Goal: Task Accomplishment & Management: Complete application form

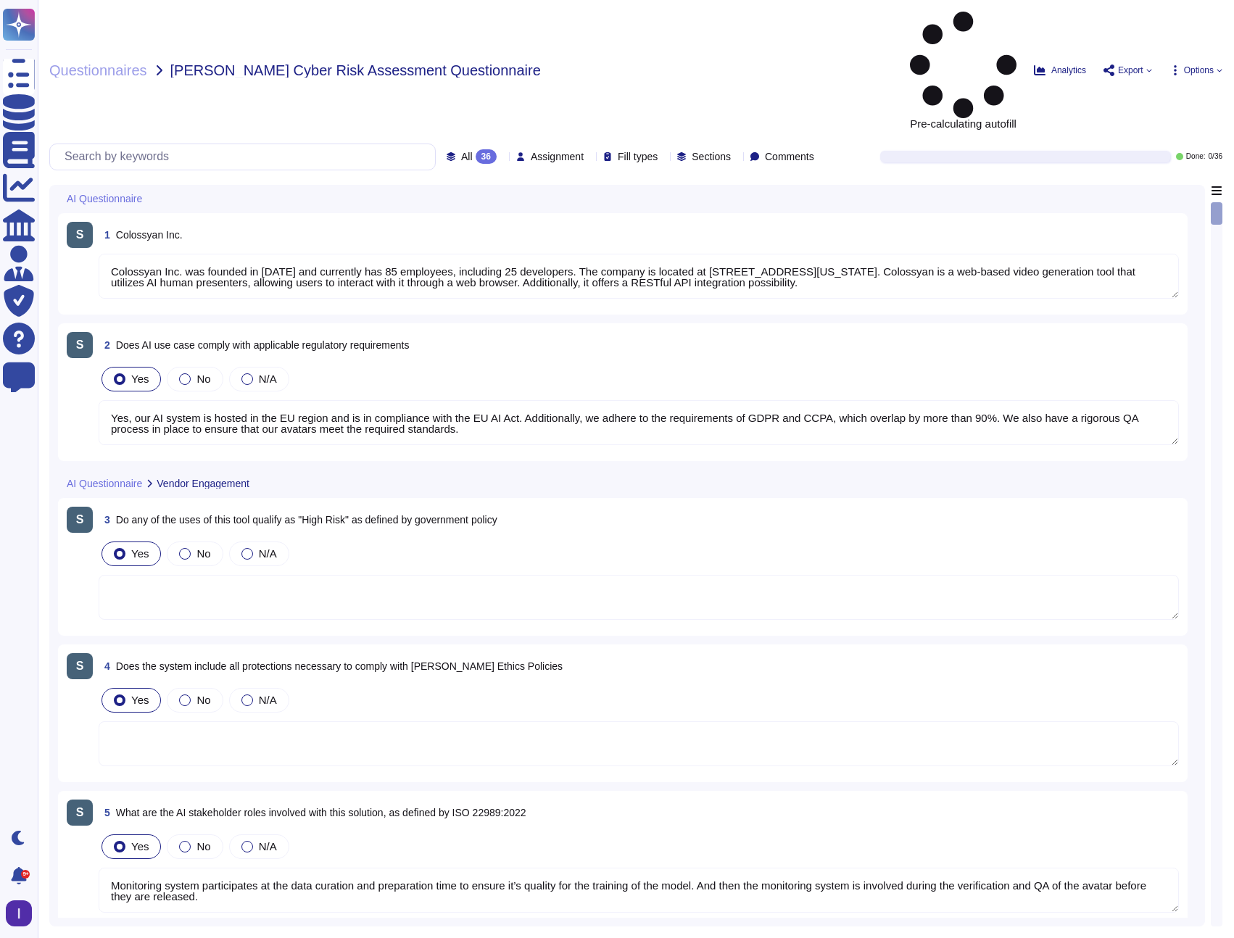
type textarea "Colossyan Inc. was founded in [DATE] and currently has 85 employees, including …"
type textarea "Yes, our AI system is hosted in the EU region and is in compliance with the EU …"
type textarea "Monitoring system participates at the data curation and preparation time to ens…"
type textarea "Prompt-injection attacks are not applicable in respect of our generative AI mod…"
type textarea "Our AI system processes the following types of data: 1. Personally Identifiable…"
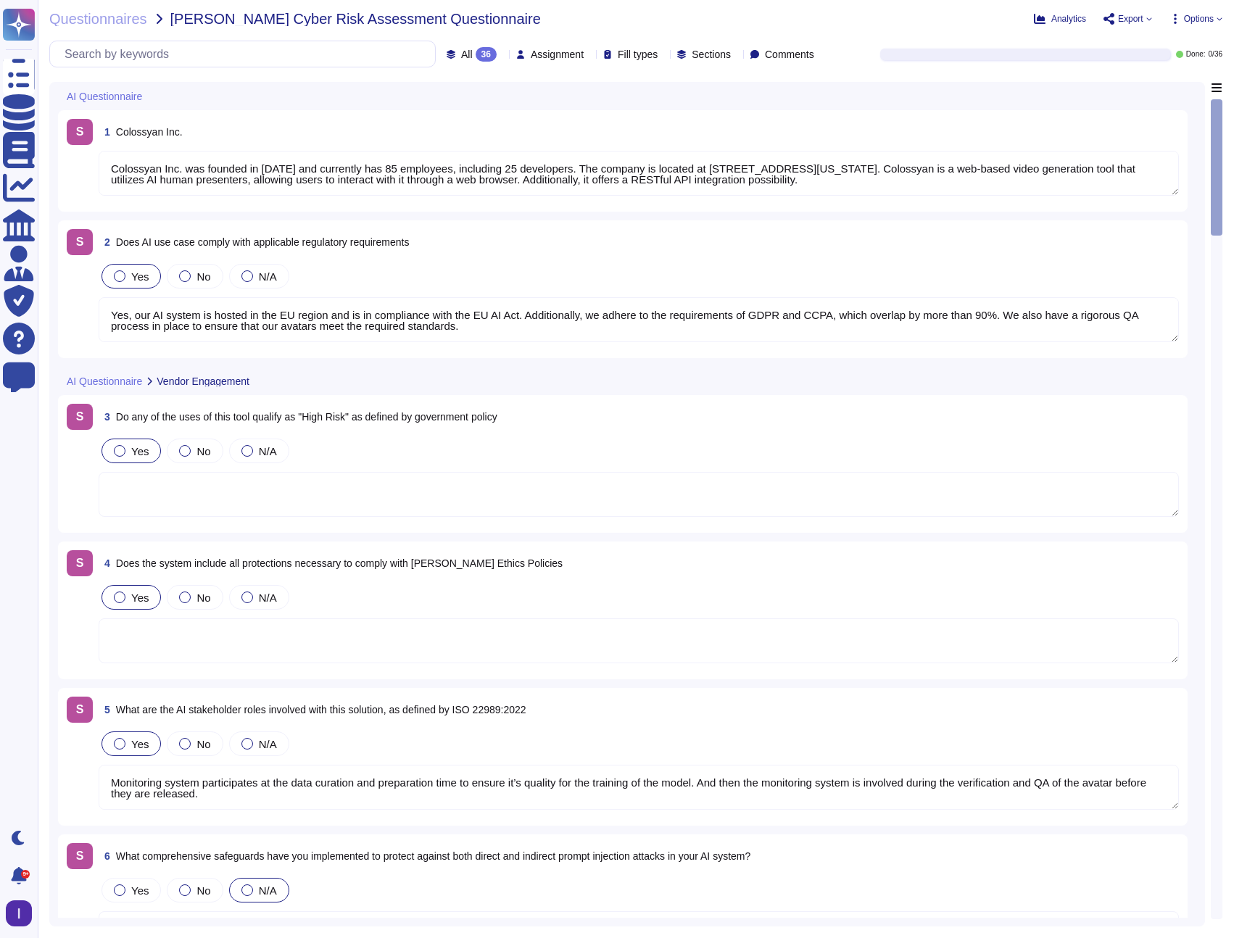
click at [345, 129] on div "1 Colossyan Inc." at bounding box center [639, 132] width 1080 height 26
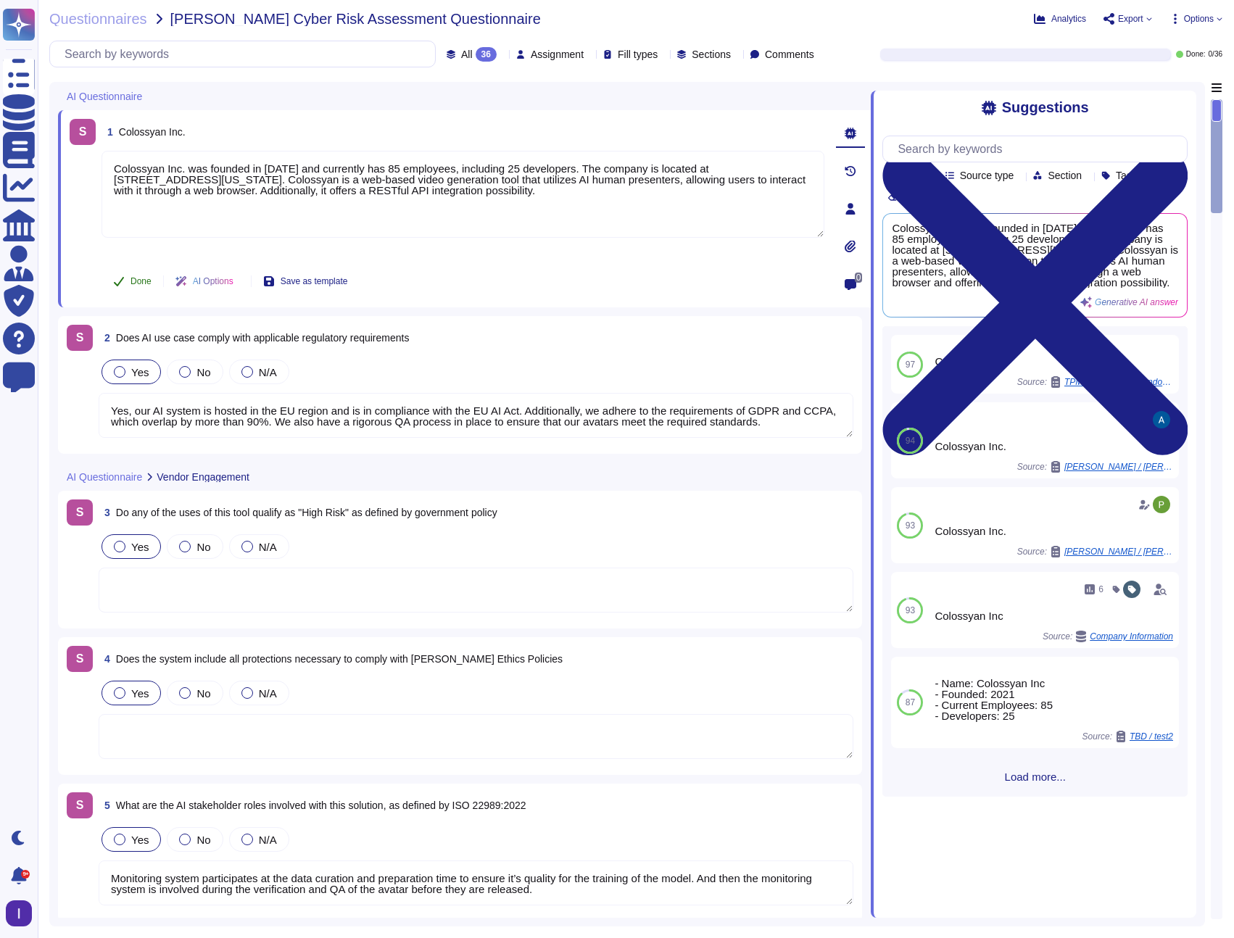
click at [138, 278] on span "Done" at bounding box center [140, 281] width 21 height 9
click at [422, 399] on textarea "Yes, our AI system is hosted in the EU region and is in compliance with the EU …" at bounding box center [476, 415] width 755 height 45
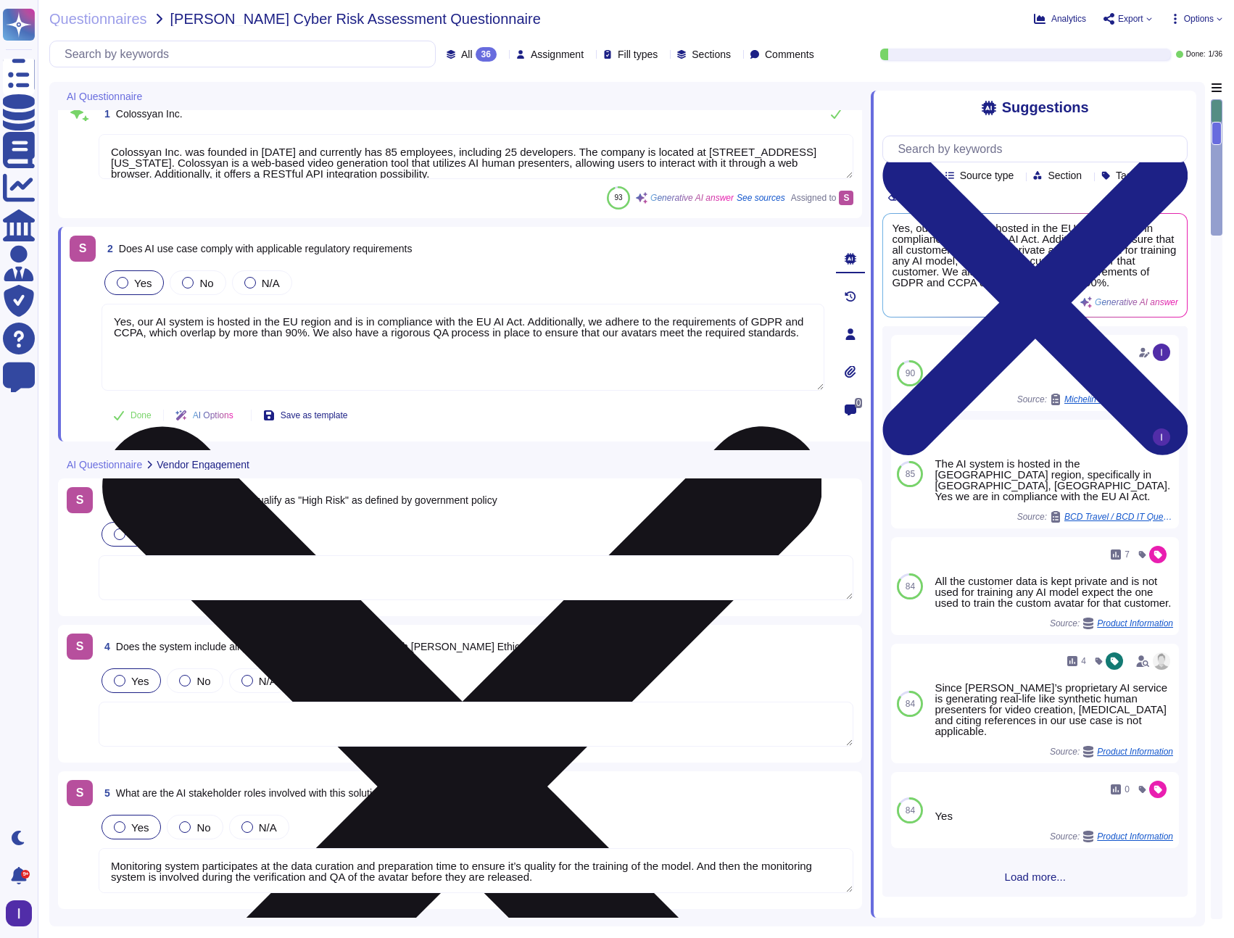
scroll to position [37, 0]
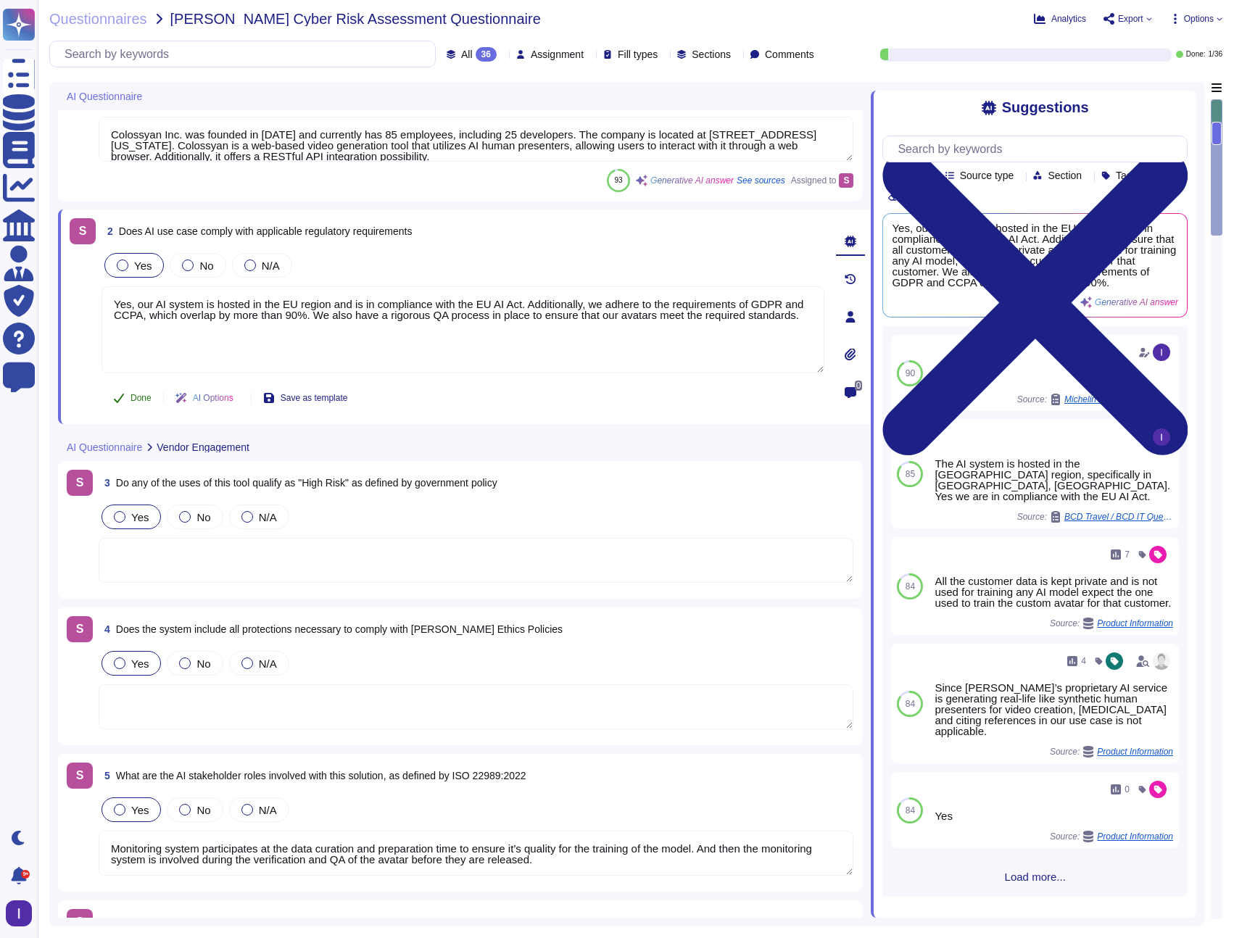
click at [138, 394] on span "Done" at bounding box center [140, 398] width 21 height 9
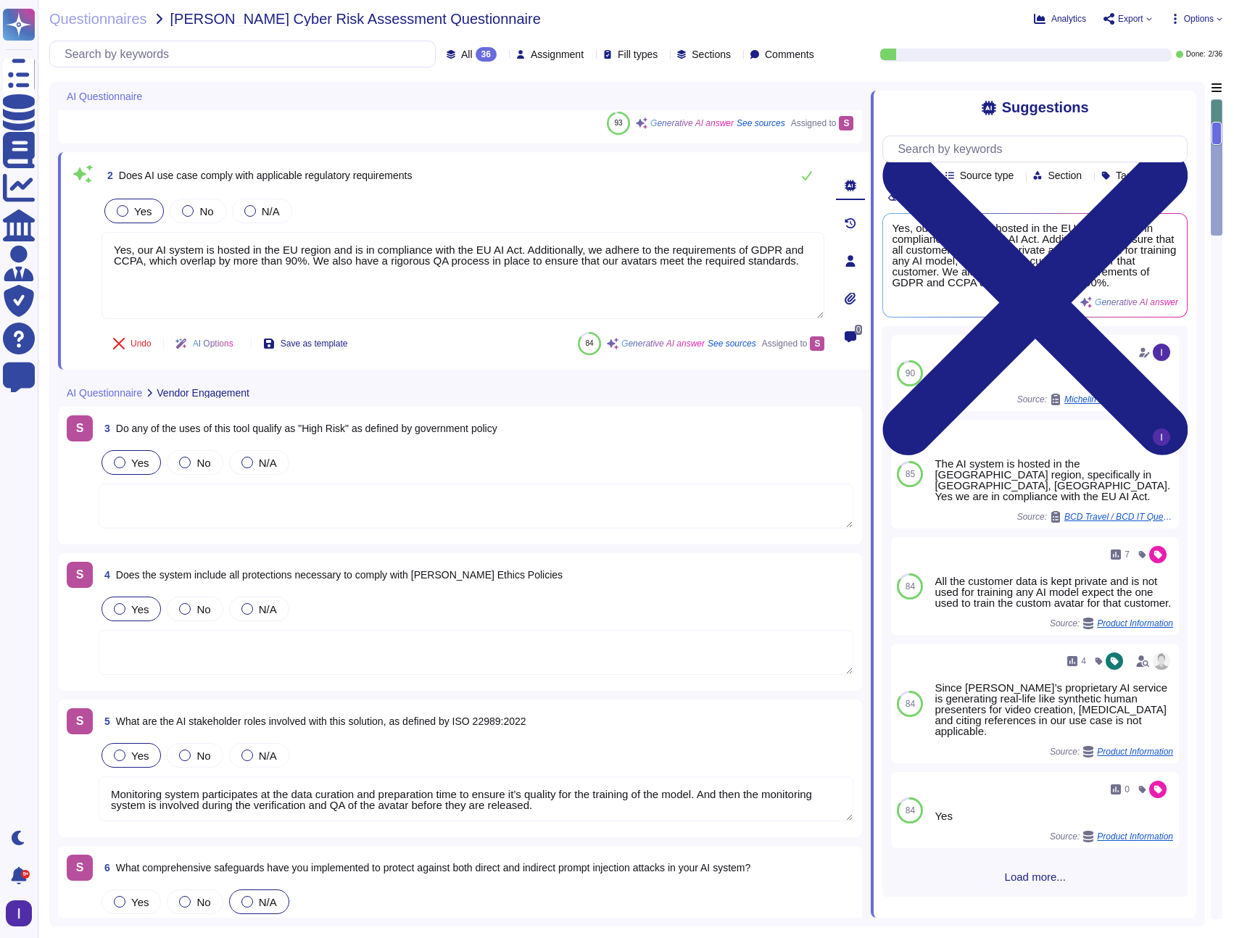
scroll to position [95, 0]
click at [405, 435] on span "3 Do any of the uses of this tool qualify as "High Risk" as defined by governme…" at bounding box center [298, 428] width 399 height 26
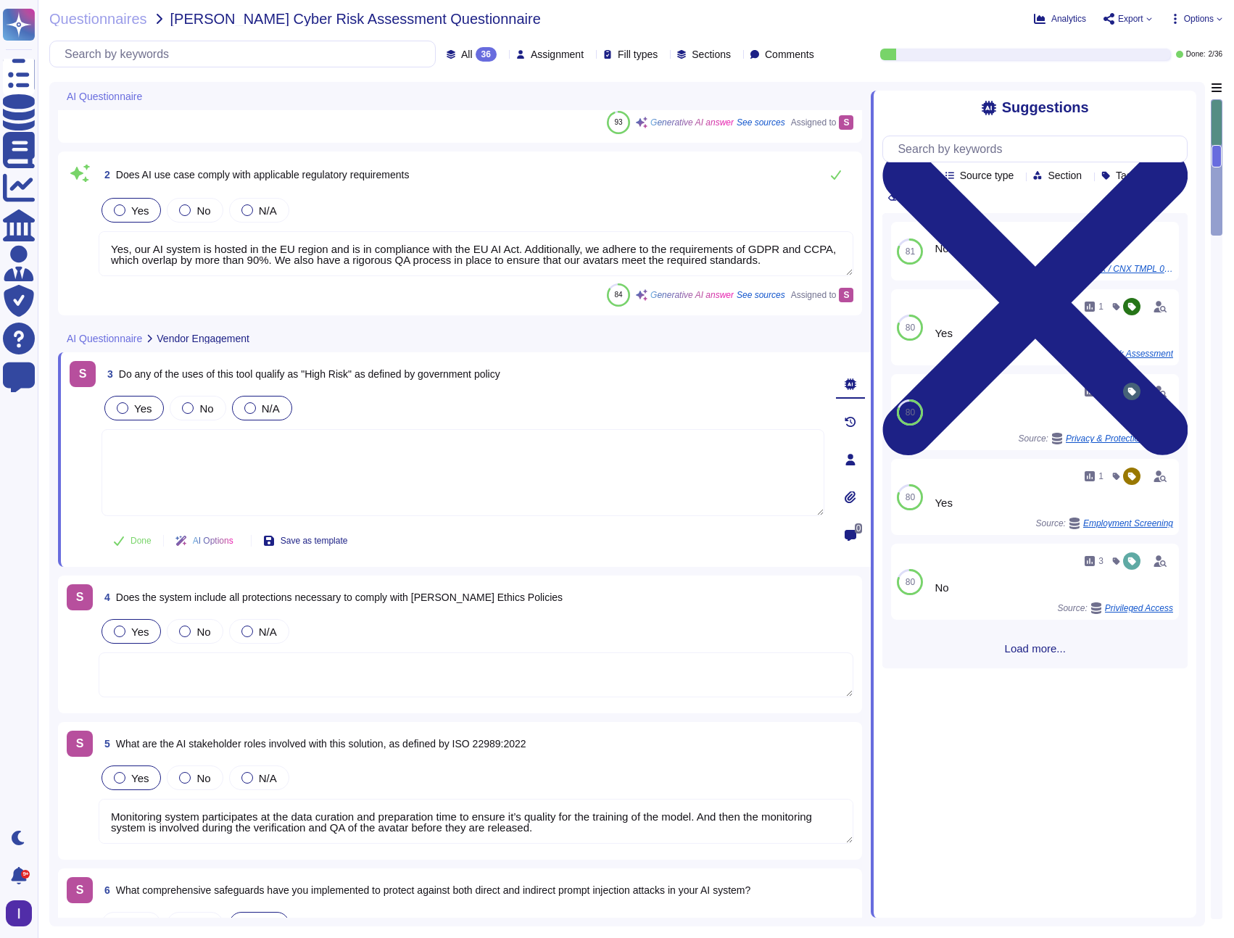
click at [275, 407] on span "N/A" at bounding box center [271, 408] width 18 height 12
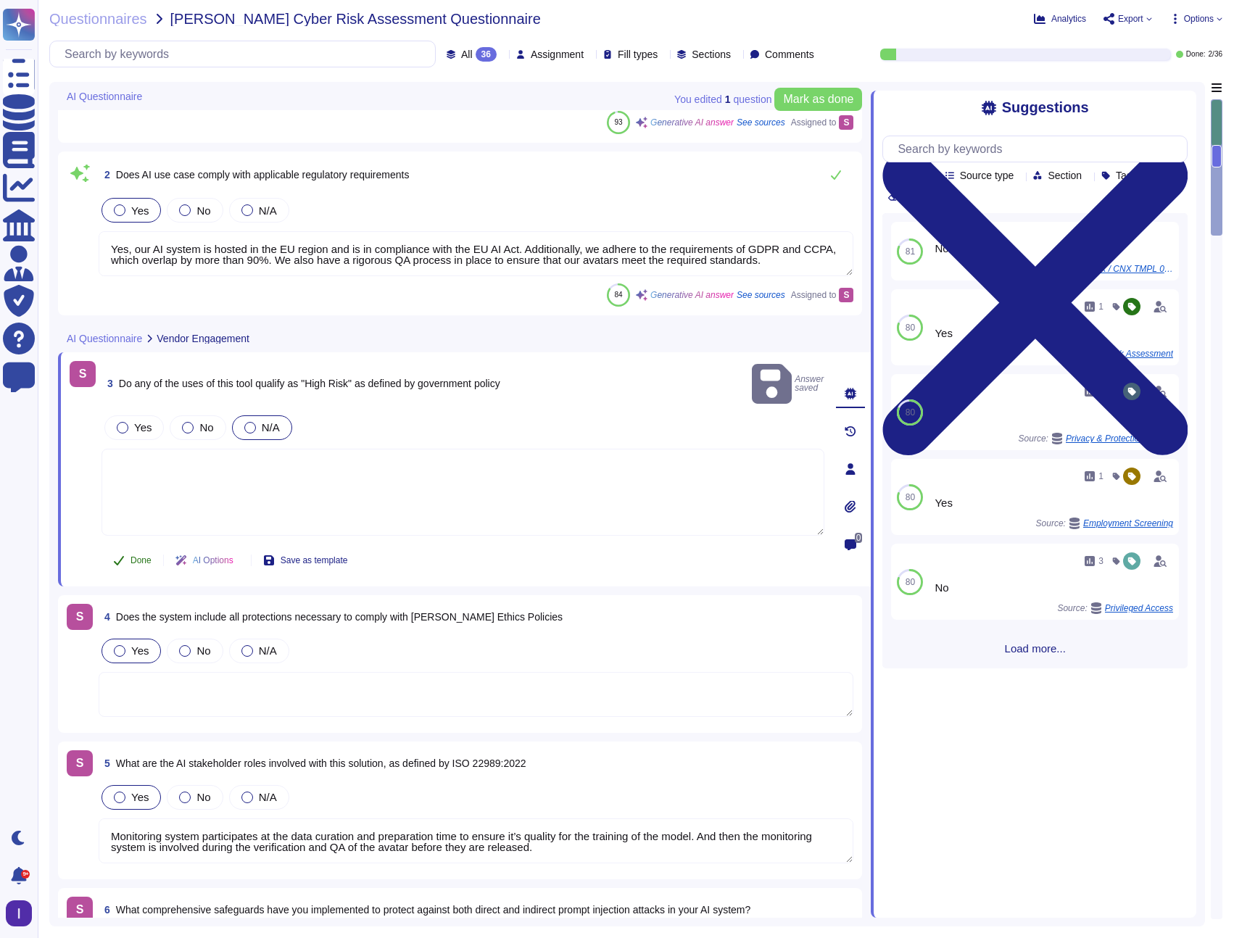
click at [131, 556] on span "Done" at bounding box center [140, 560] width 21 height 9
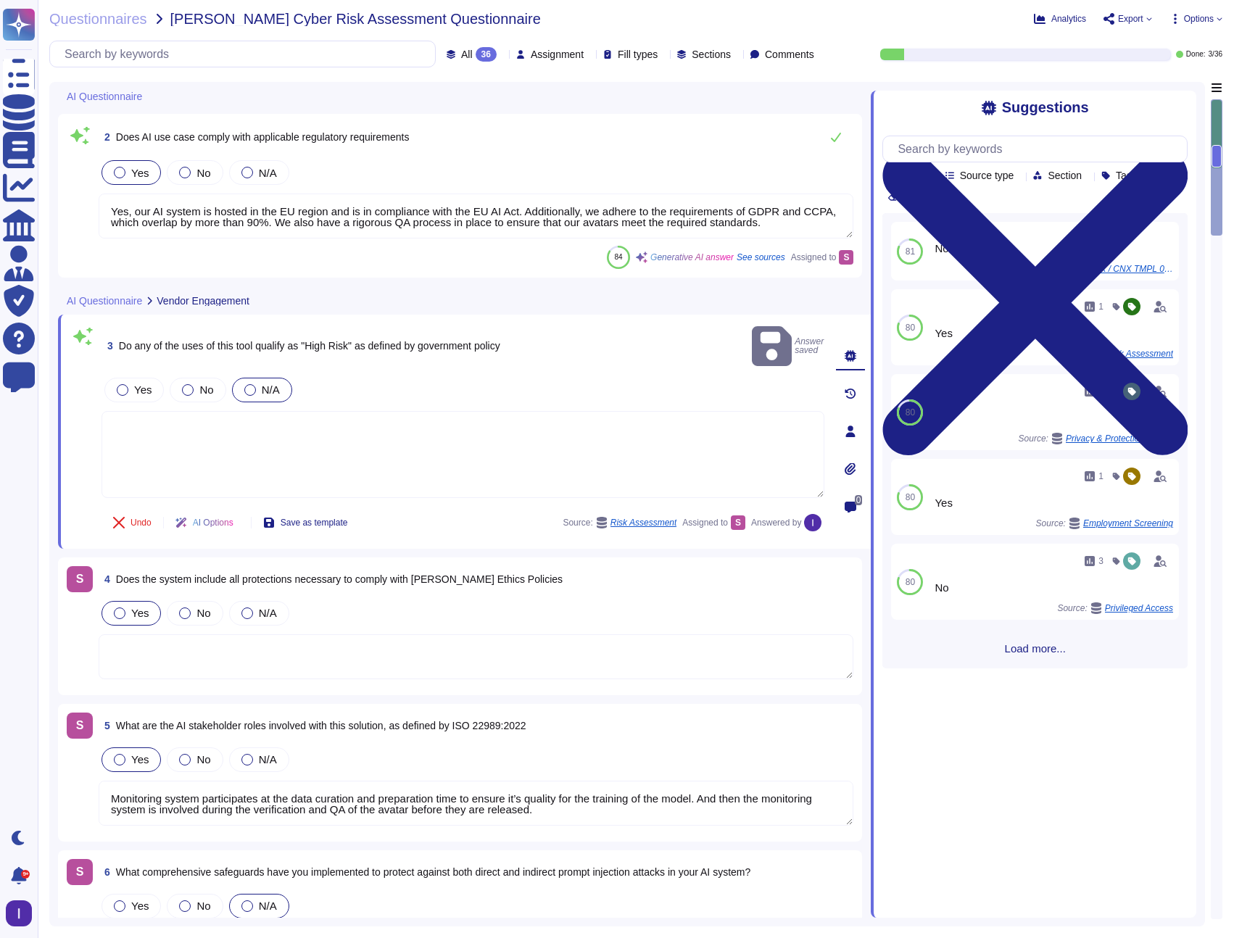
scroll to position [243, 0]
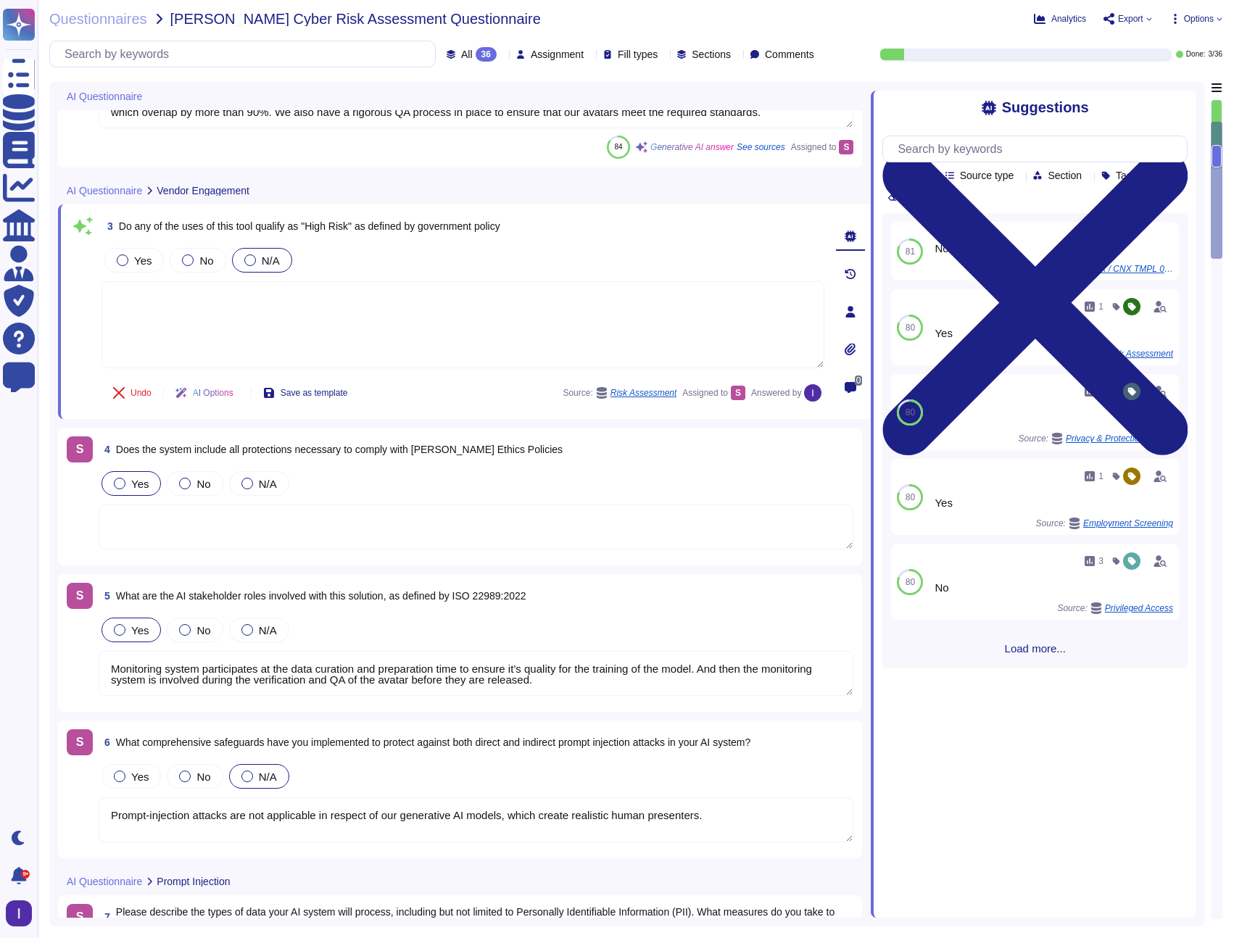
click at [291, 530] on textarea at bounding box center [476, 526] width 755 height 45
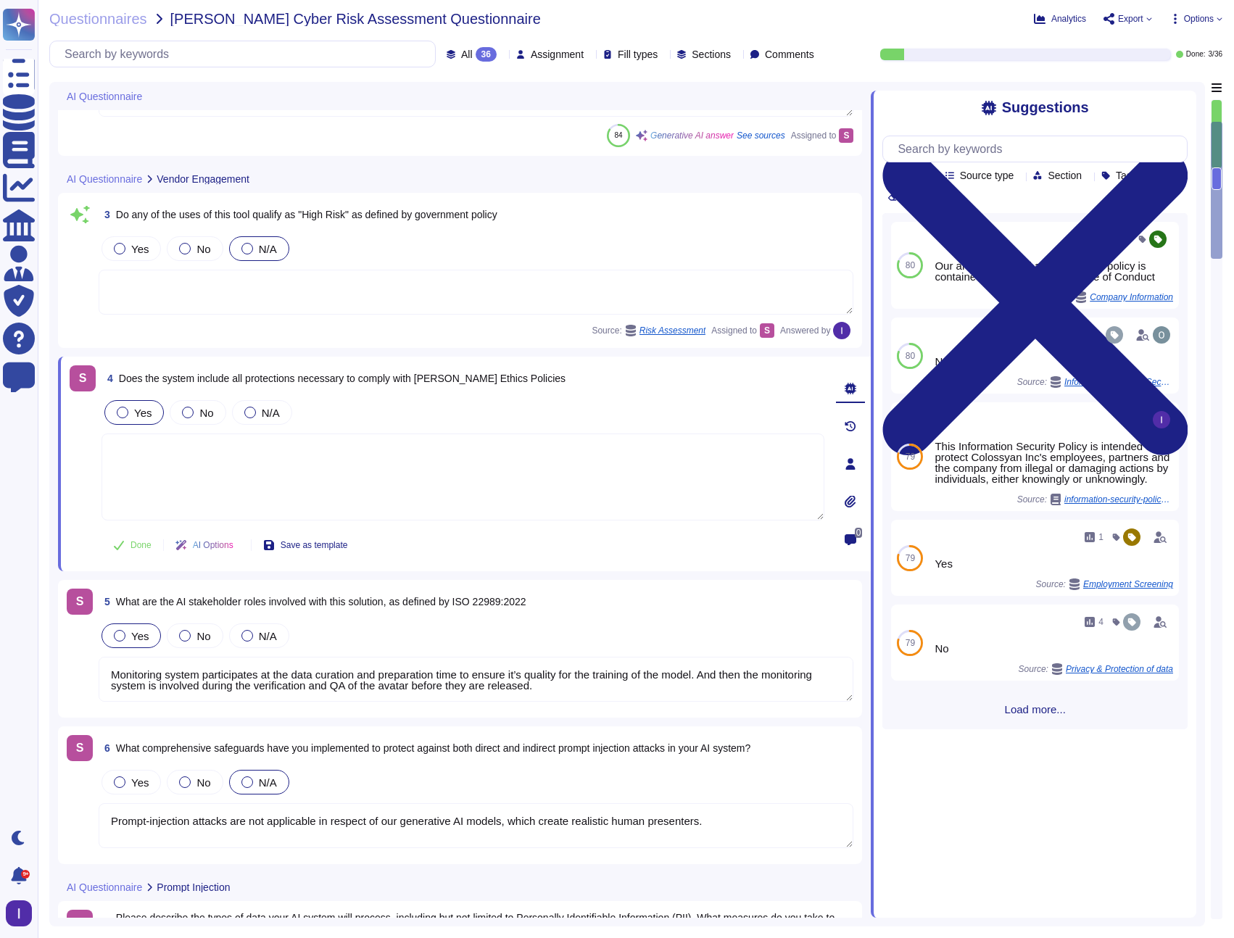
scroll to position [259, 0]
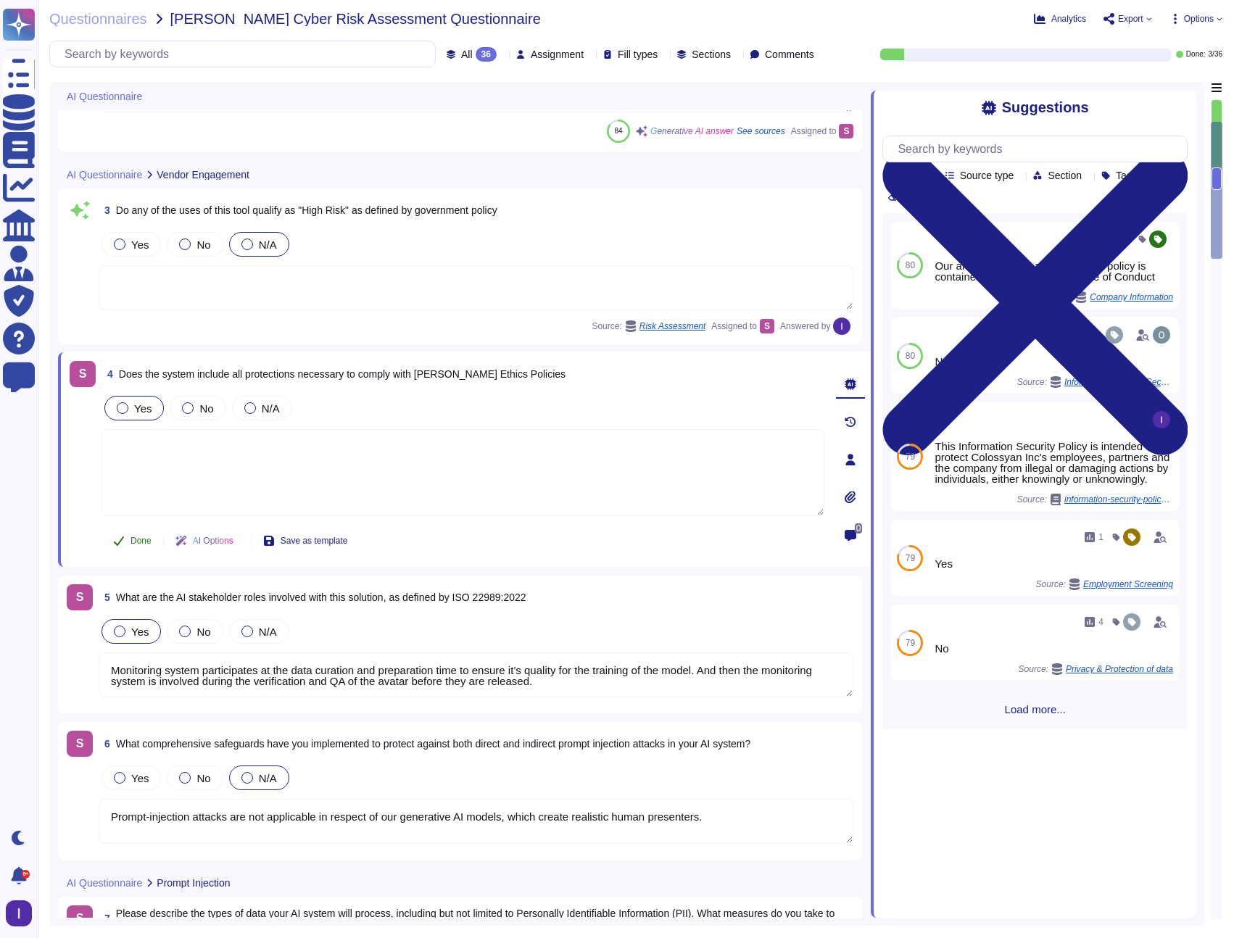
click at [125, 547] on button "Done" at bounding box center [132, 540] width 62 height 29
type textarea "Artifacts that usually are uploaded: Media files (to be embedded in the created…"
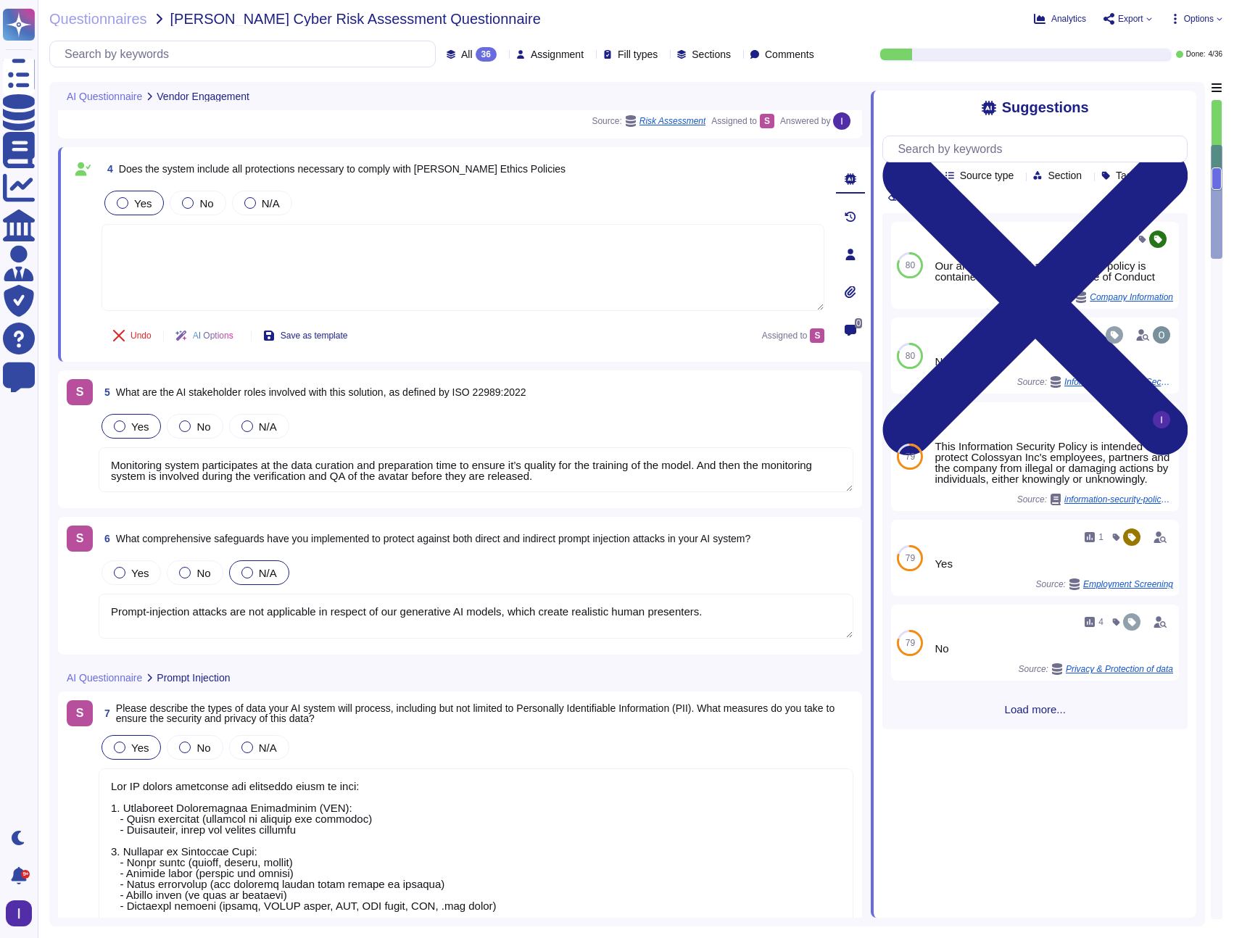
scroll to position [1, 0]
click at [311, 474] on textarea "Monitoring system participates at the data curation and preparation time to ens…" at bounding box center [476, 469] width 755 height 45
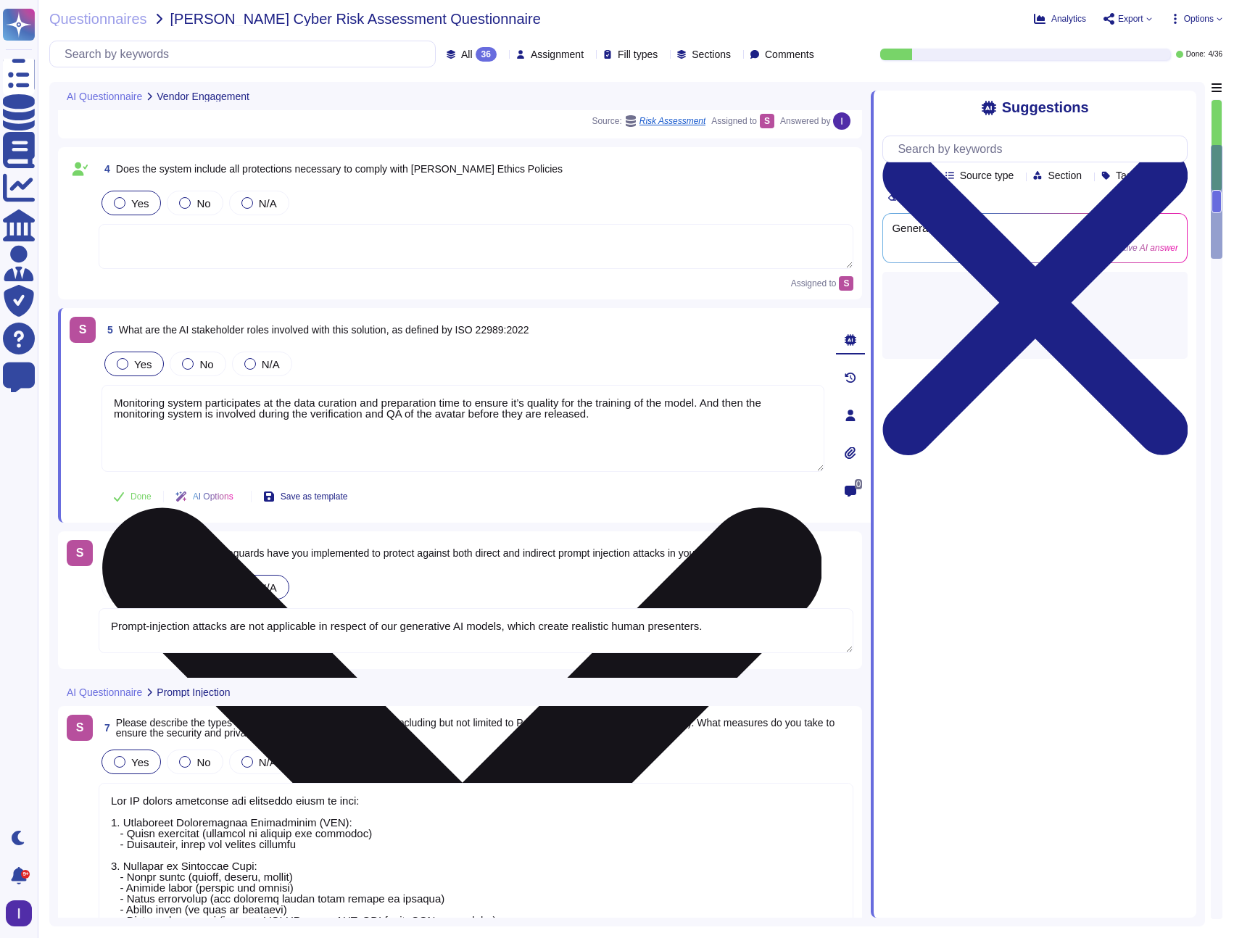
scroll to position [460, 0]
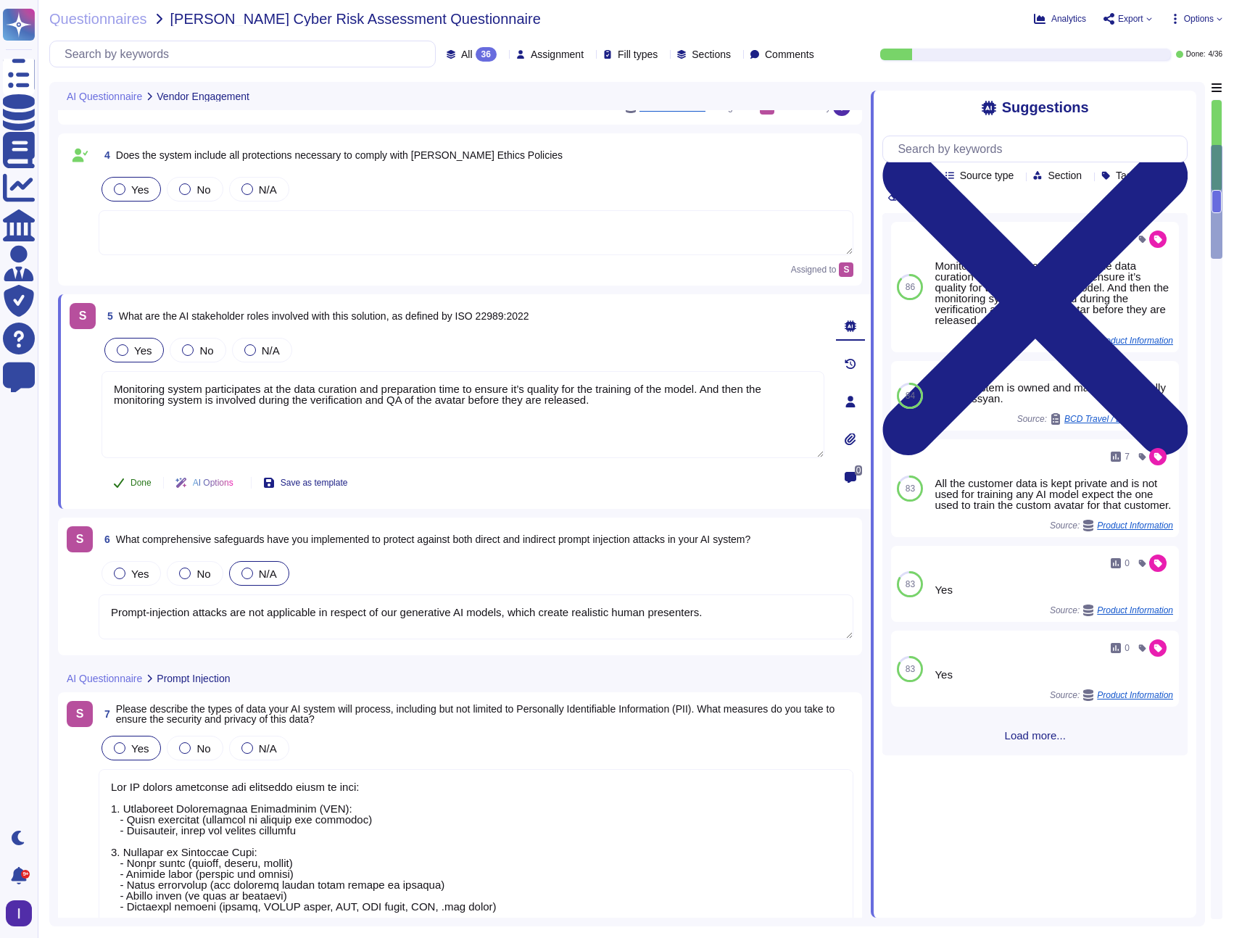
click at [142, 479] on span "Done" at bounding box center [140, 482] width 21 height 9
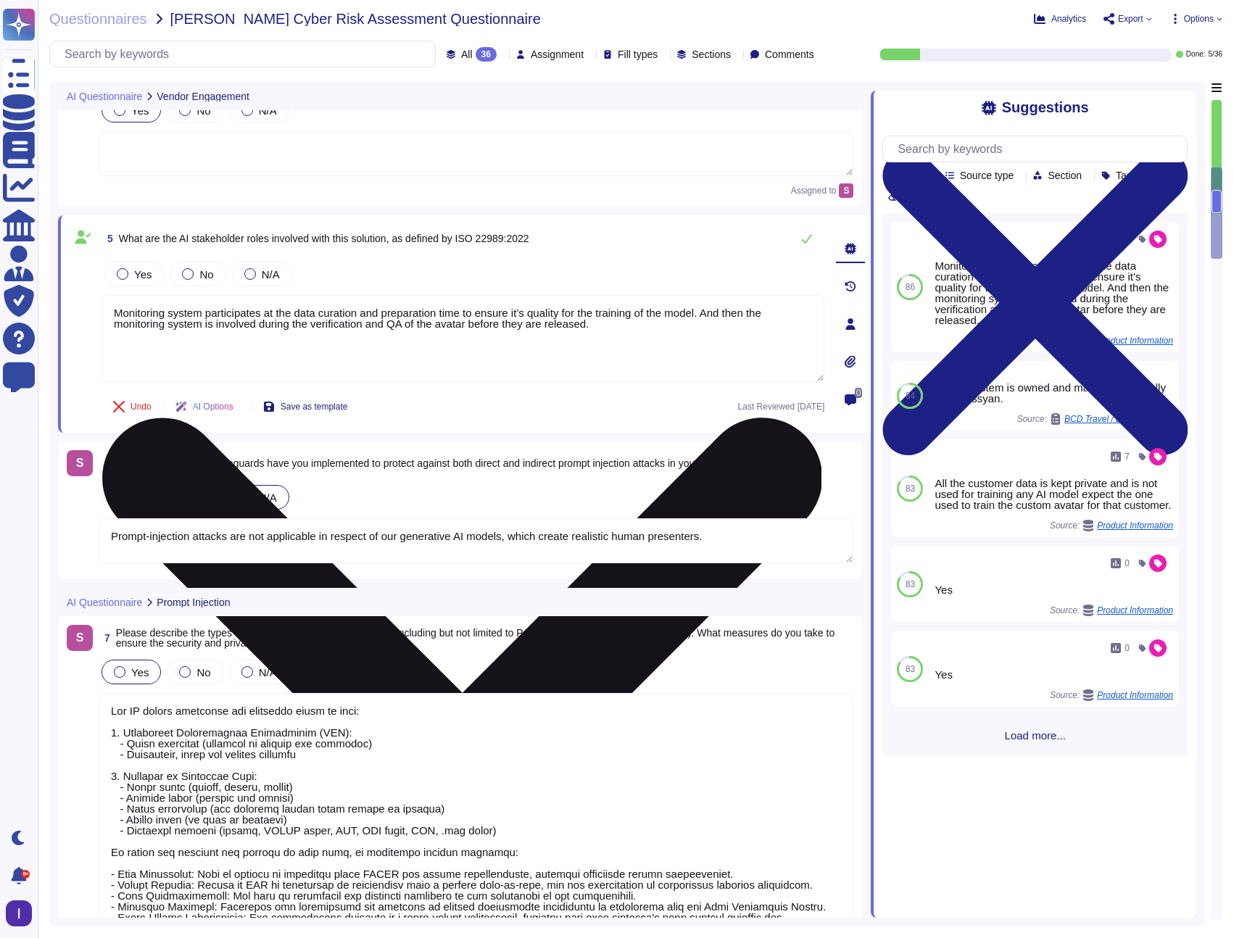
type textarea "All customer data is kept private and is not used for training any AI model, ex…"
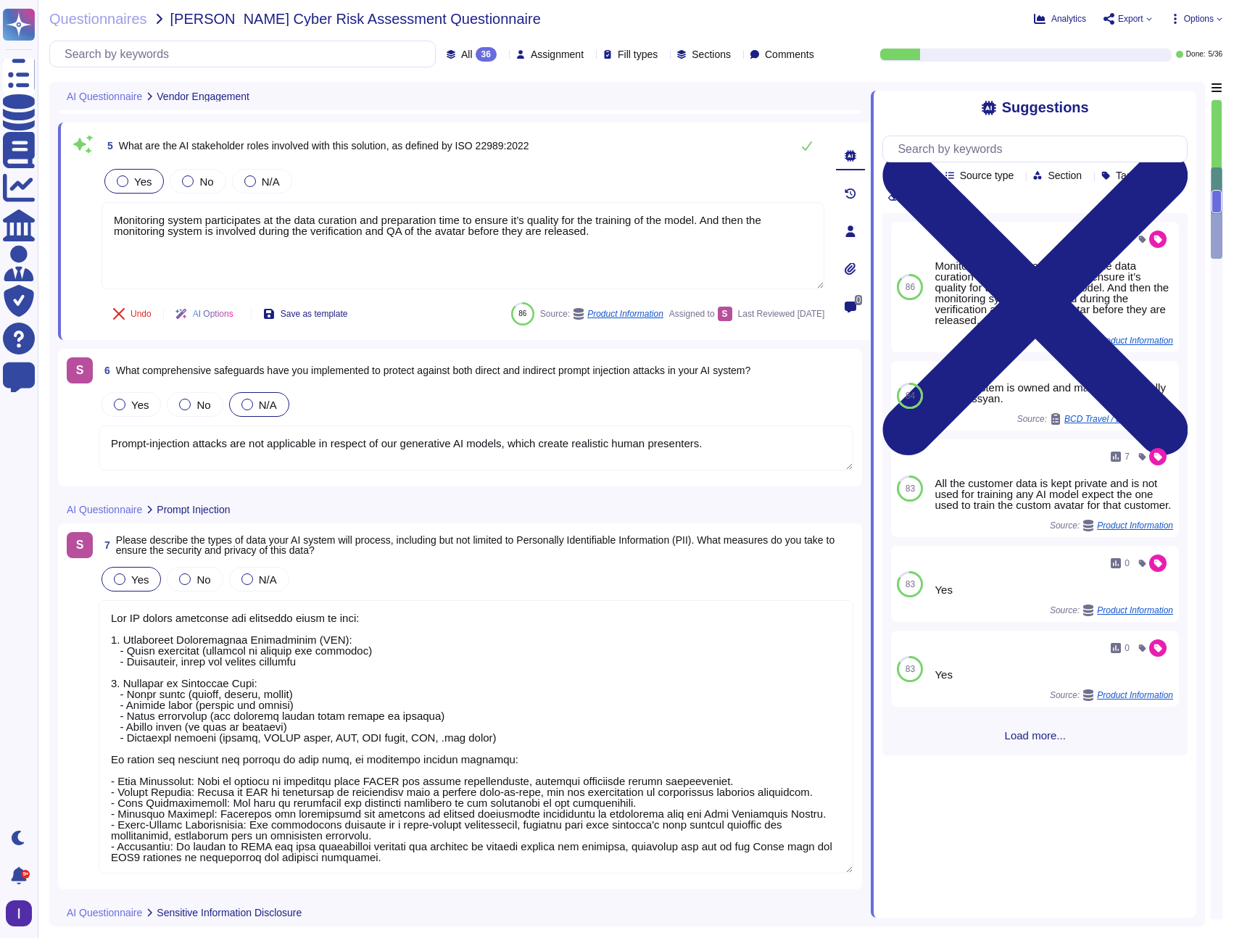
scroll to position [638, 0]
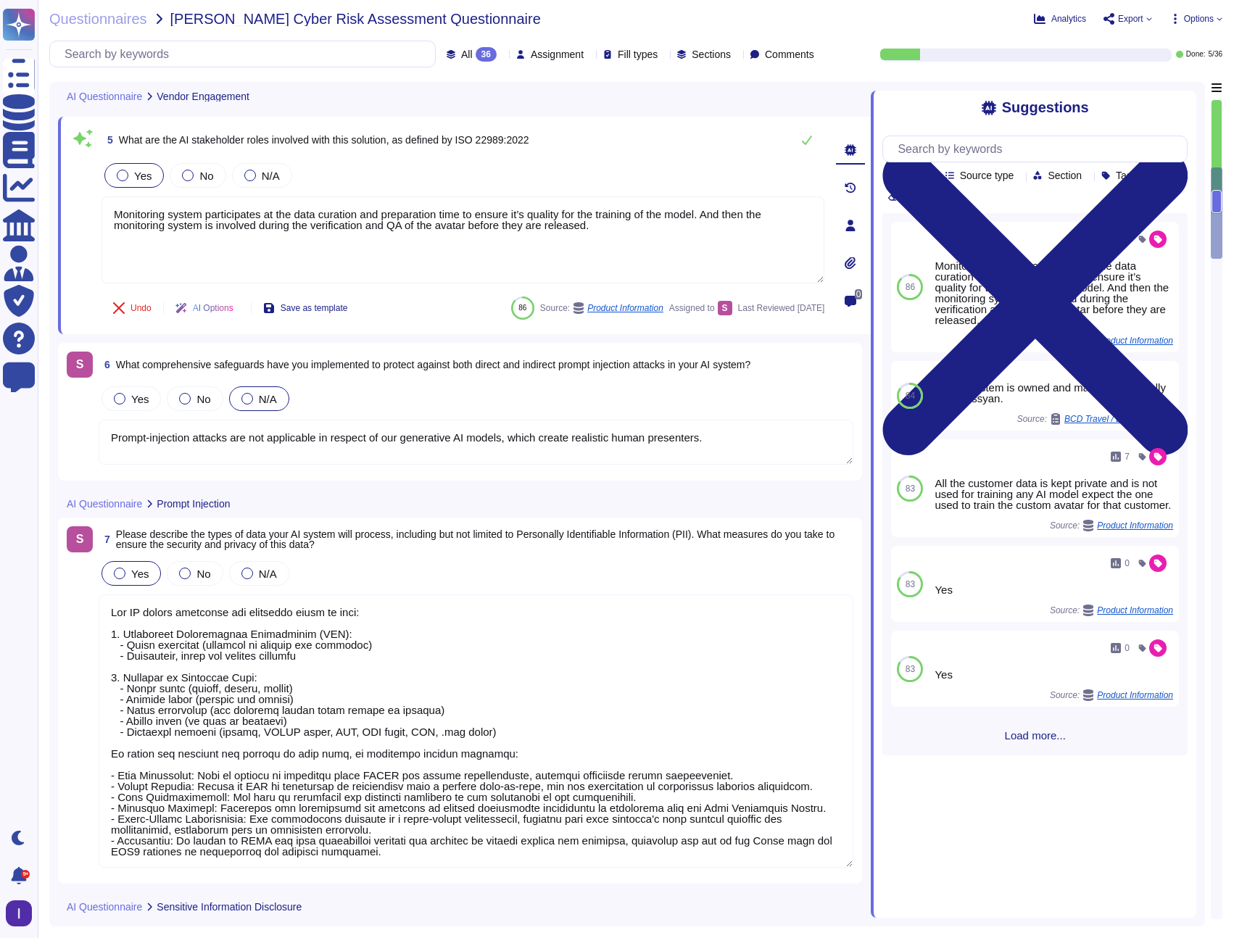
click at [171, 460] on textarea "Prompt-injection attacks are not applicable in respect of our generative AI mod…" at bounding box center [476, 442] width 755 height 45
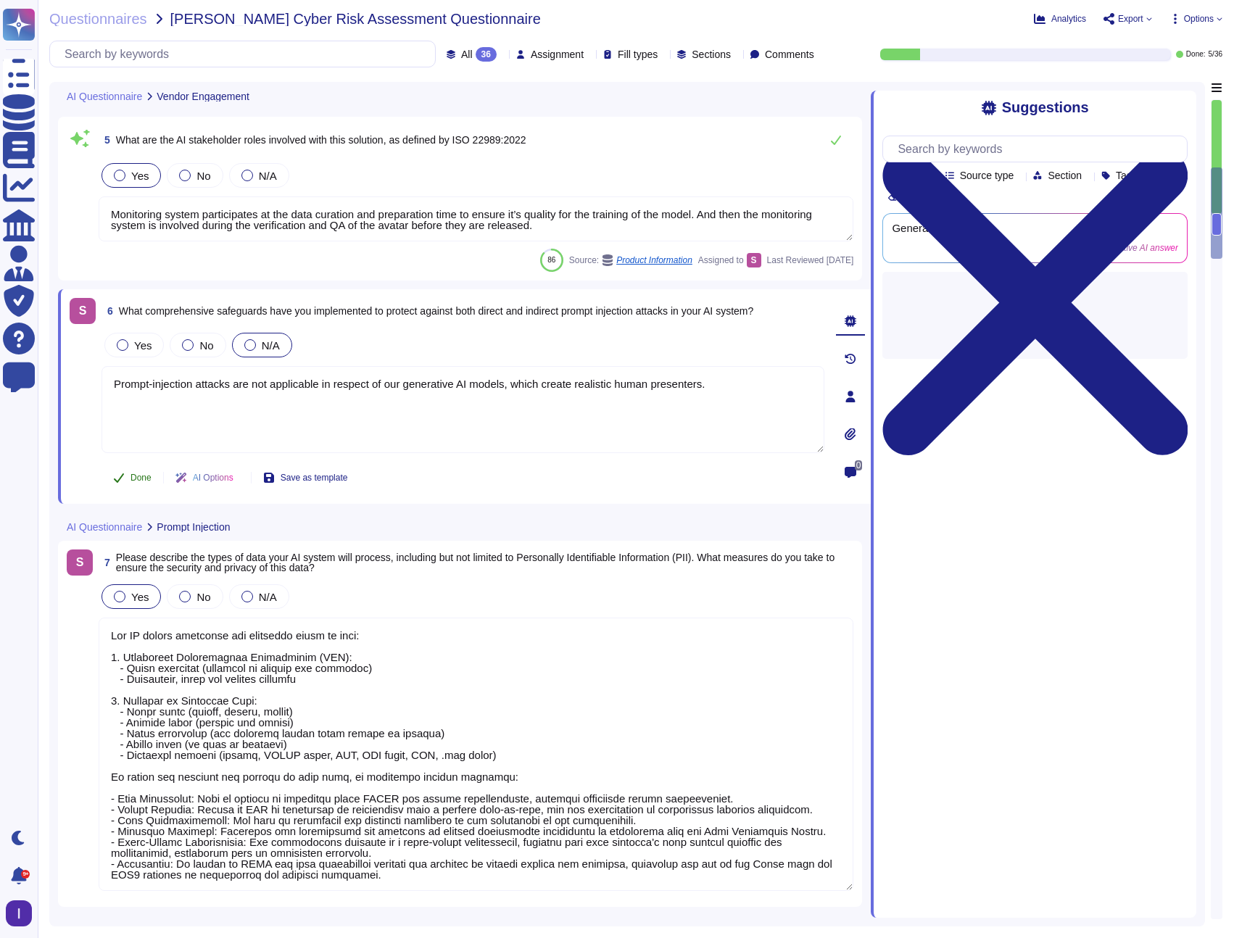
click at [144, 480] on span "Done" at bounding box center [140, 477] width 21 height 9
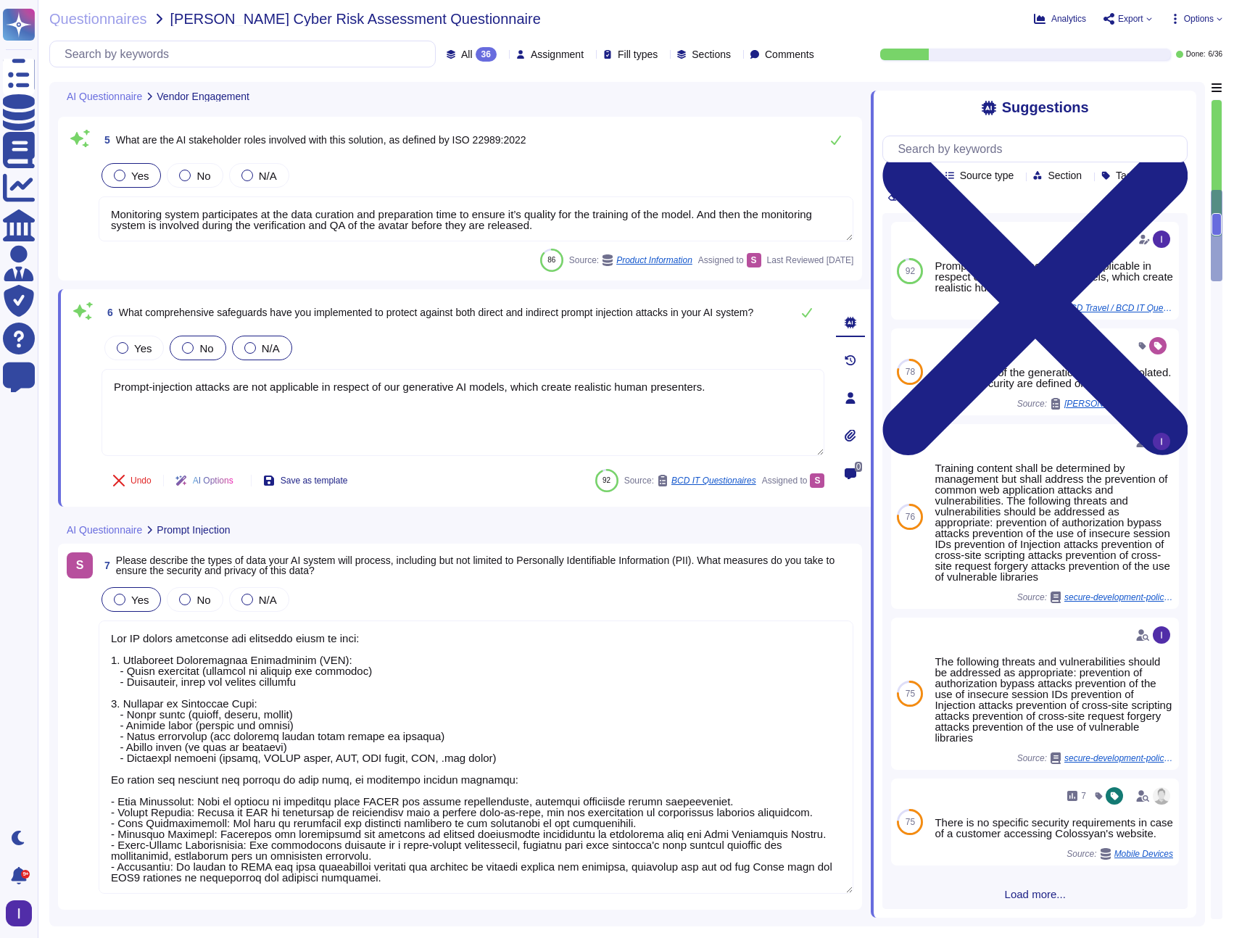
type textarea "Yes, all customer data, including AI data, is encrypted at rest using AES-256 e…"
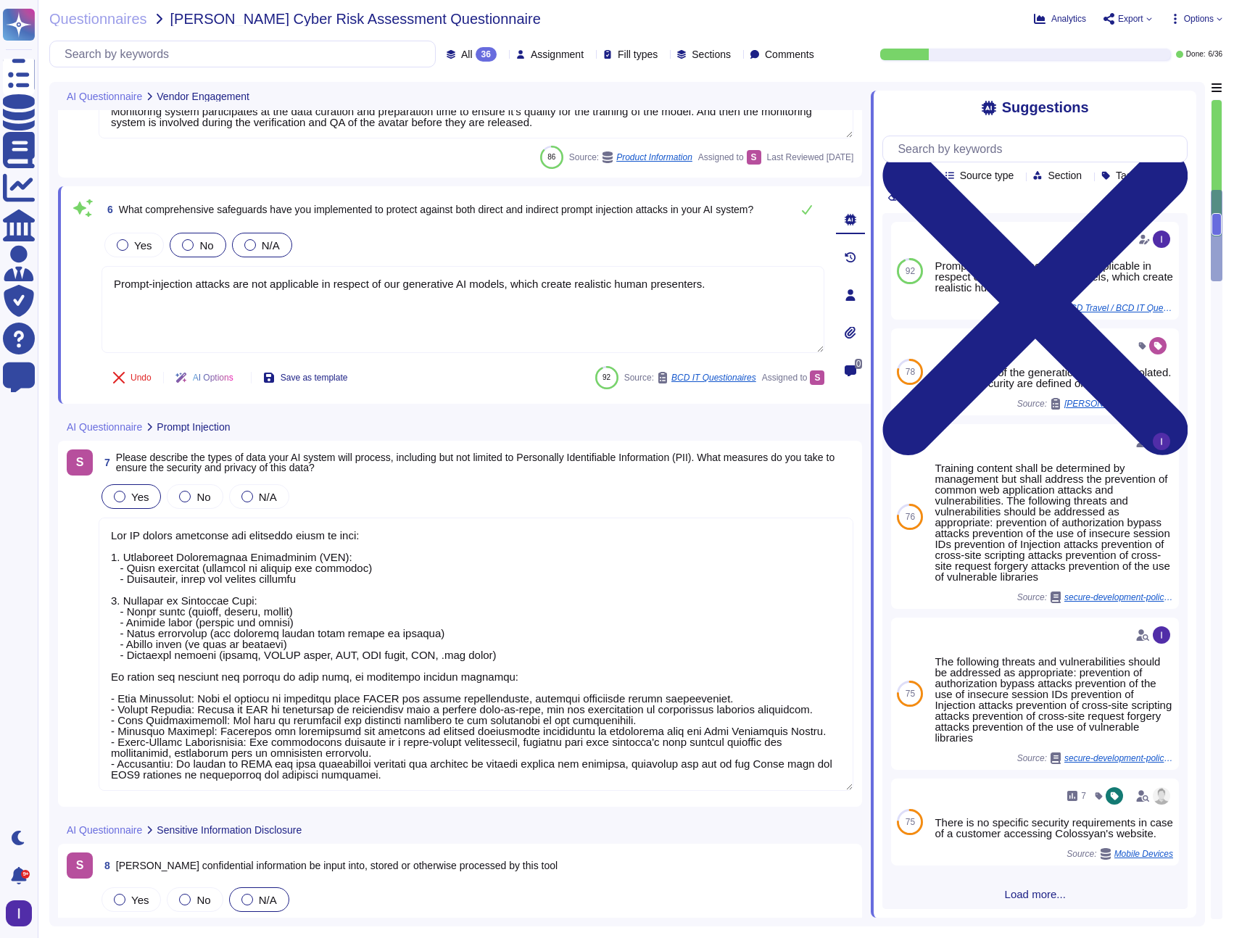
scroll to position [864, 0]
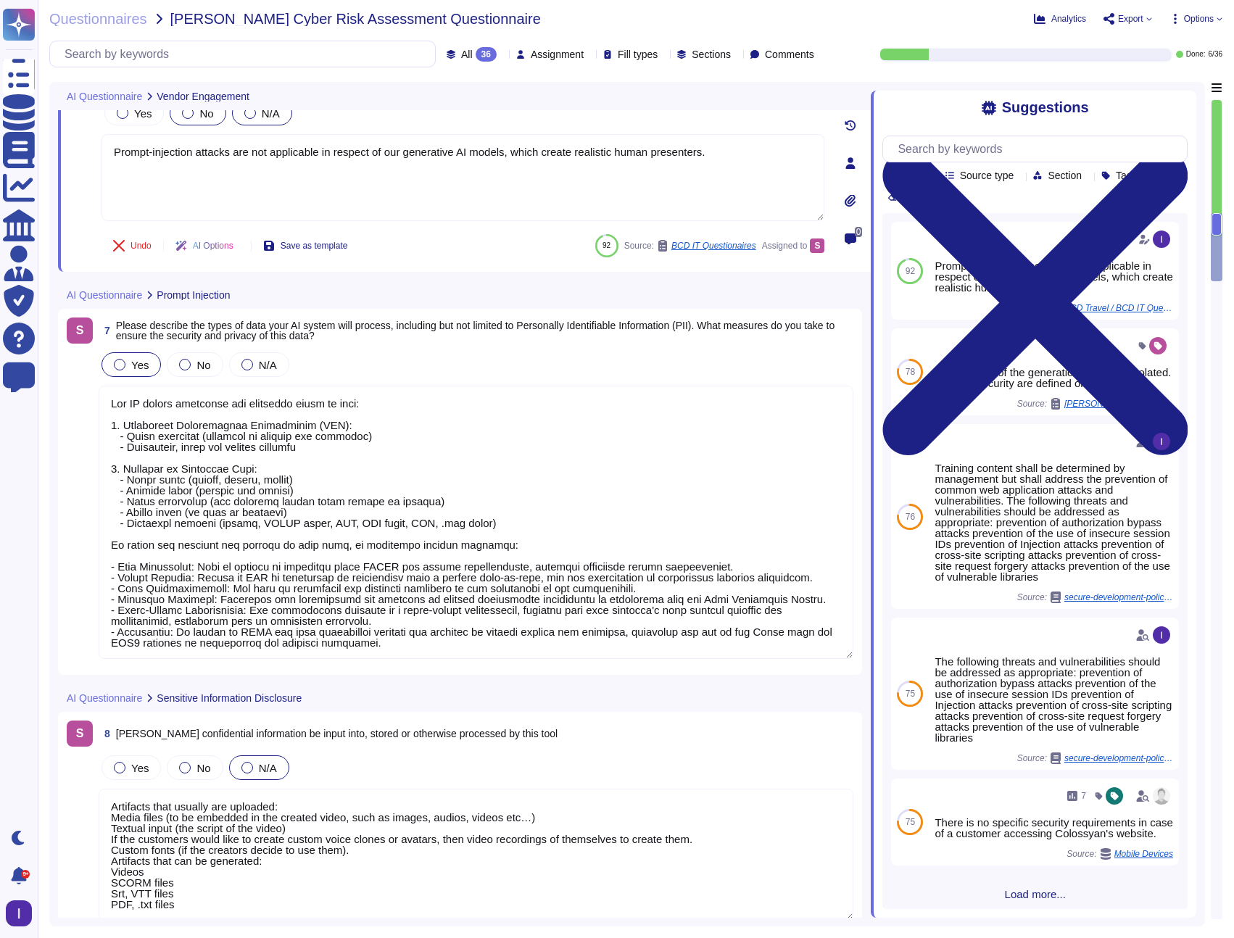
type textarea "To prevent unauthorized access to the AI model, we have implemented several sec…"
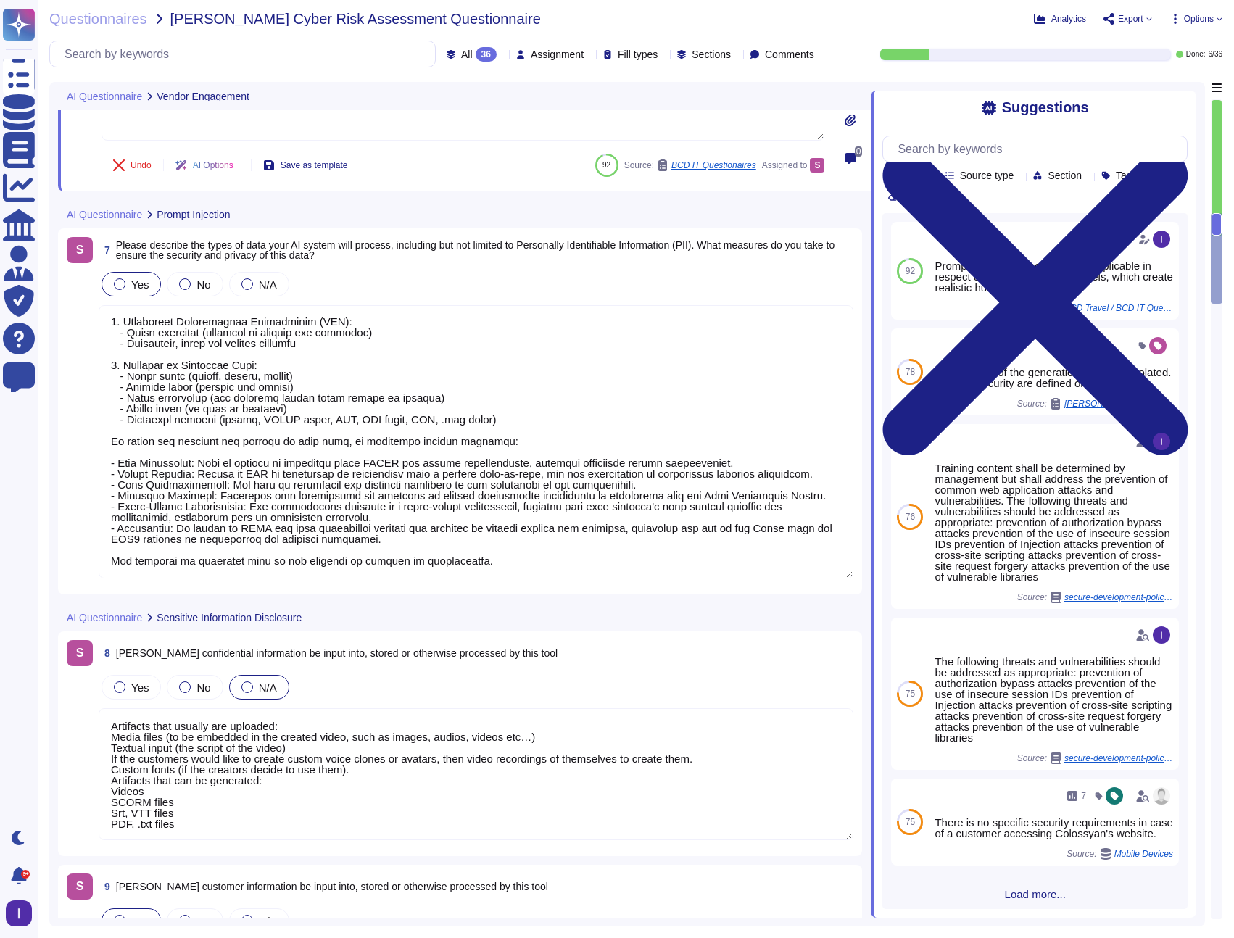
scroll to position [949, 0]
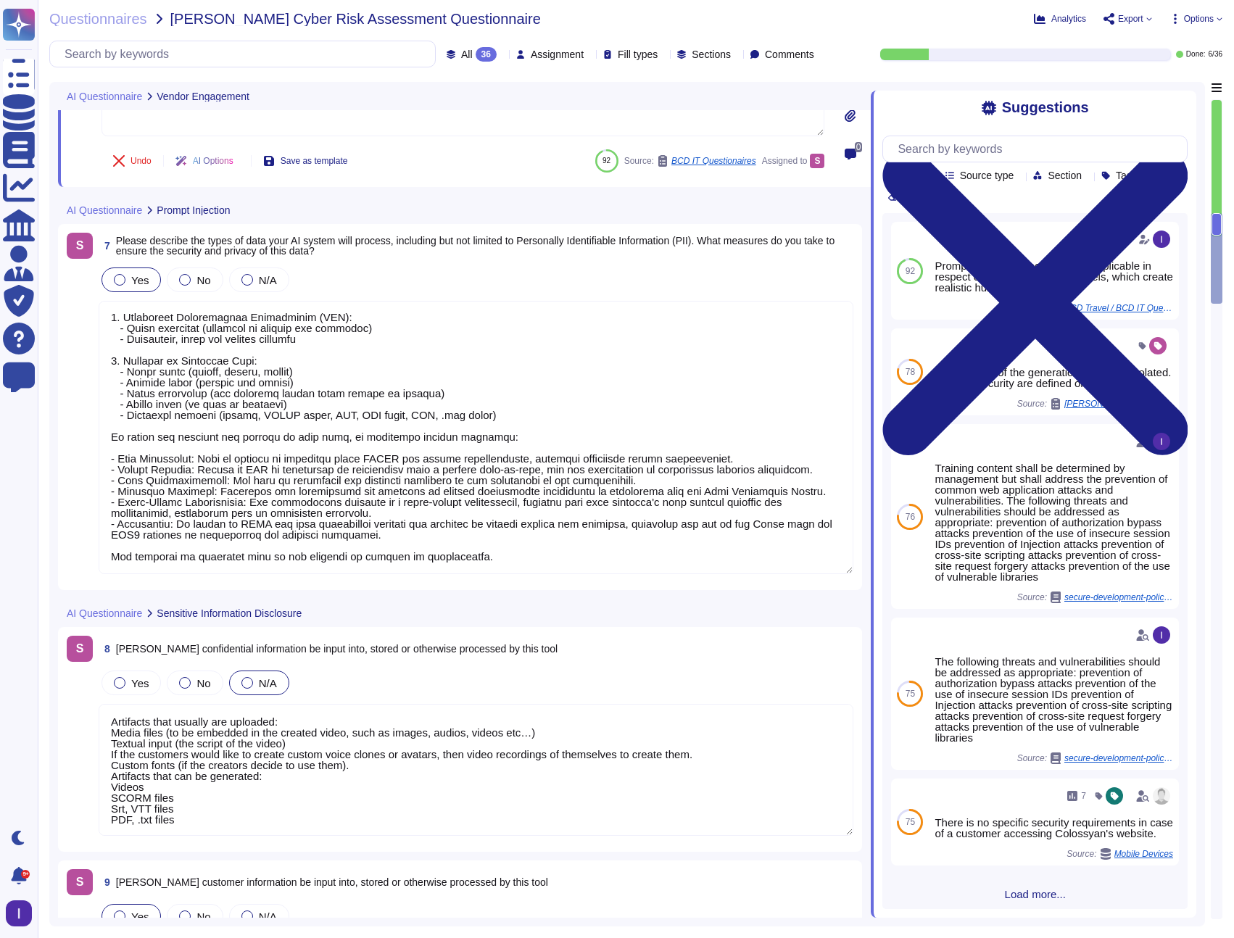
click at [277, 431] on textarea at bounding box center [476, 437] width 755 height 273
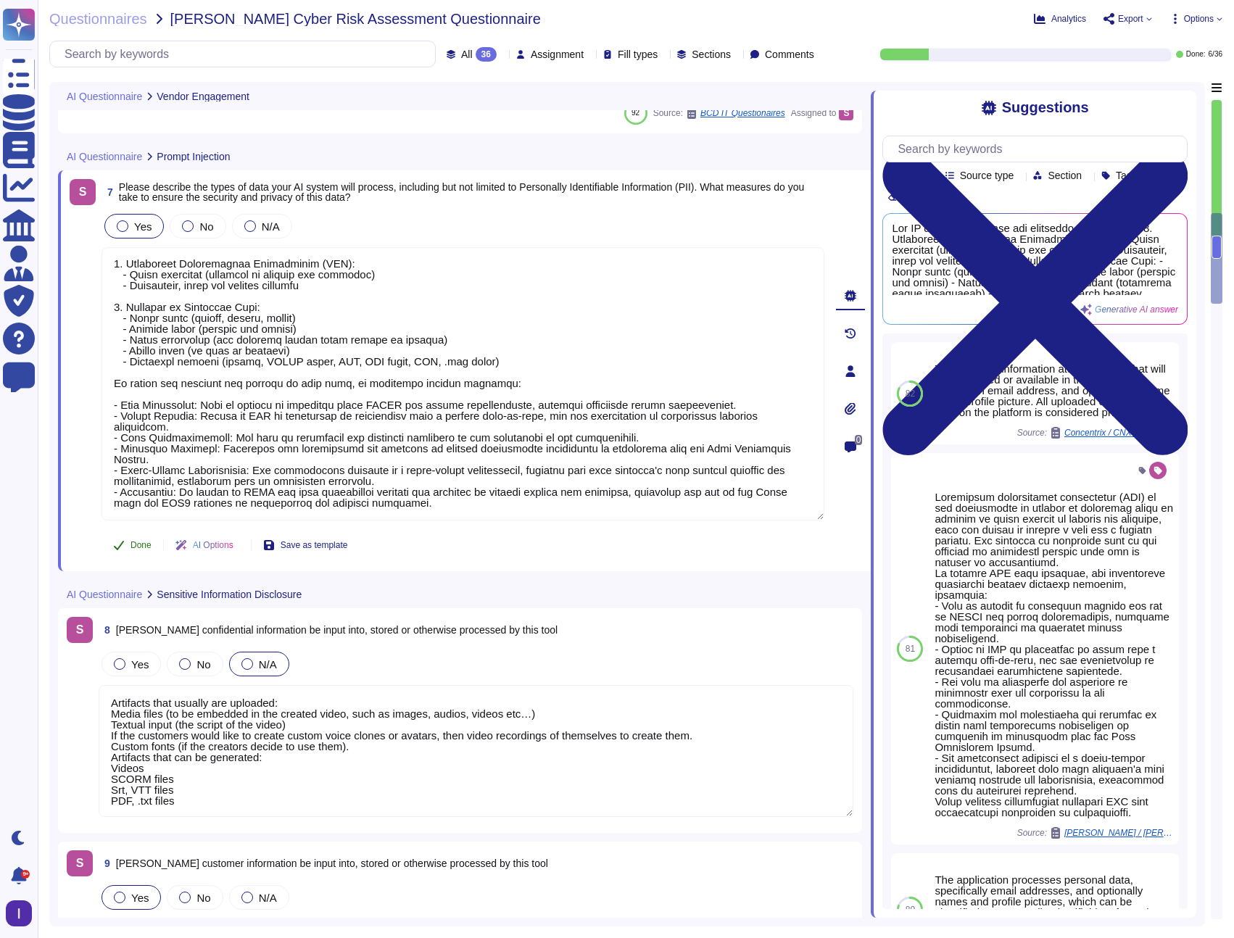
click at [135, 544] on span "Done" at bounding box center [140, 545] width 21 height 9
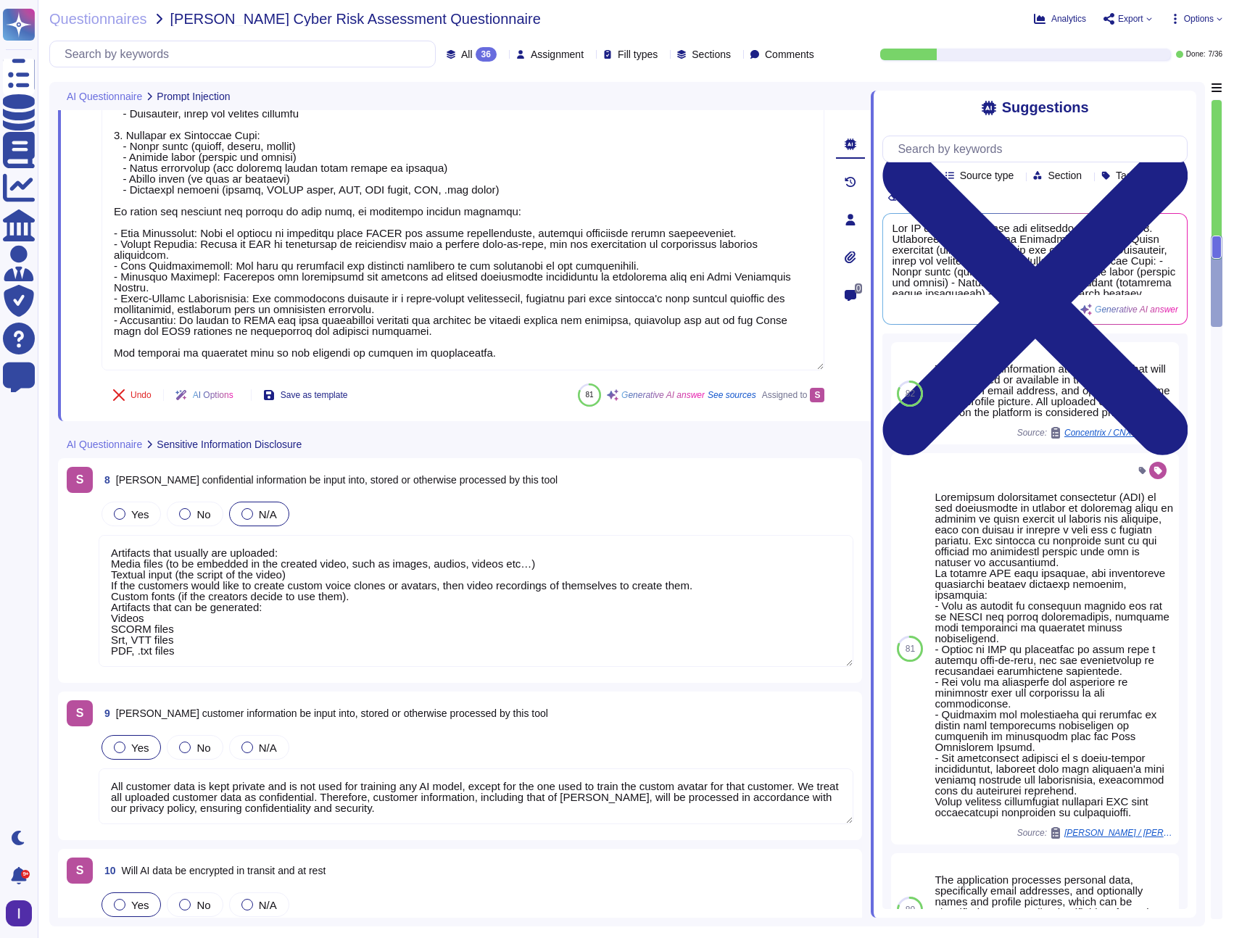
scroll to position [1, 0]
click at [207, 602] on textarea "Artifacts that usually are uploaded: Media files (to be embedded in the created…" at bounding box center [476, 601] width 755 height 132
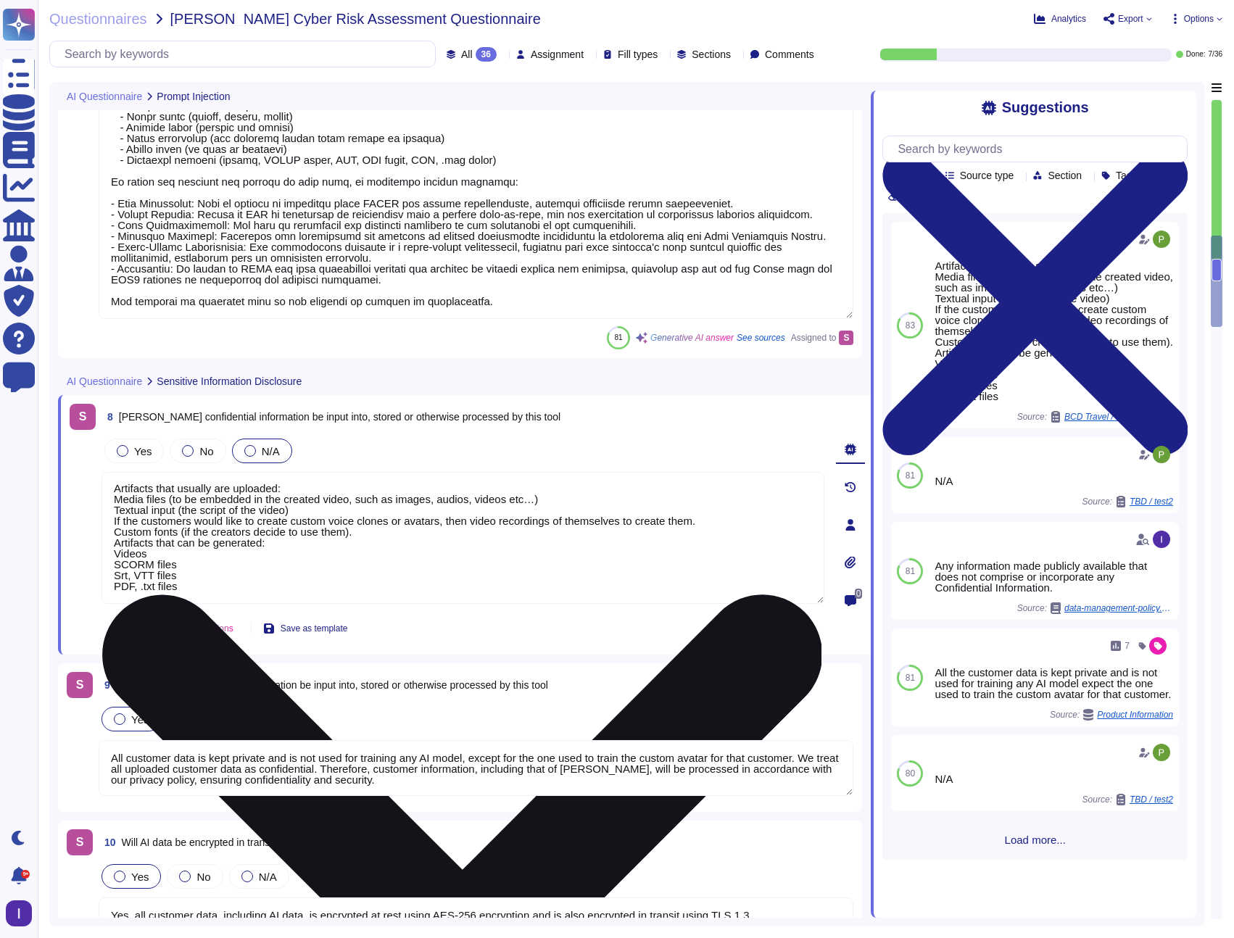
scroll to position [1129, 0]
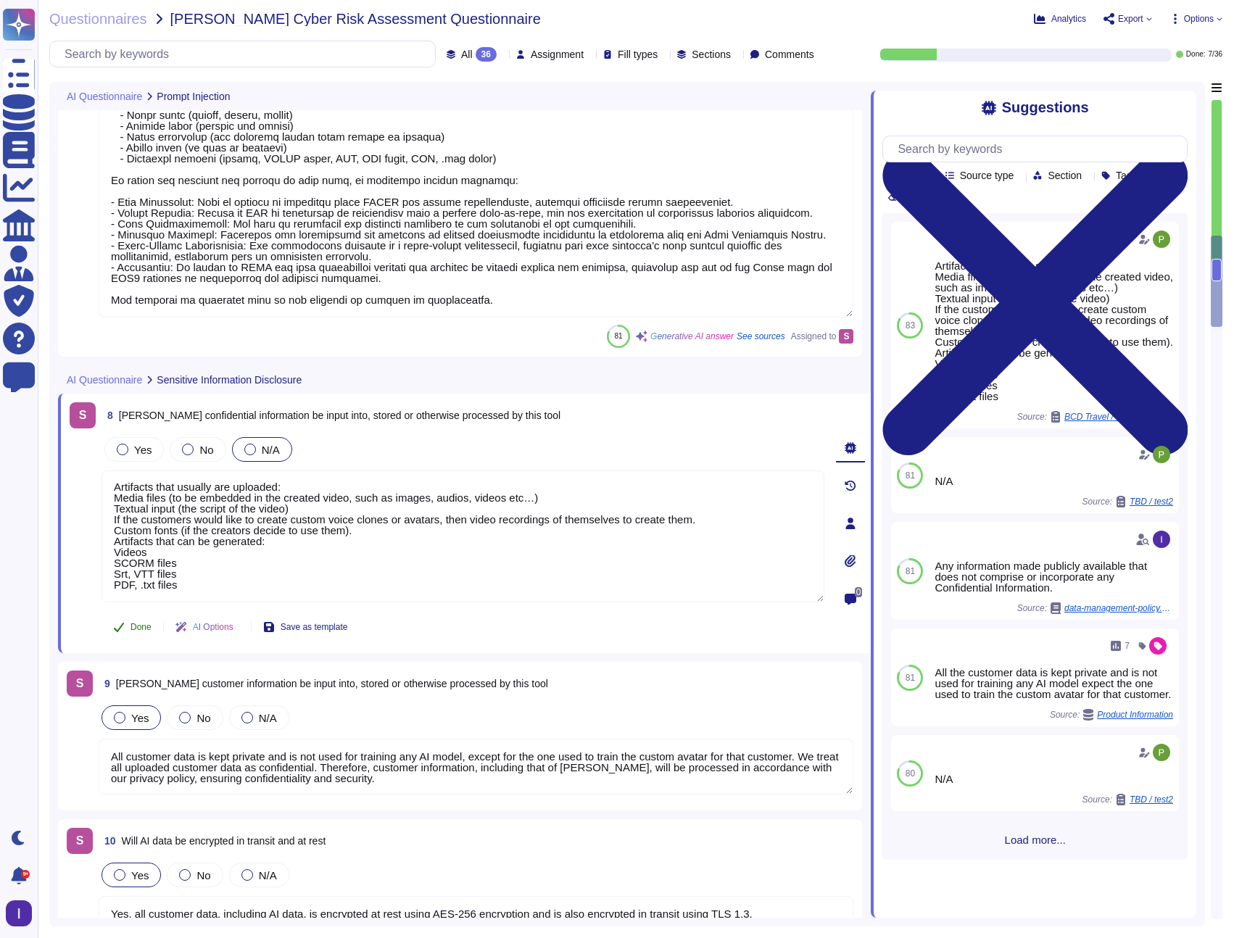
click at [136, 626] on span "Done" at bounding box center [140, 627] width 21 height 9
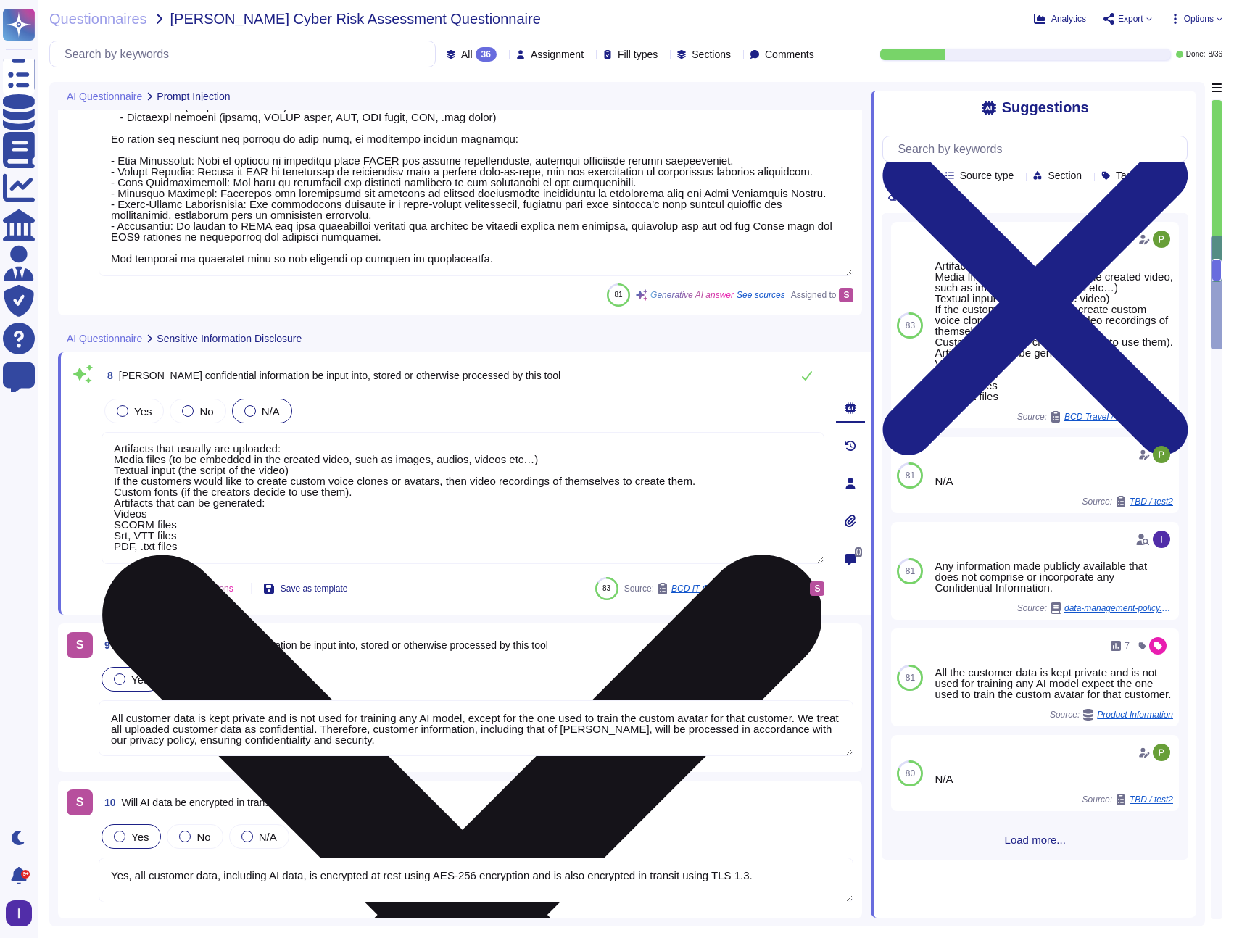
scroll to position [1320, 0]
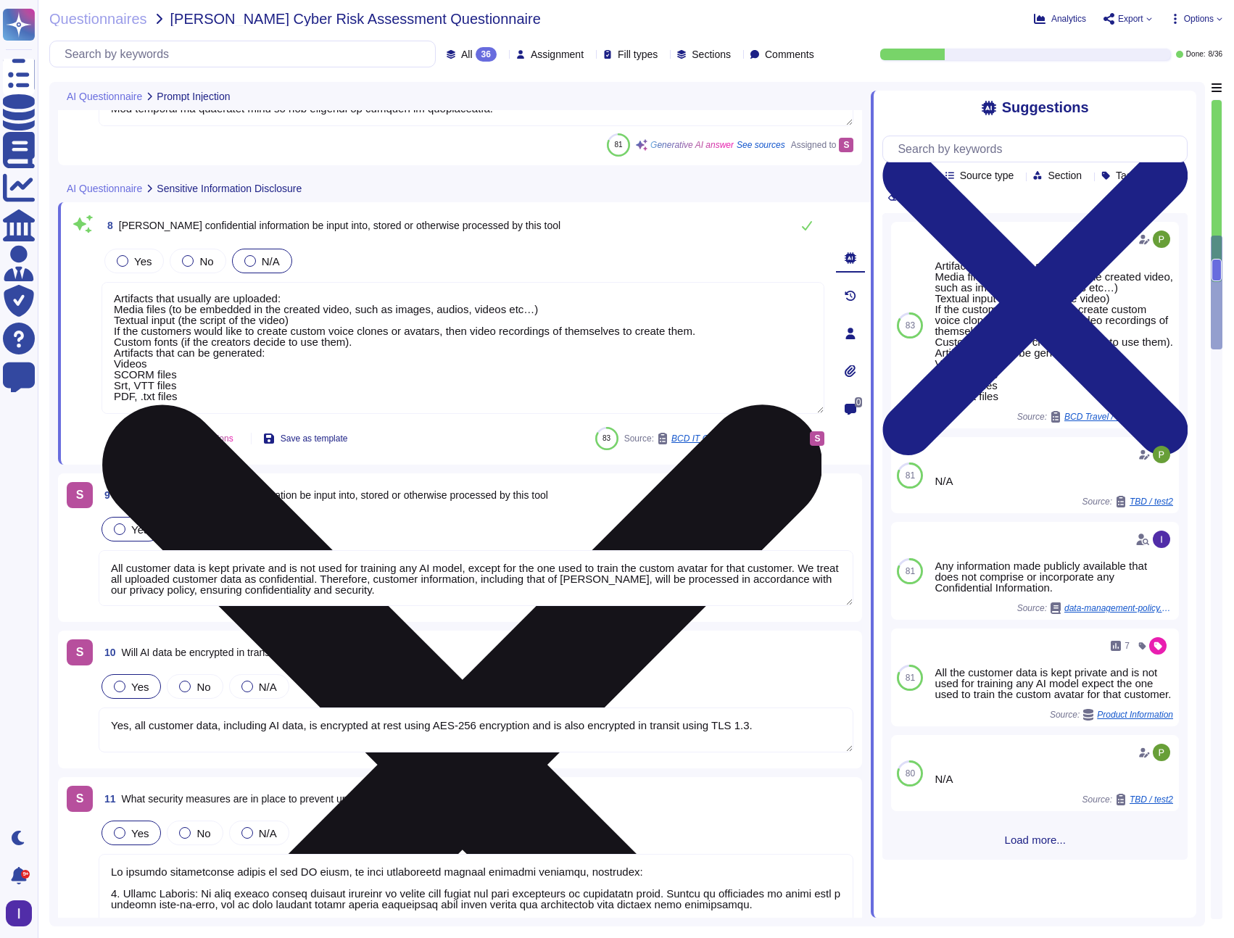
type textarea "Colossyan implements several controls to protect AI components from supply chai…"
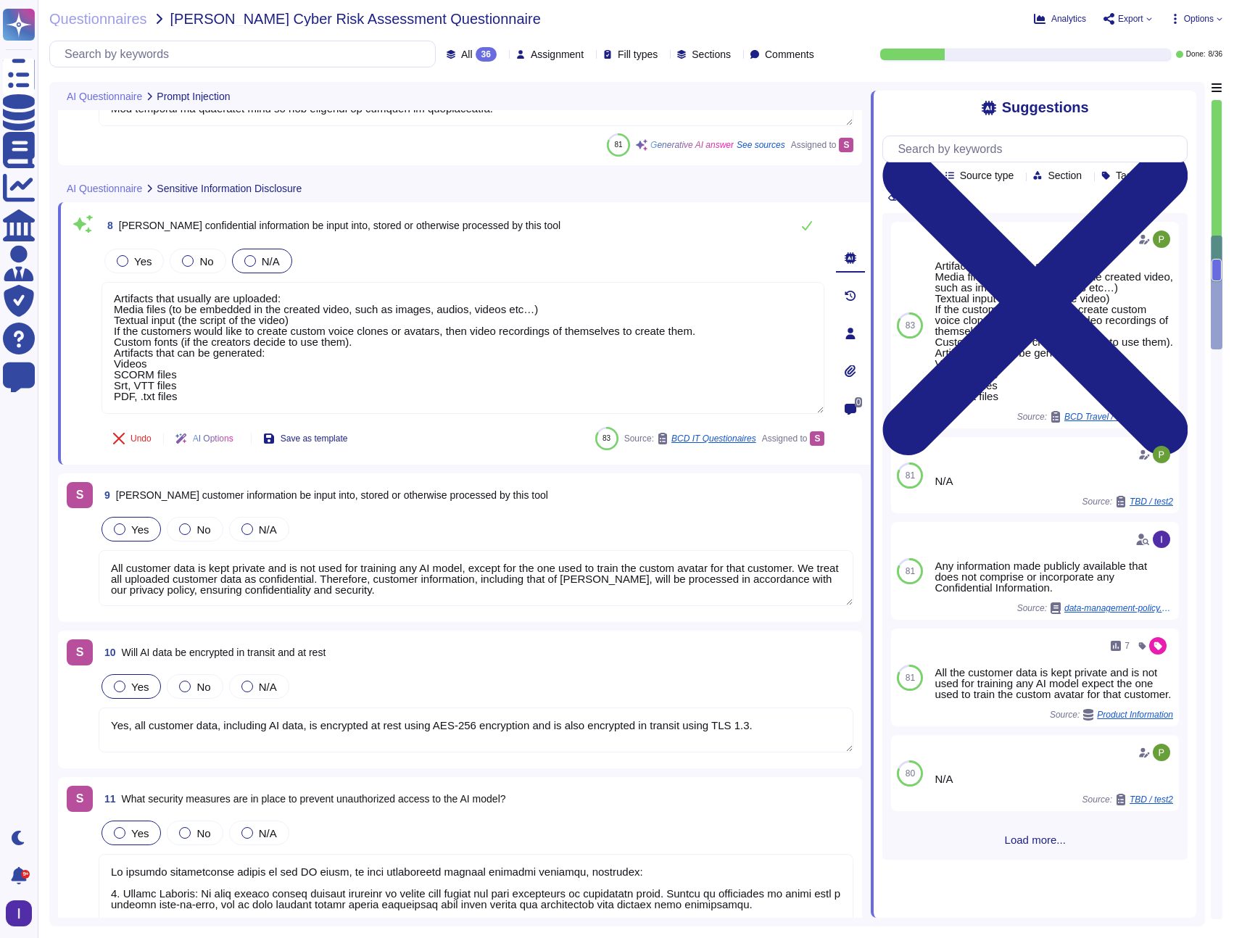
click at [215, 583] on textarea "All customer data is kept private and is not used for training any AI model, ex…" at bounding box center [476, 578] width 755 height 56
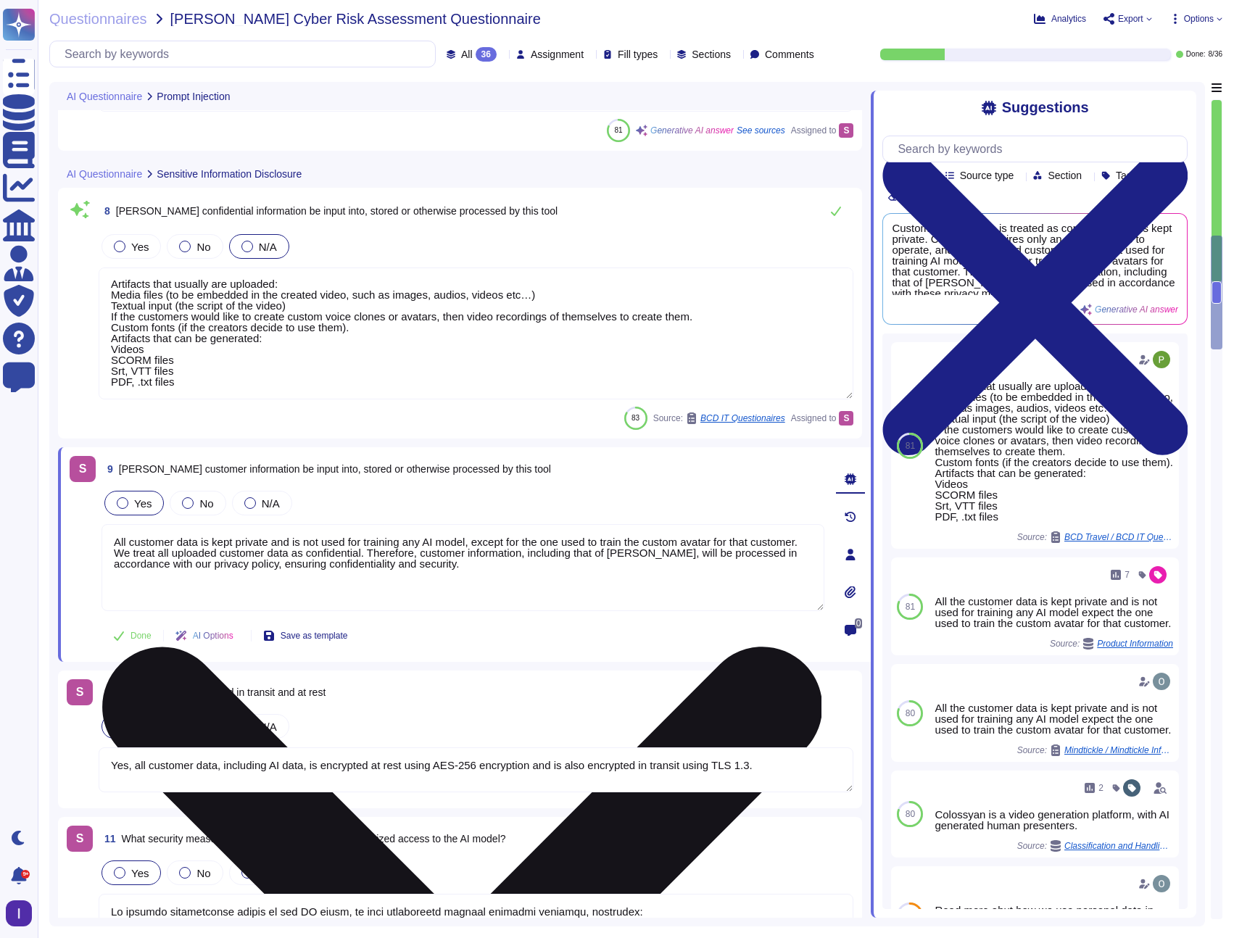
scroll to position [1336, 0]
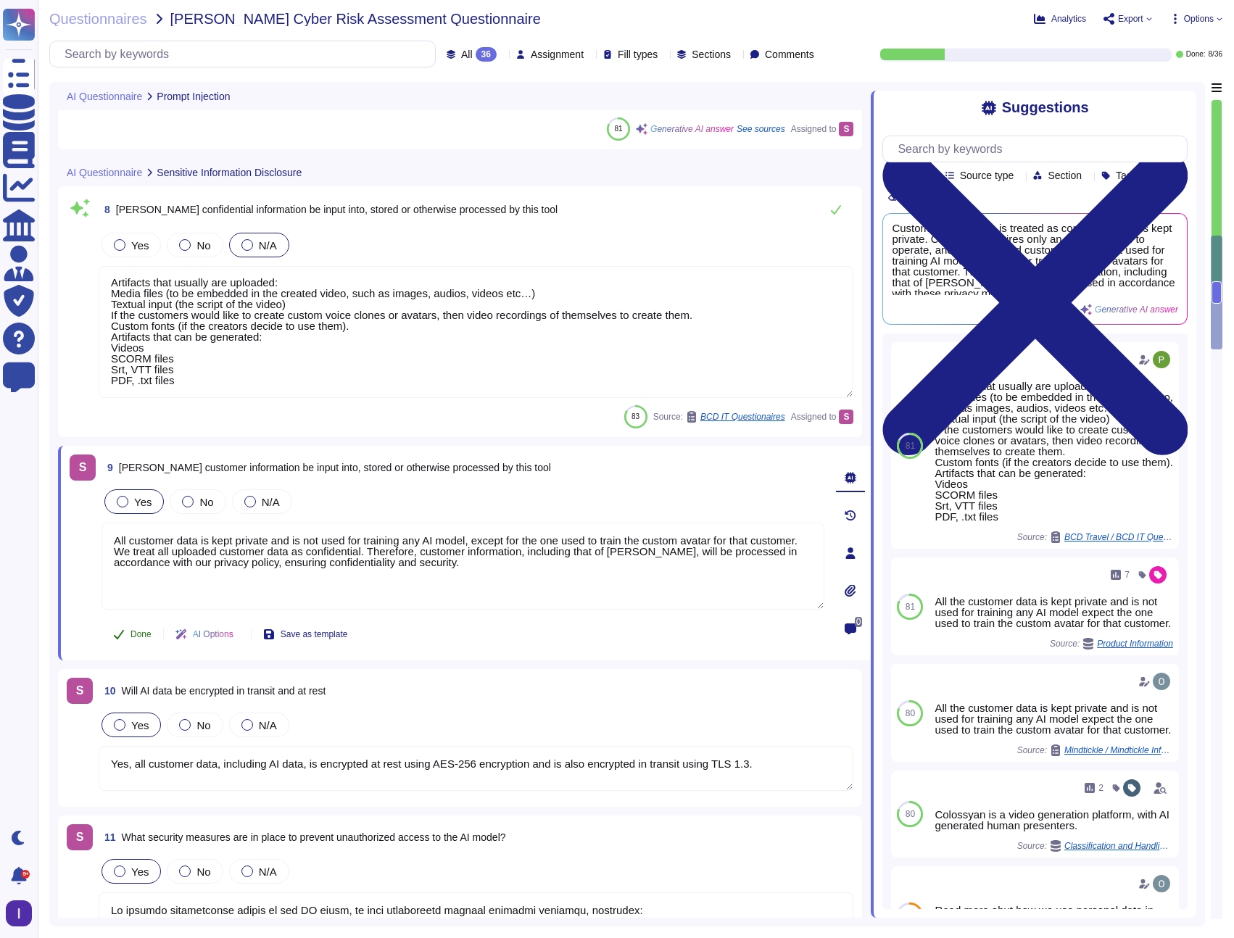
click at [139, 637] on span "Done" at bounding box center [140, 634] width 21 height 9
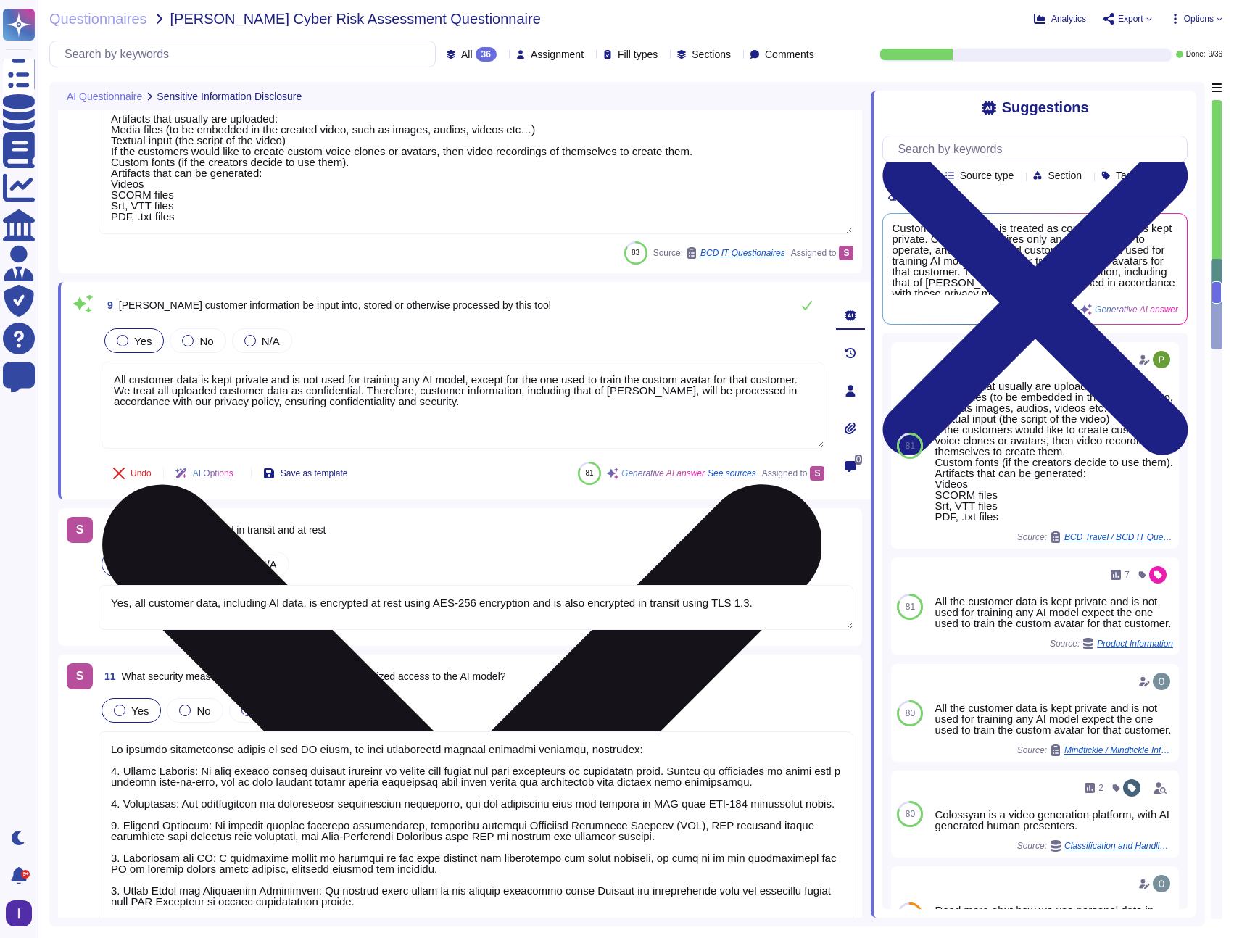
scroll to position [1508, 0]
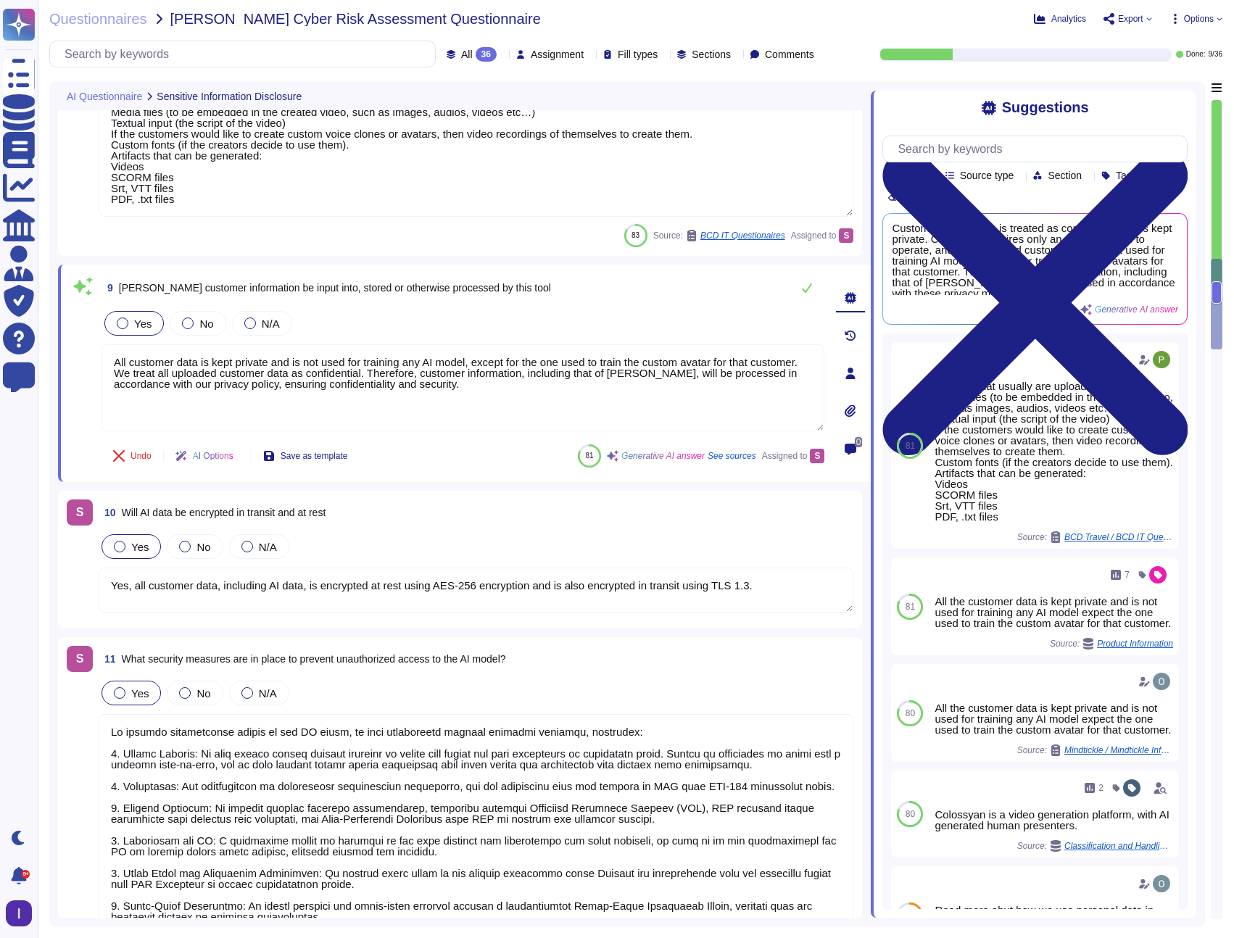
click at [201, 599] on textarea "Yes, all customer data, including AI data, is encrypted at rest using AES-256 e…" at bounding box center [476, 590] width 755 height 45
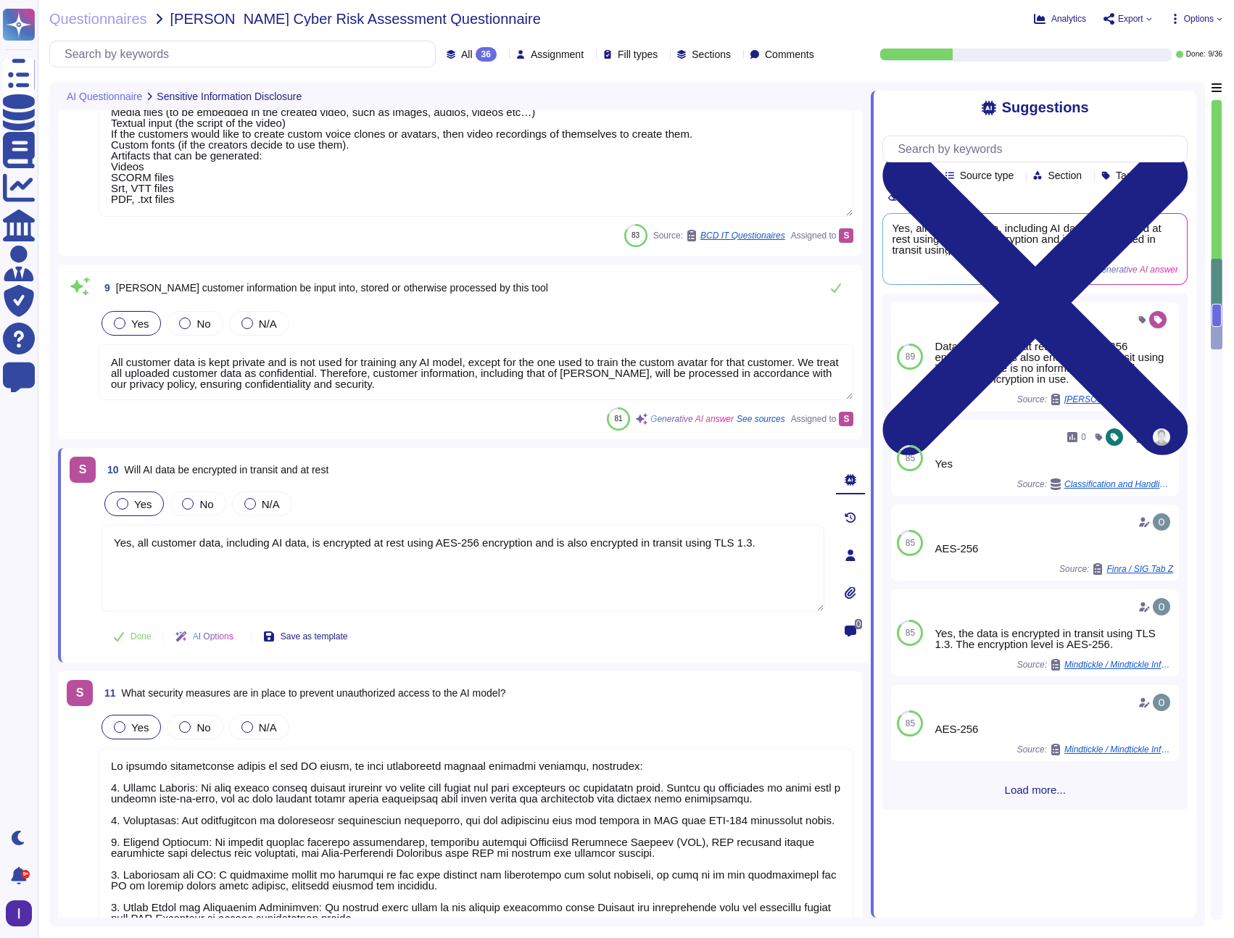
click at [249, 386] on textarea "All customer data is kept private and is not used for training any AI model, ex…" at bounding box center [476, 372] width 755 height 56
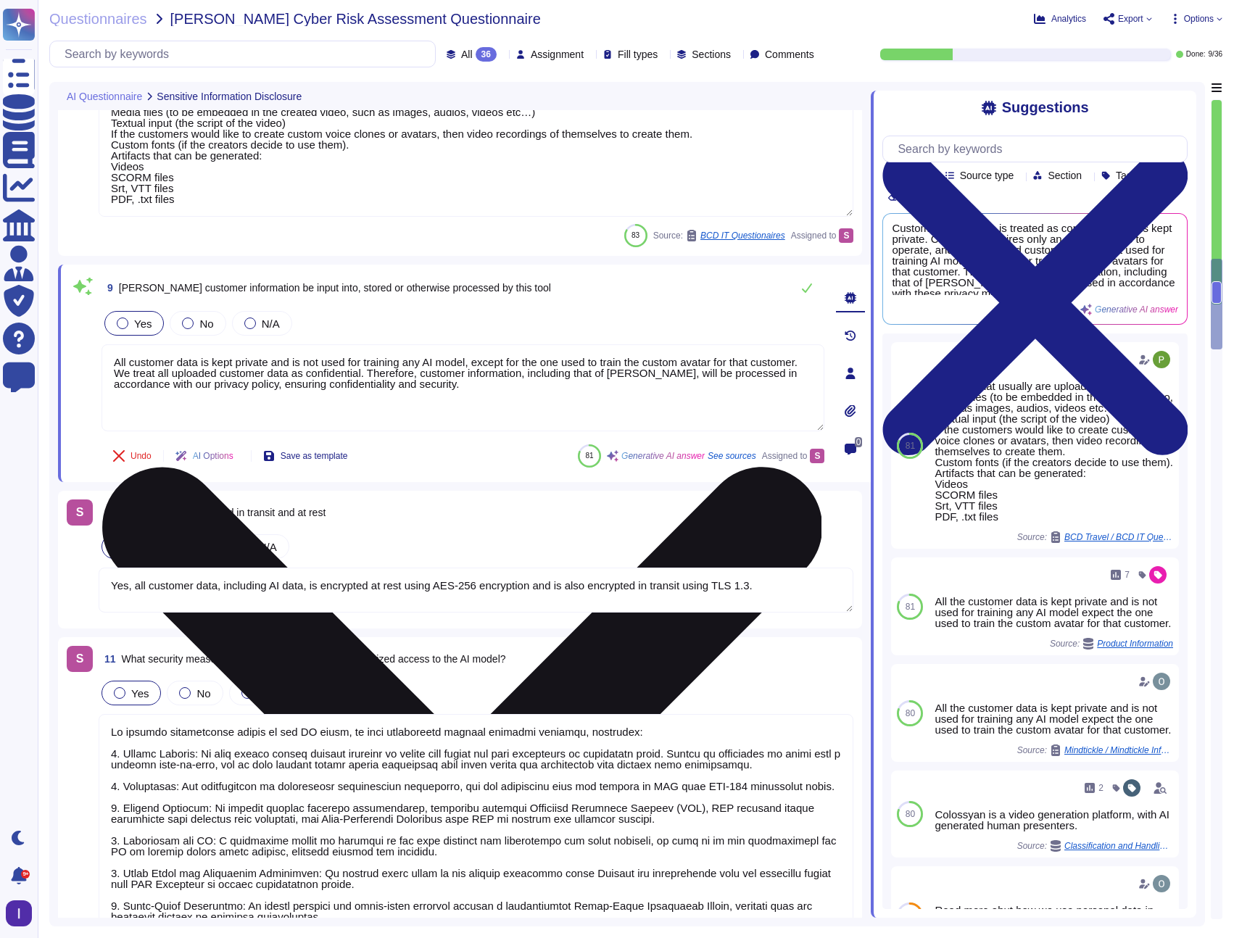
click at [115, 365] on textarea "All customer data is kept private and is not used for training any AI model, ex…" at bounding box center [462, 387] width 723 height 87
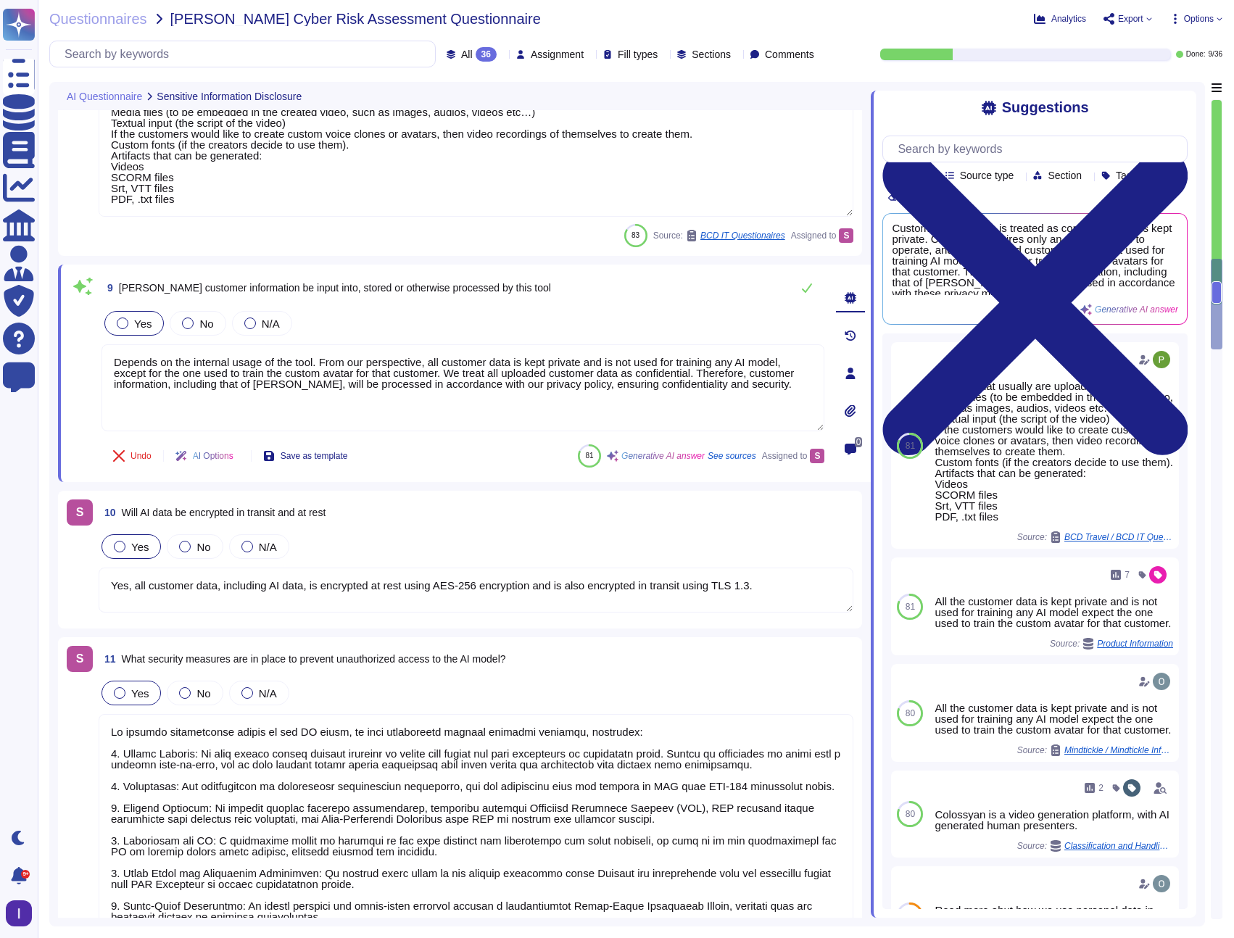
type textarea "Depends on the internal usage of the tool. From our perspective, all customer d…"
click at [407, 581] on textarea "Yes, all customer data, including AI data, is encrypted at rest using AES-256 e…" at bounding box center [476, 590] width 755 height 45
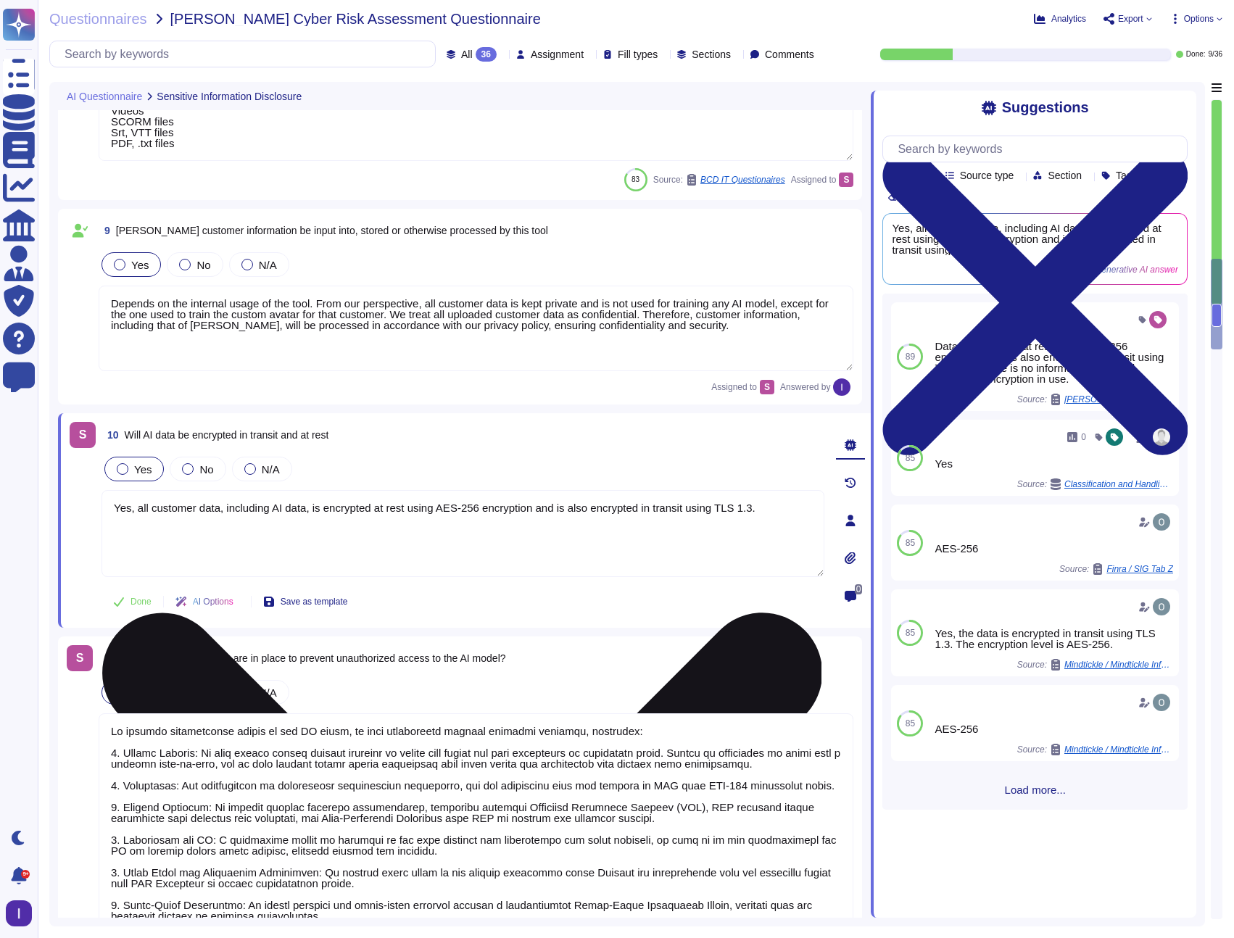
scroll to position [1570, 0]
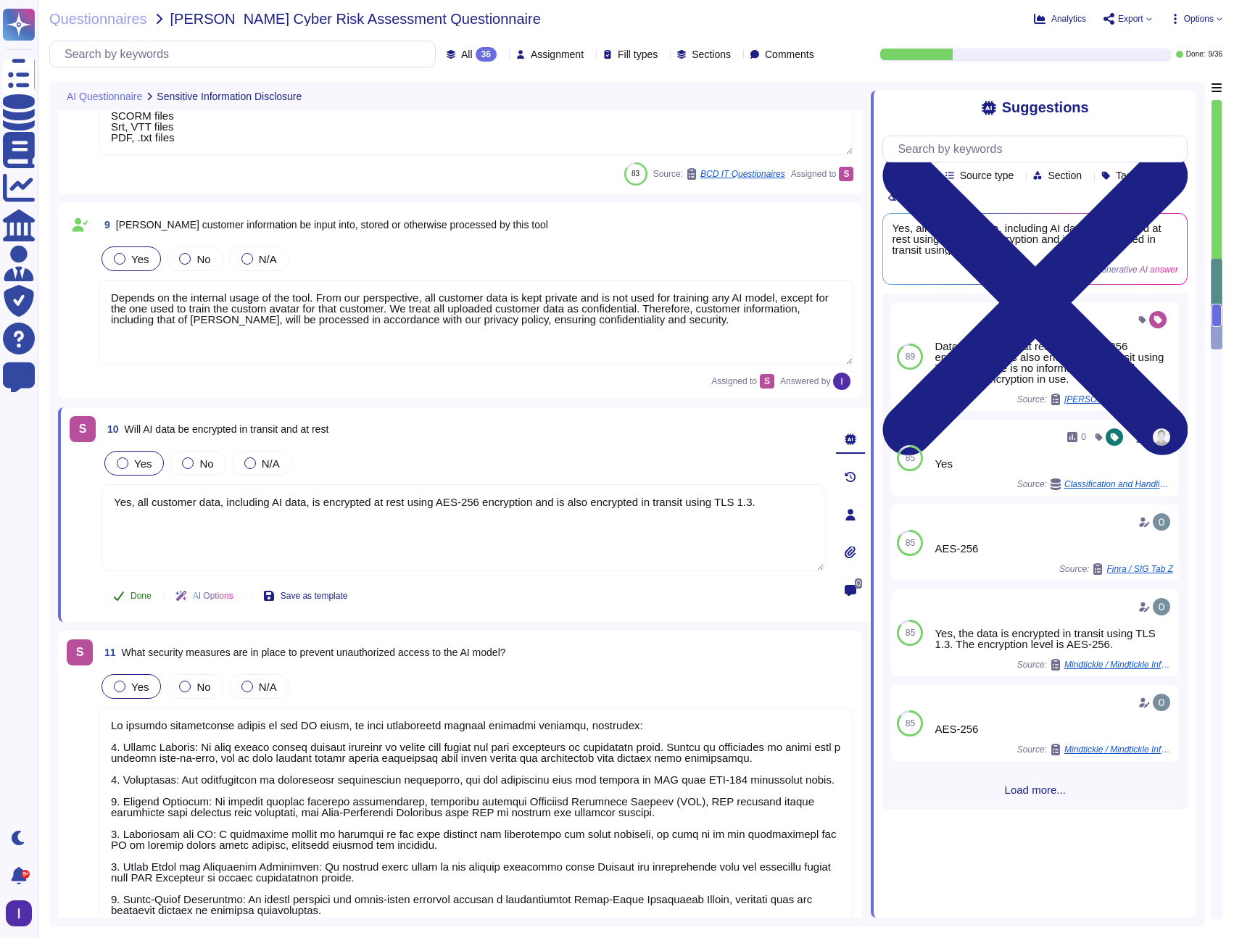
click at [139, 596] on span "Done" at bounding box center [140, 595] width 21 height 9
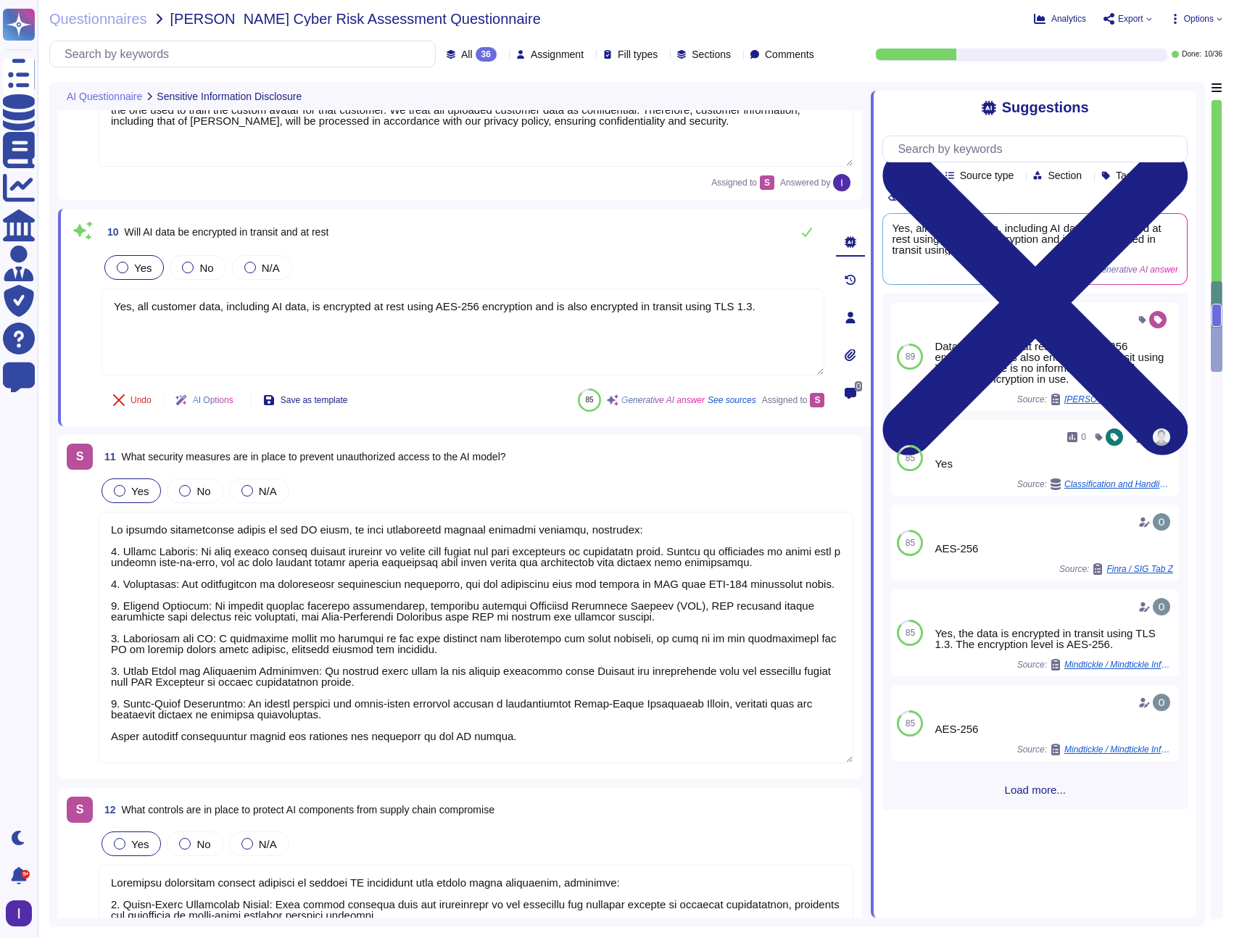
type textarea "The update cadence for AI components includes the deployment of critical securi…"
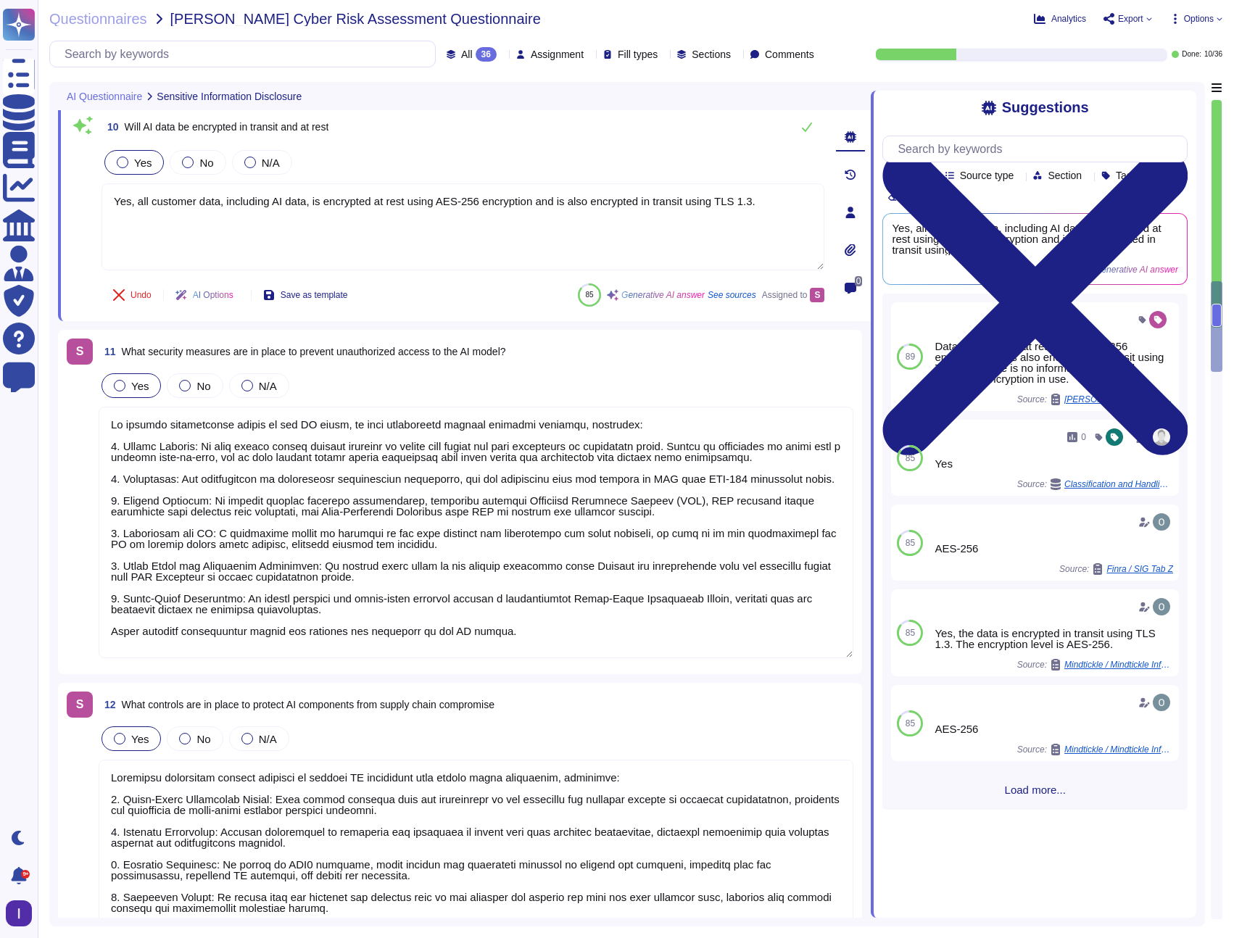
scroll to position [1893, 0]
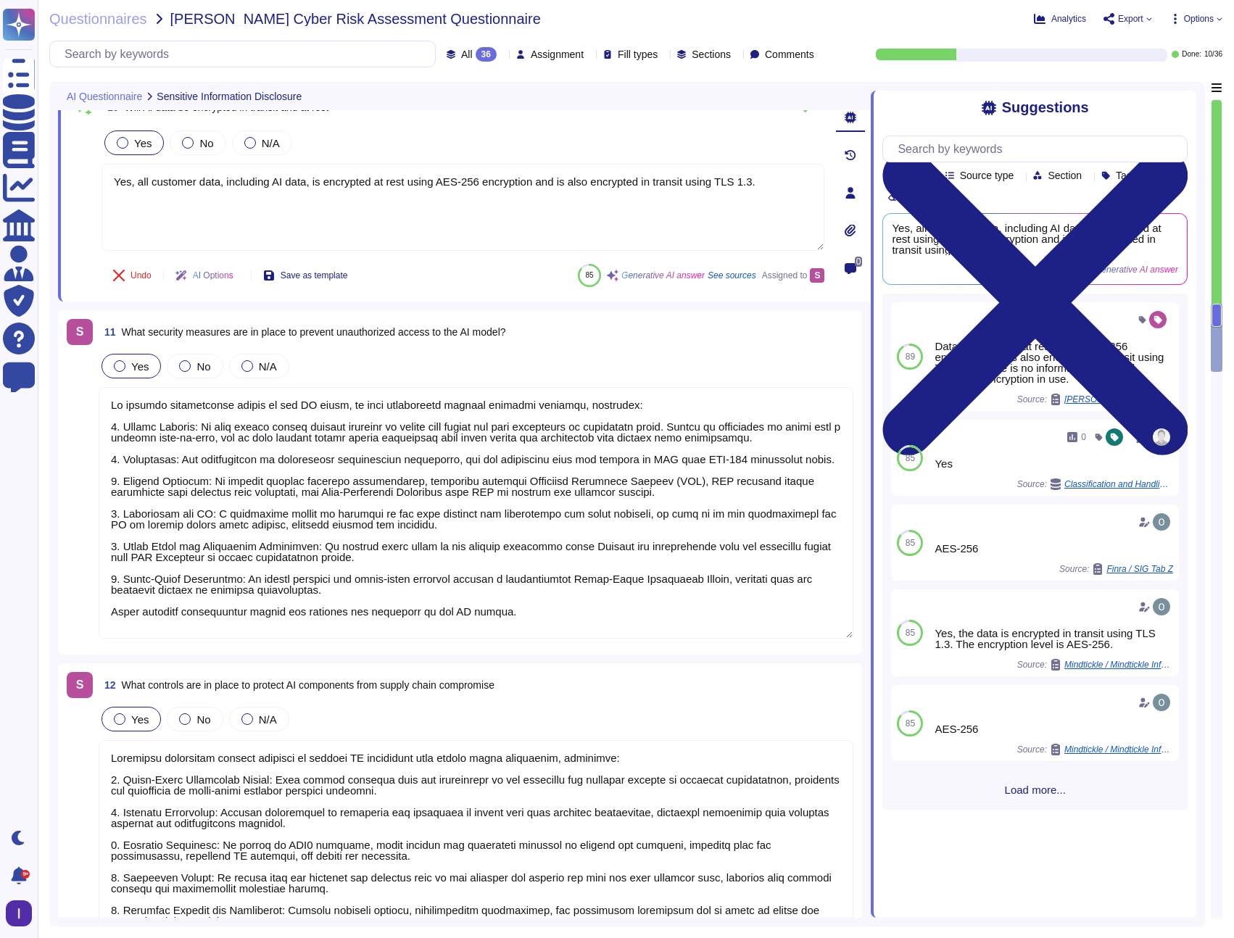
click at [262, 568] on textarea at bounding box center [476, 513] width 755 height 252
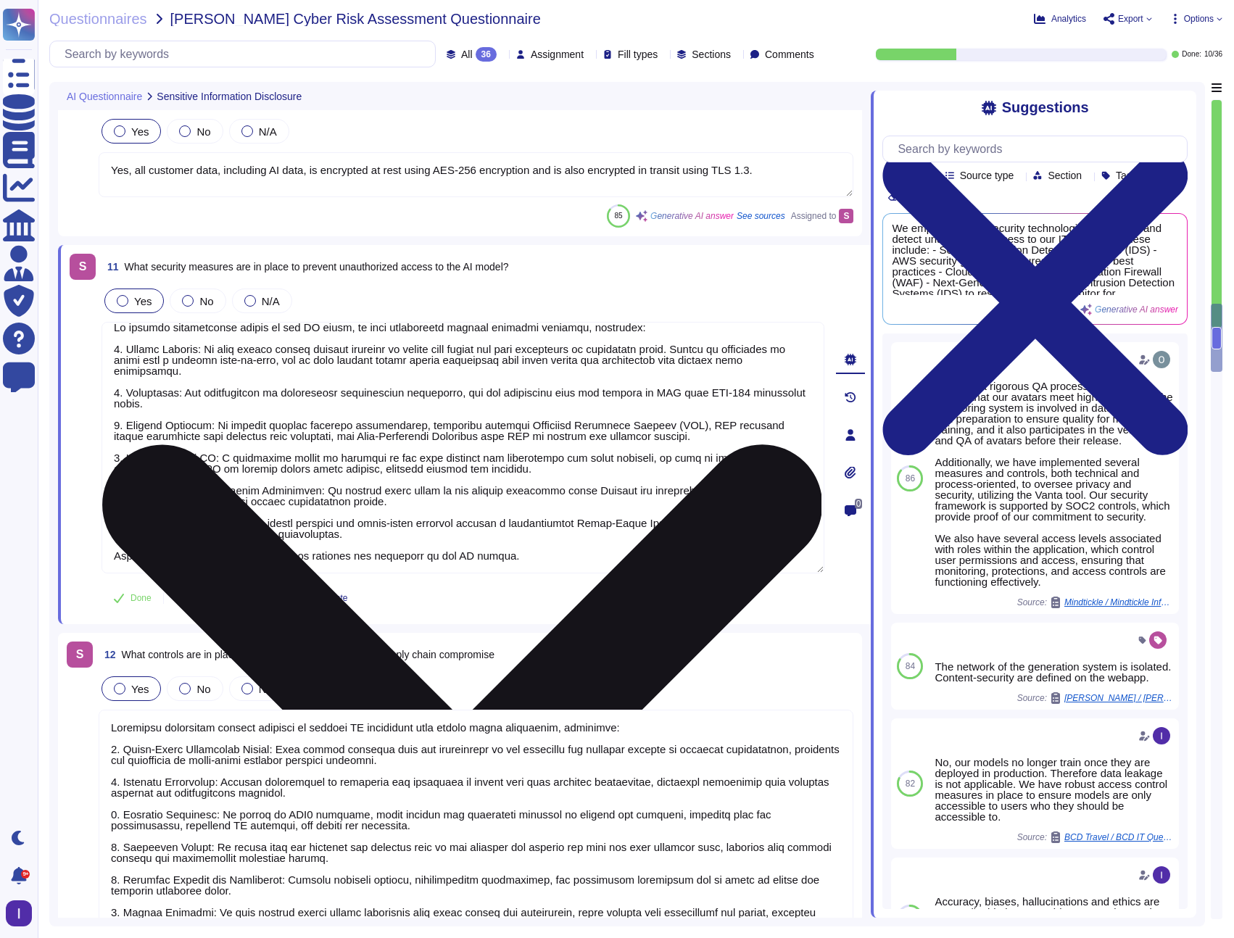
scroll to position [0, 0]
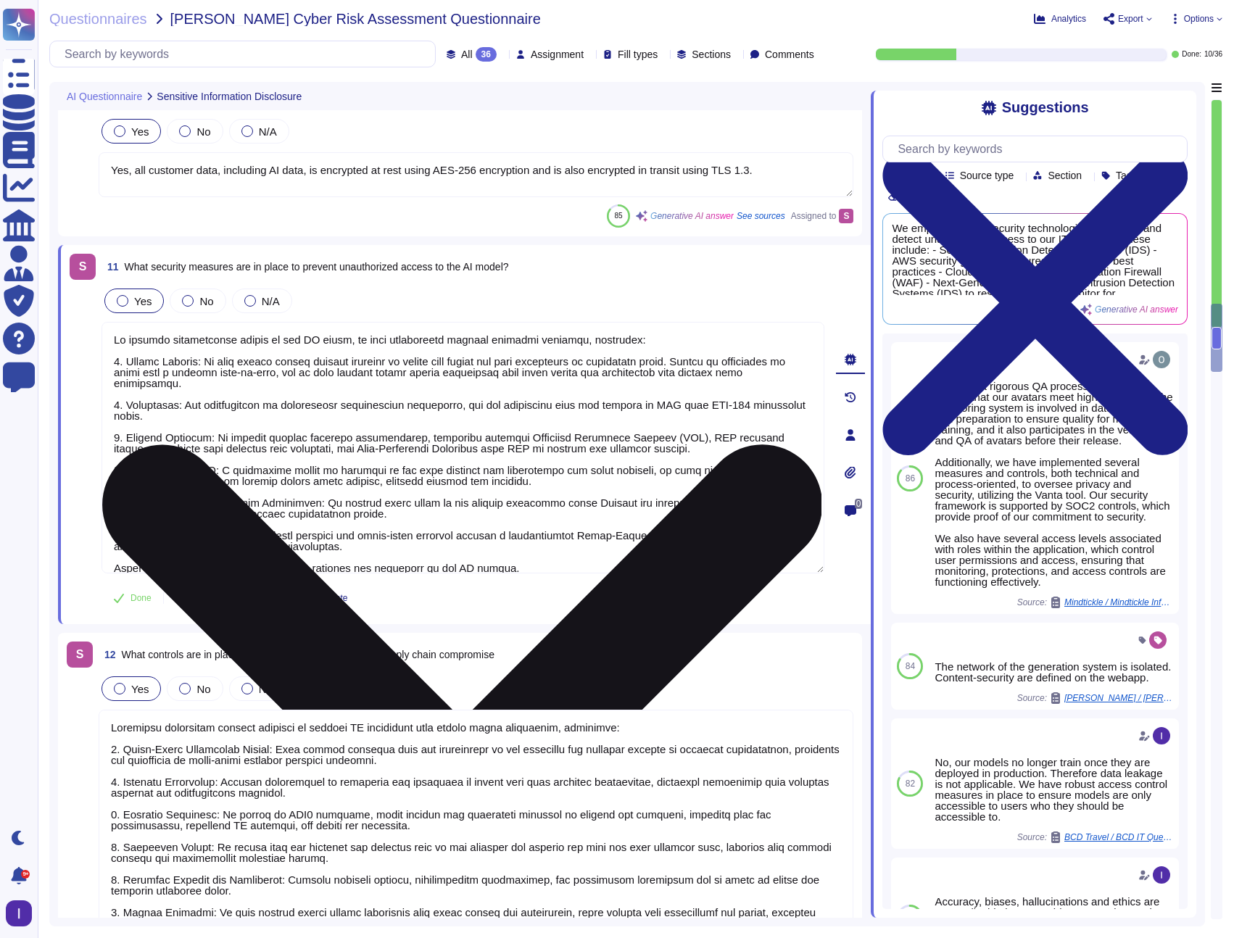
click at [327, 440] on textarea at bounding box center [462, 448] width 723 height 252
click at [330, 419] on textarea at bounding box center [462, 448] width 723 height 252
click at [315, 380] on textarea at bounding box center [462, 448] width 723 height 252
click at [301, 394] on textarea at bounding box center [462, 448] width 723 height 252
click at [291, 388] on textarea at bounding box center [462, 448] width 723 height 252
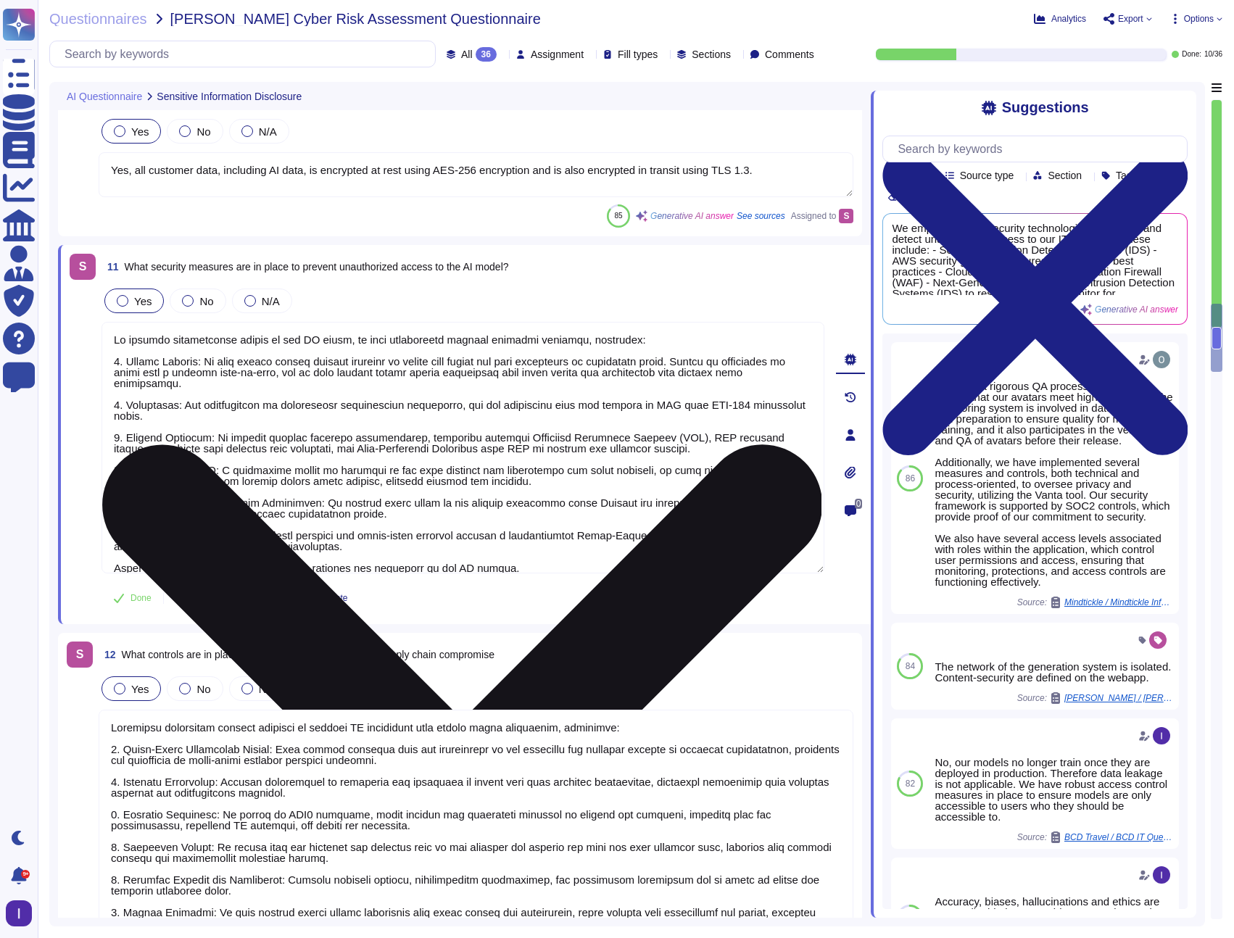
click at [302, 377] on textarea at bounding box center [462, 448] width 723 height 252
click at [293, 385] on textarea at bounding box center [462, 448] width 723 height 252
click at [275, 398] on textarea at bounding box center [462, 448] width 723 height 252
click at [278, 392] on textarea at bounding box center [462, 448] width 723 height 252
click at [282, 383] on textarea at bounding box center [462, 448] width 723 height 252
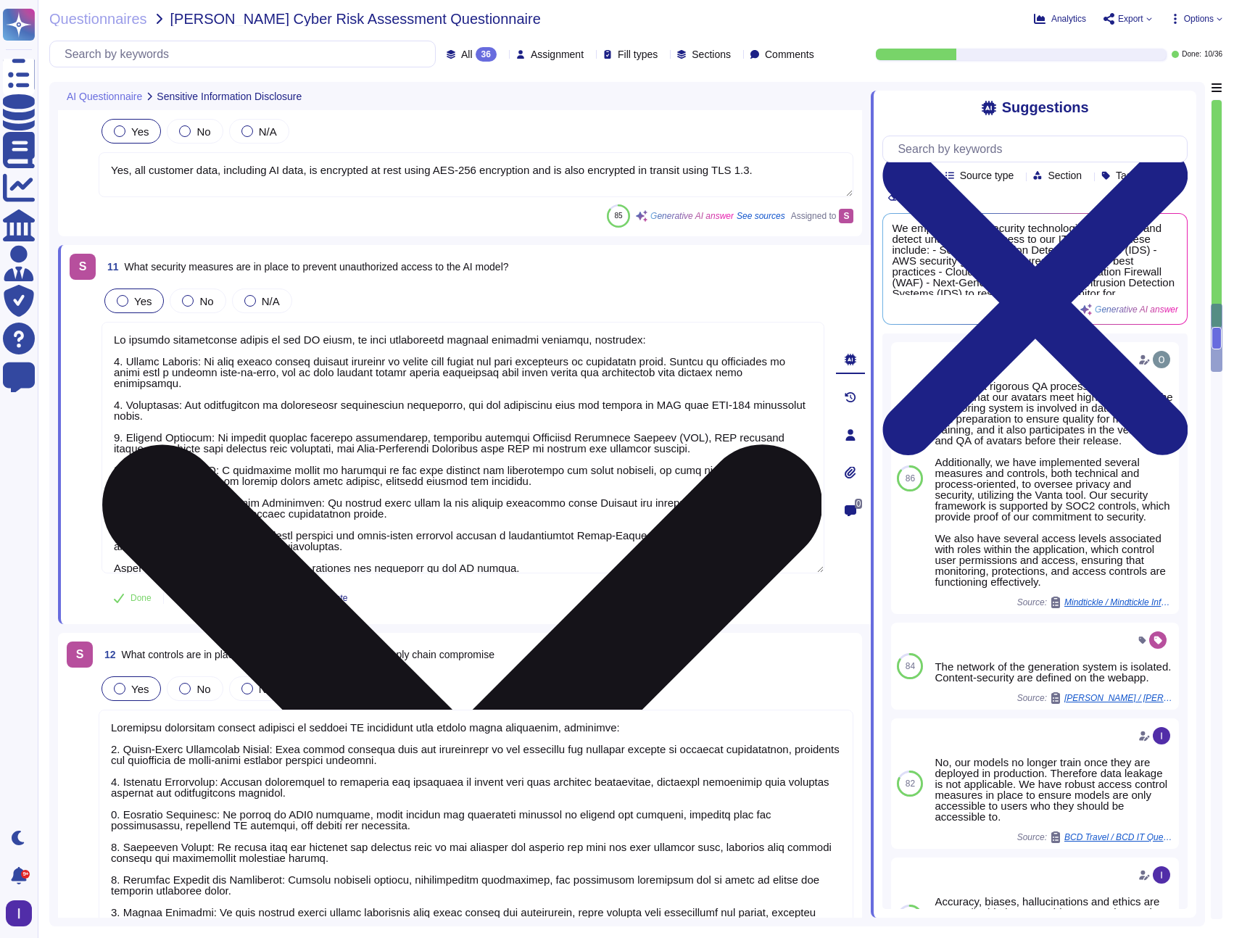
scroll to position [12, 0]
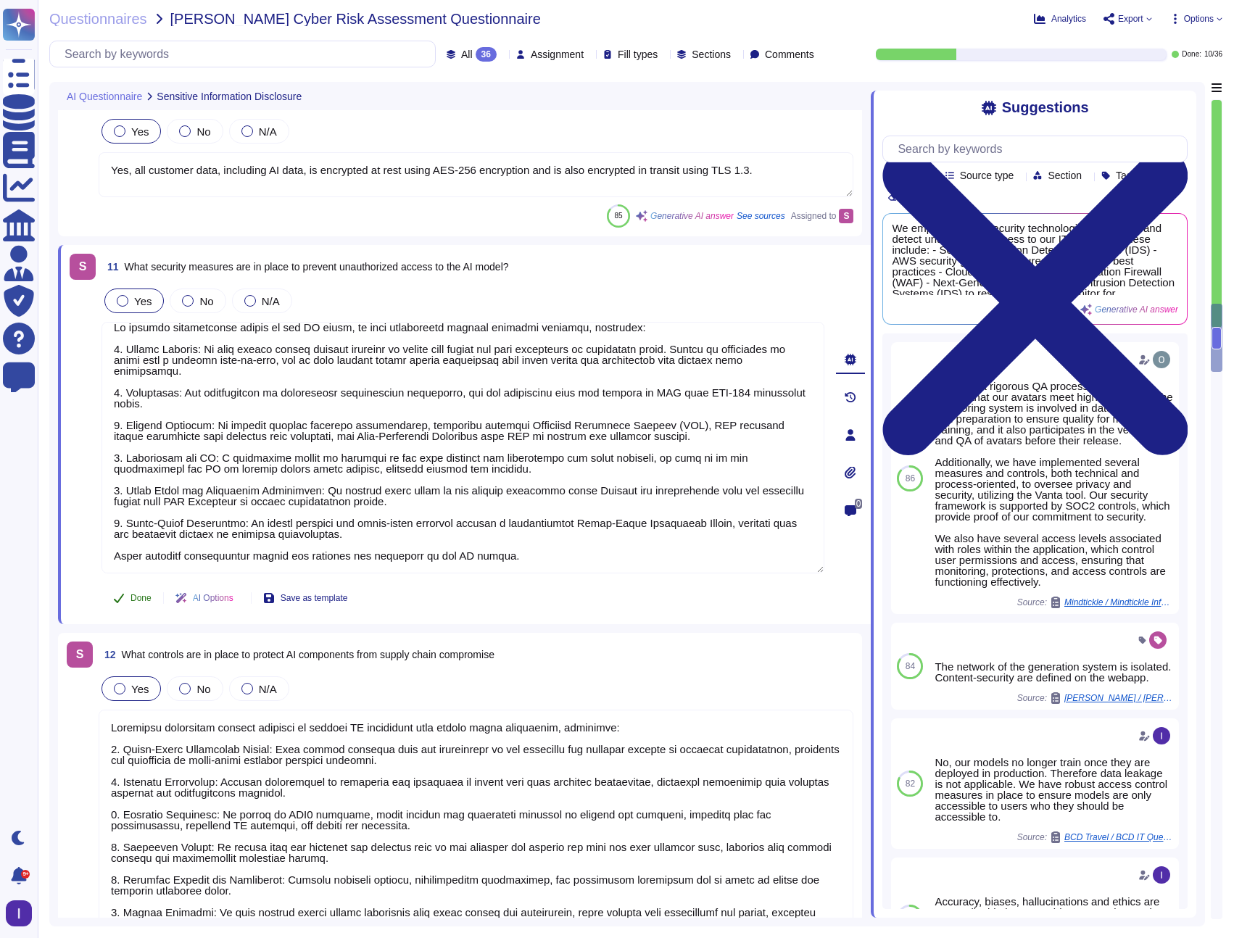
click at [138, 590] on button "Done" at bounding box center [132, 597] width 62 height 29
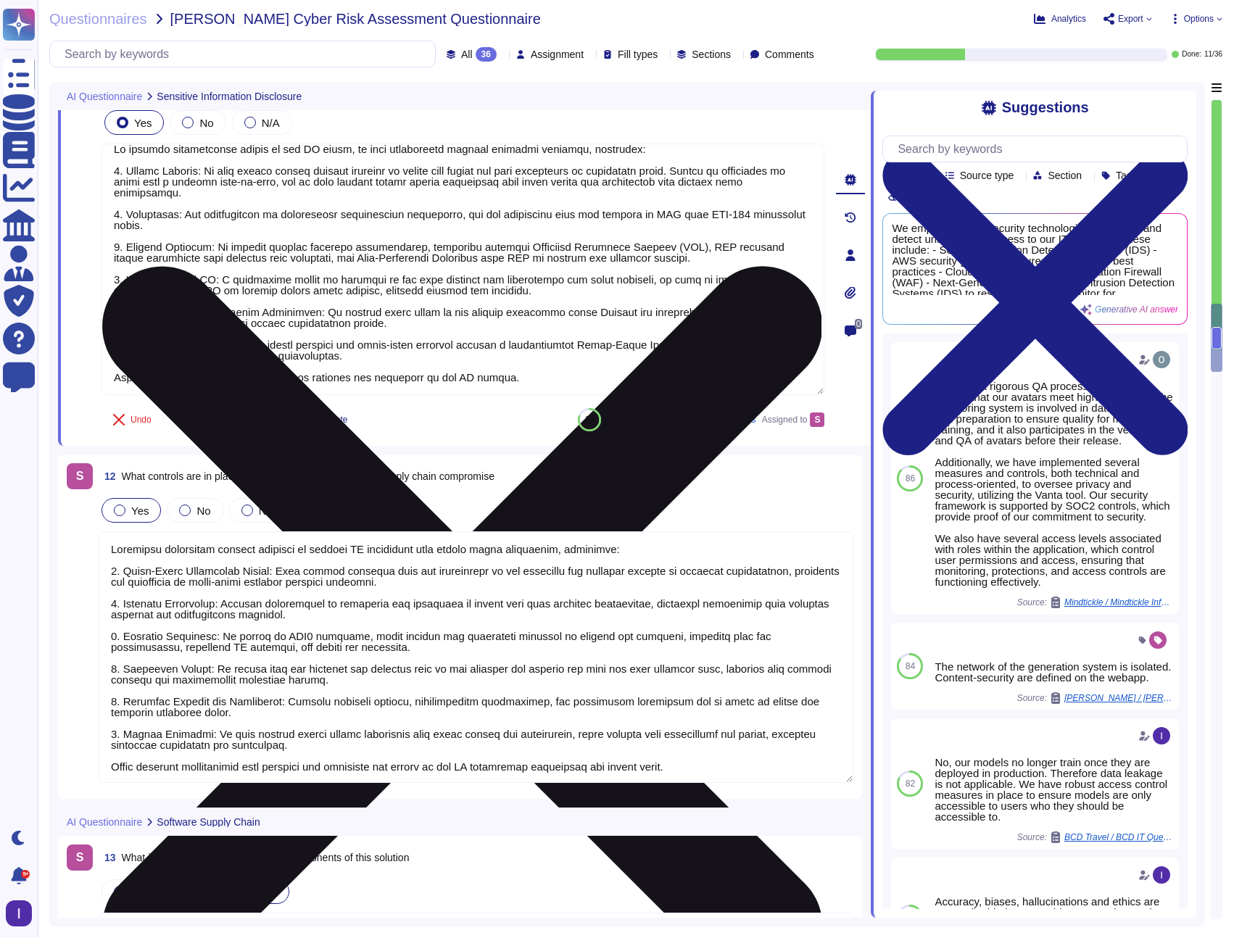
scroll to position [2160, 0]
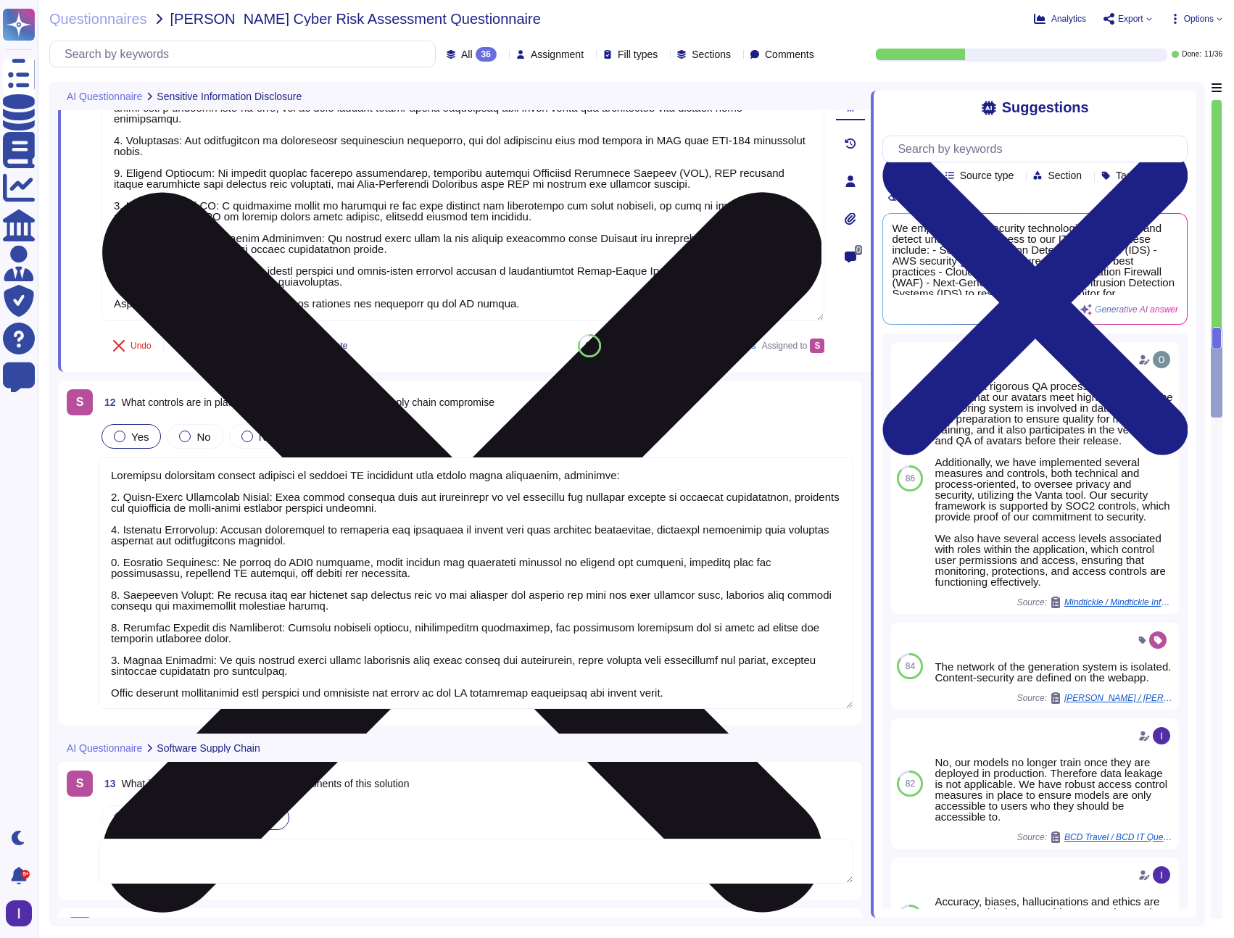
type textarea "To ensure that the training, tuning, and evaluation of data contains no sensiti…"
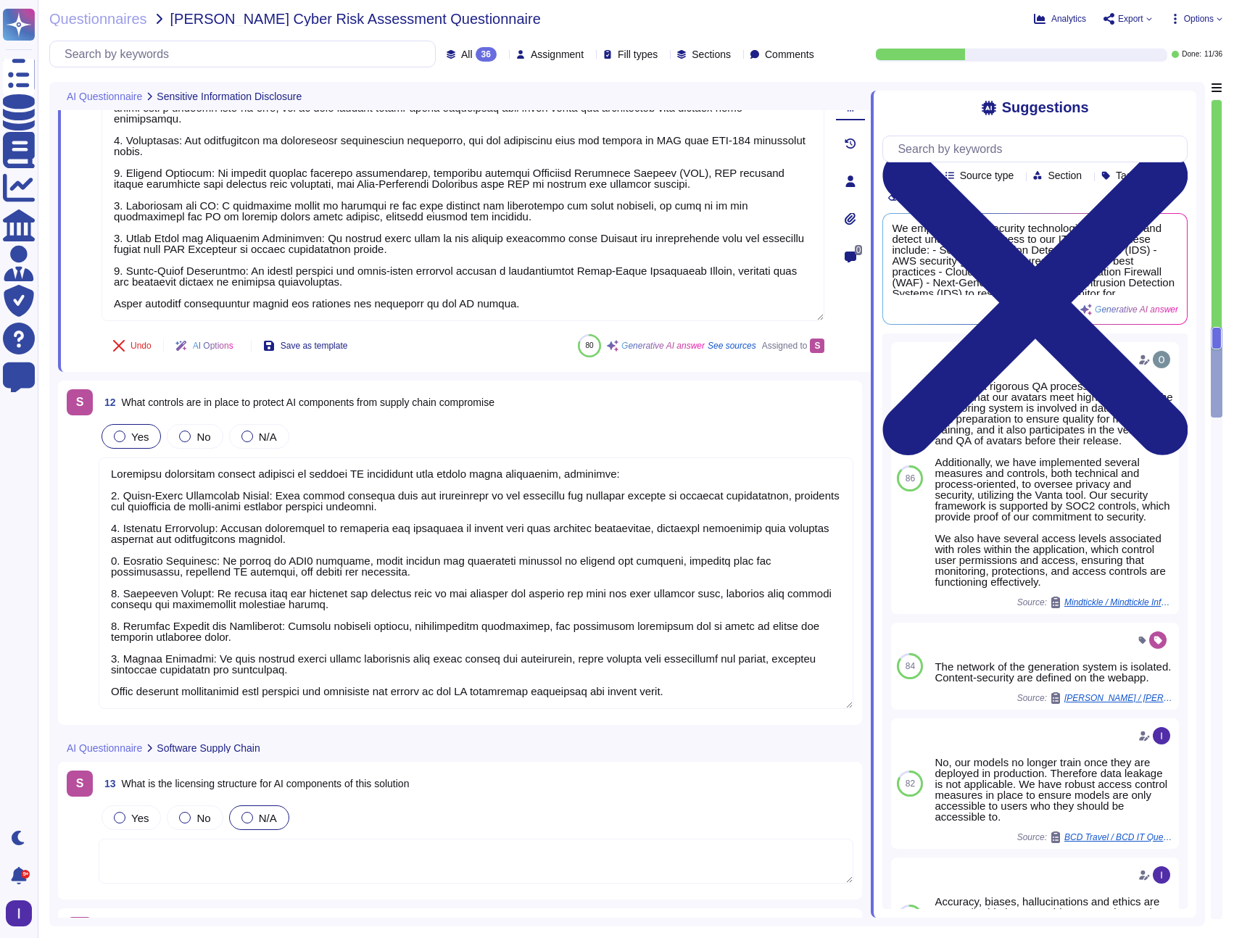
click at [239, 566] on textarea at bounding box center [476, 583] width 755 height 252
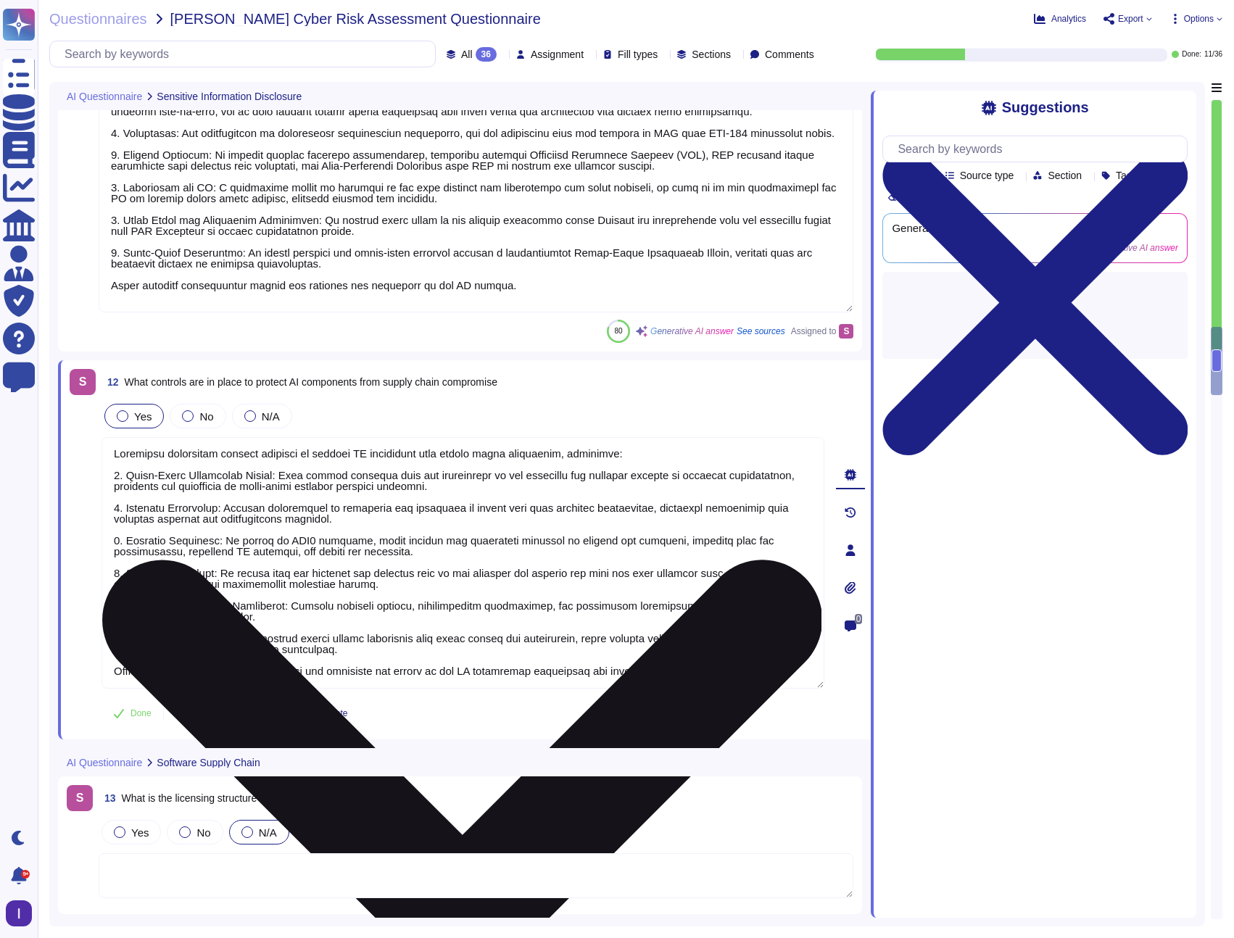
type textarea "To ensure that the training, tuning, and evaluation of data contains no sensiti…"
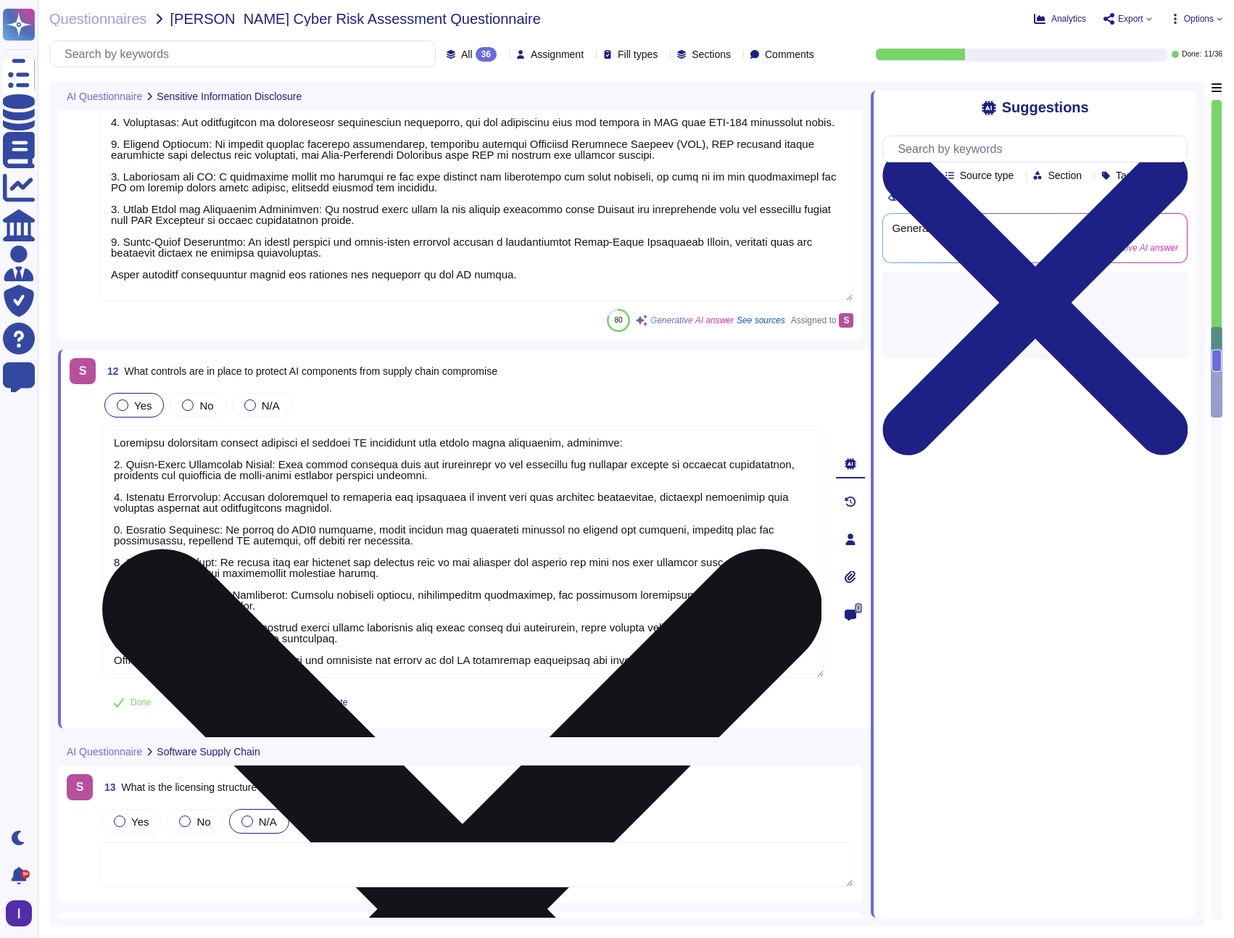
scroll to position [2172, 0]
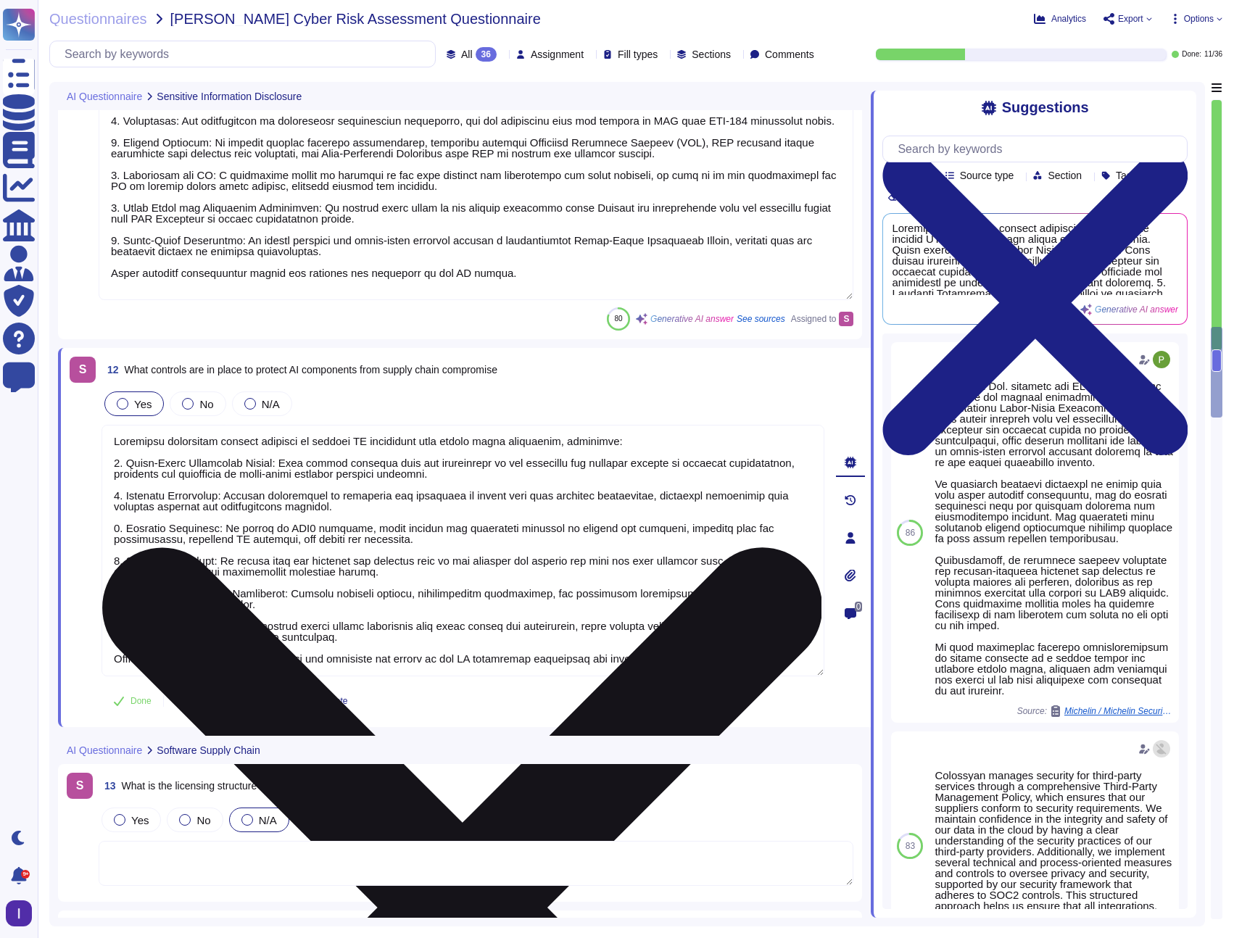
click at [196, 549] on textarea at bounding box center [462, 551] width 723 height 252
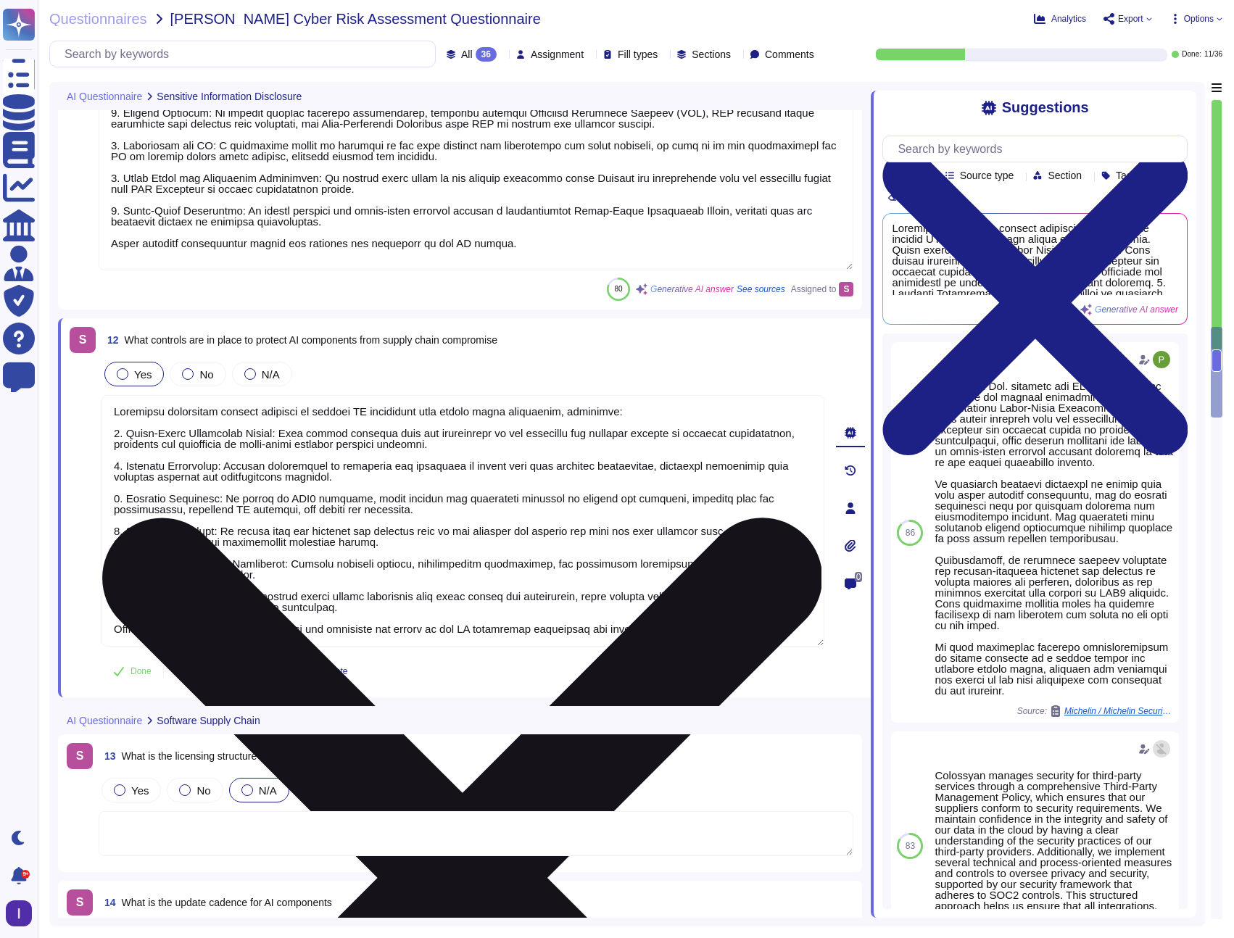
scroll to position [2203, 0]
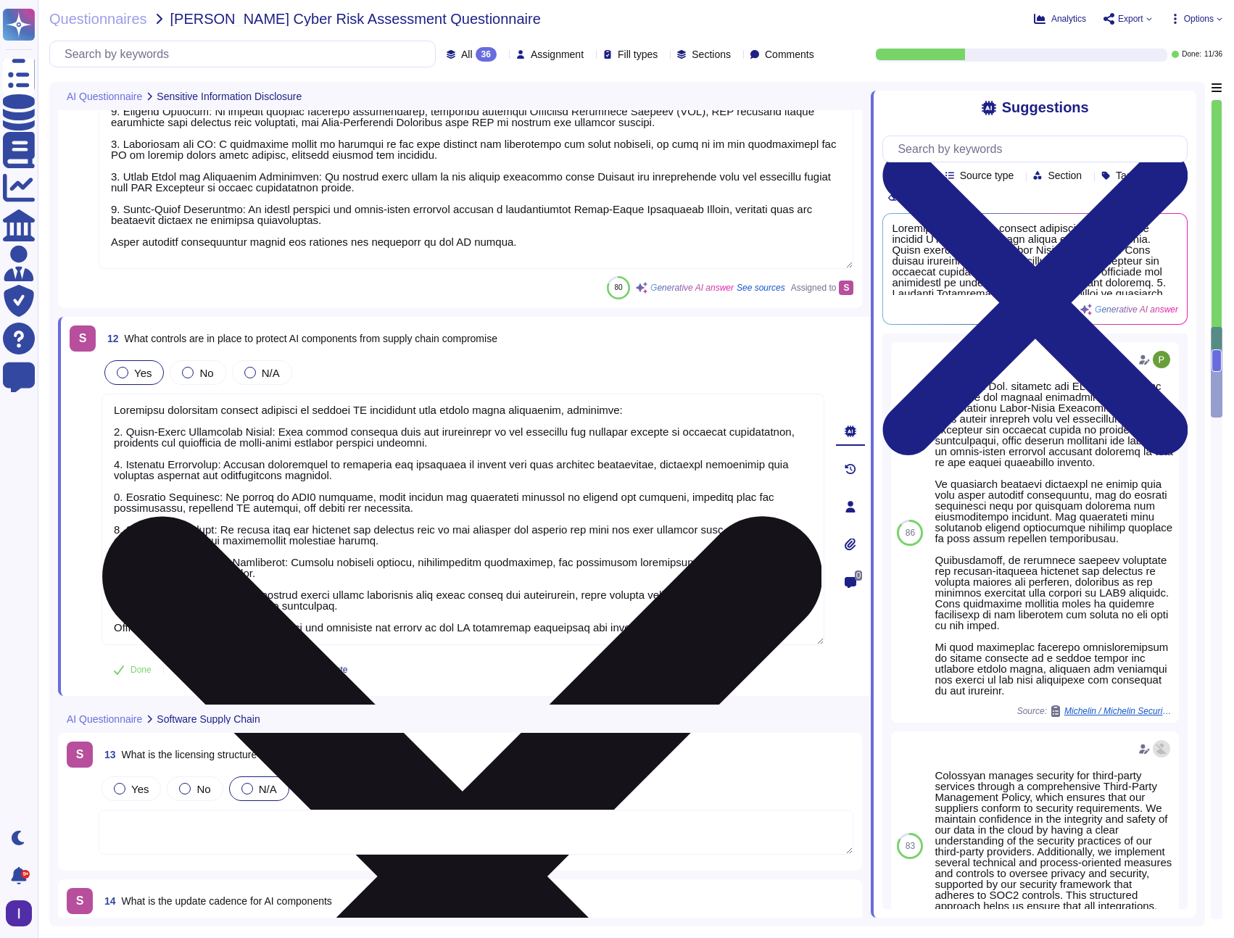
click at [196, 549] on textarea at bounding box center [462, 520] width 723 height 252
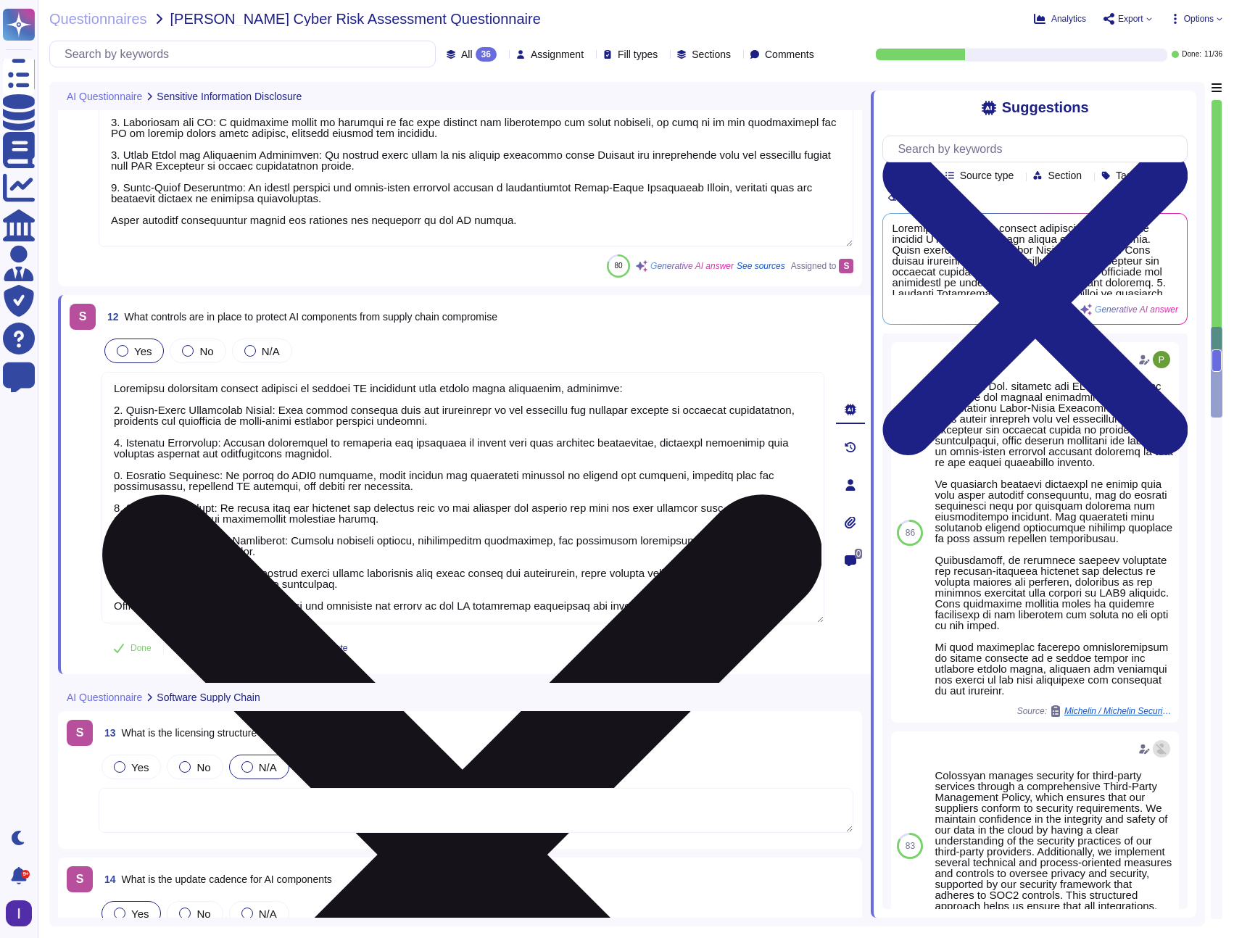
click at [180, 560] on textarea at bounding box center [462, 498] width 723 height 252
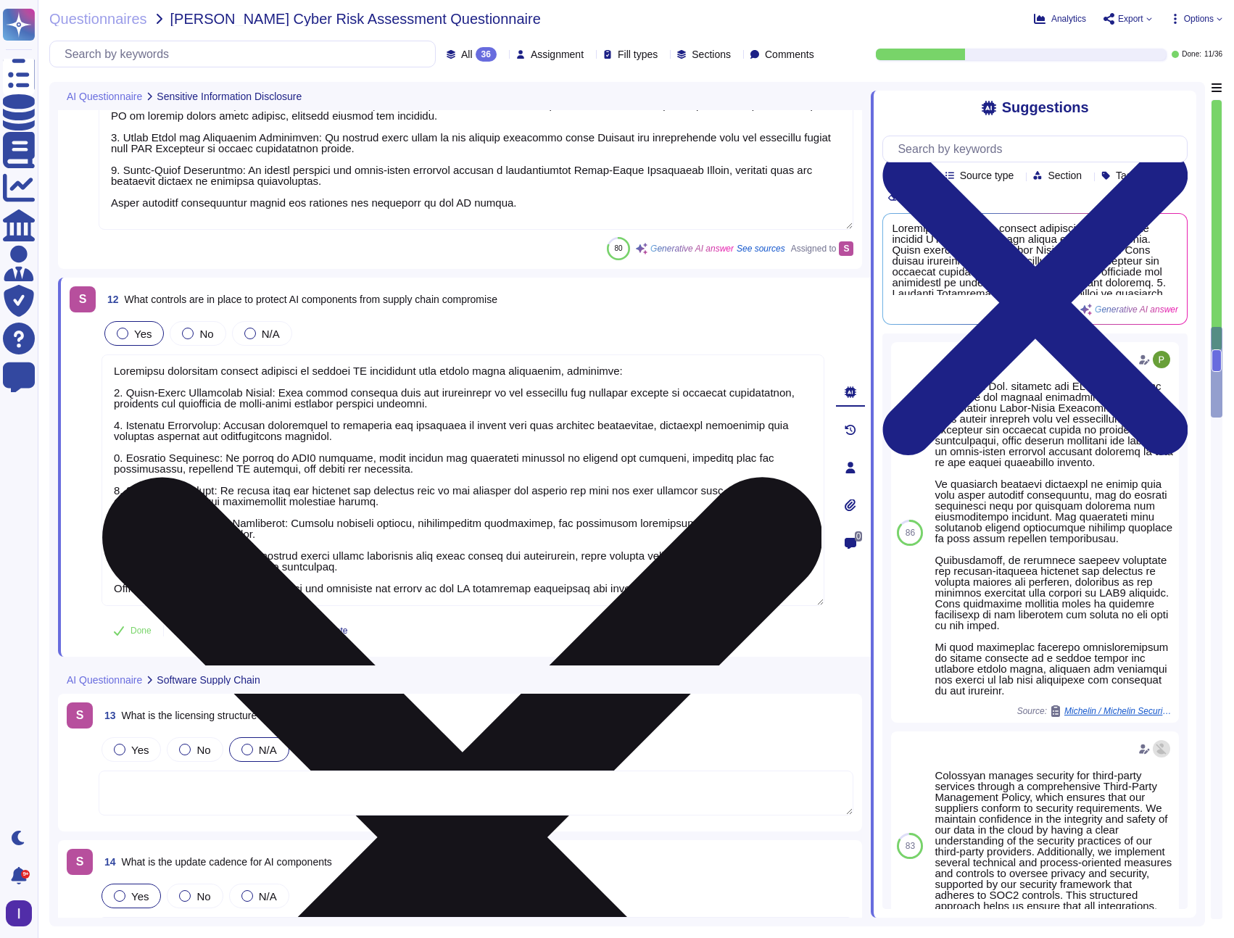
scroll to position [2244, 0]
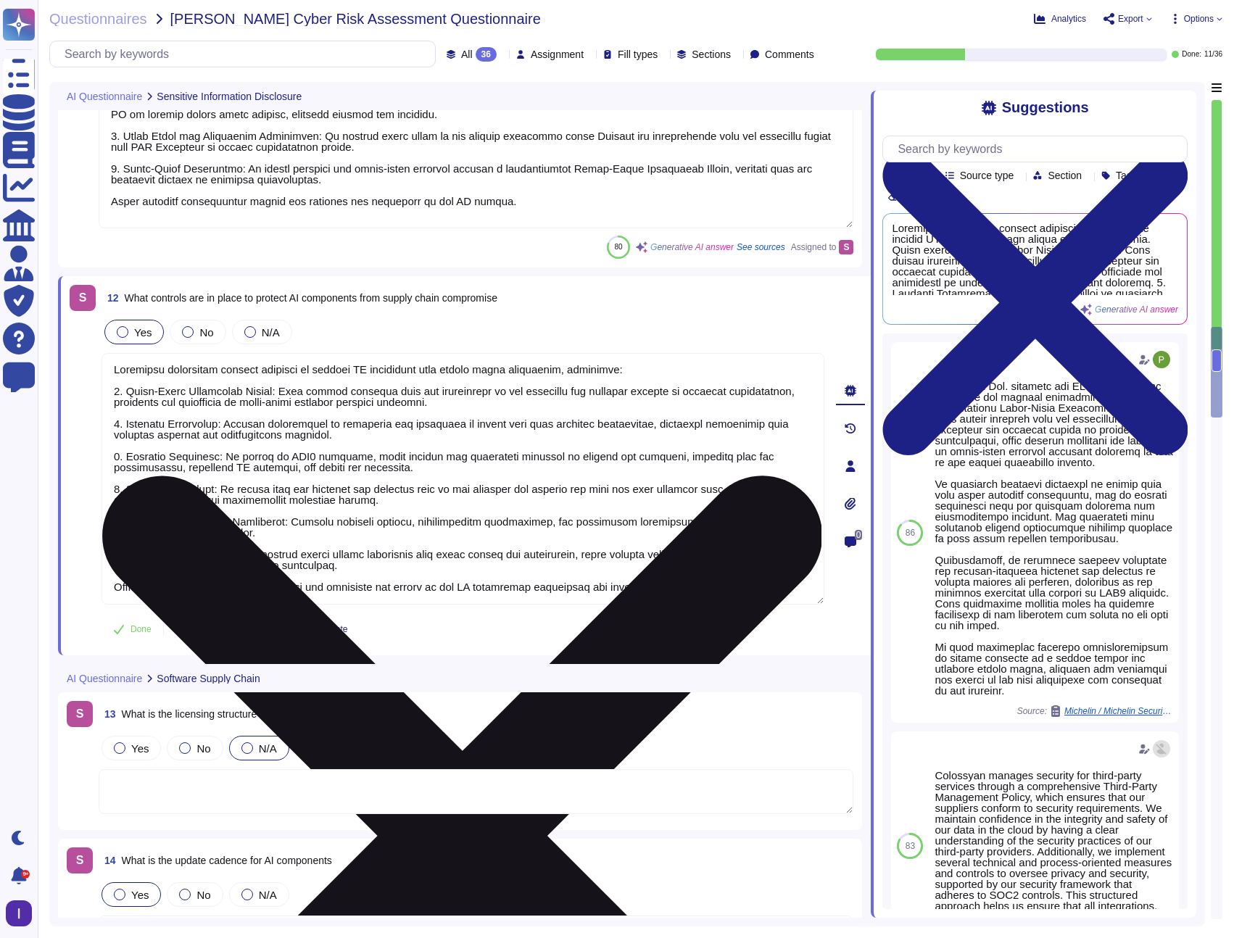
click at [162, 575] on textarea at bounding box center [462, 479] width 723 height 252
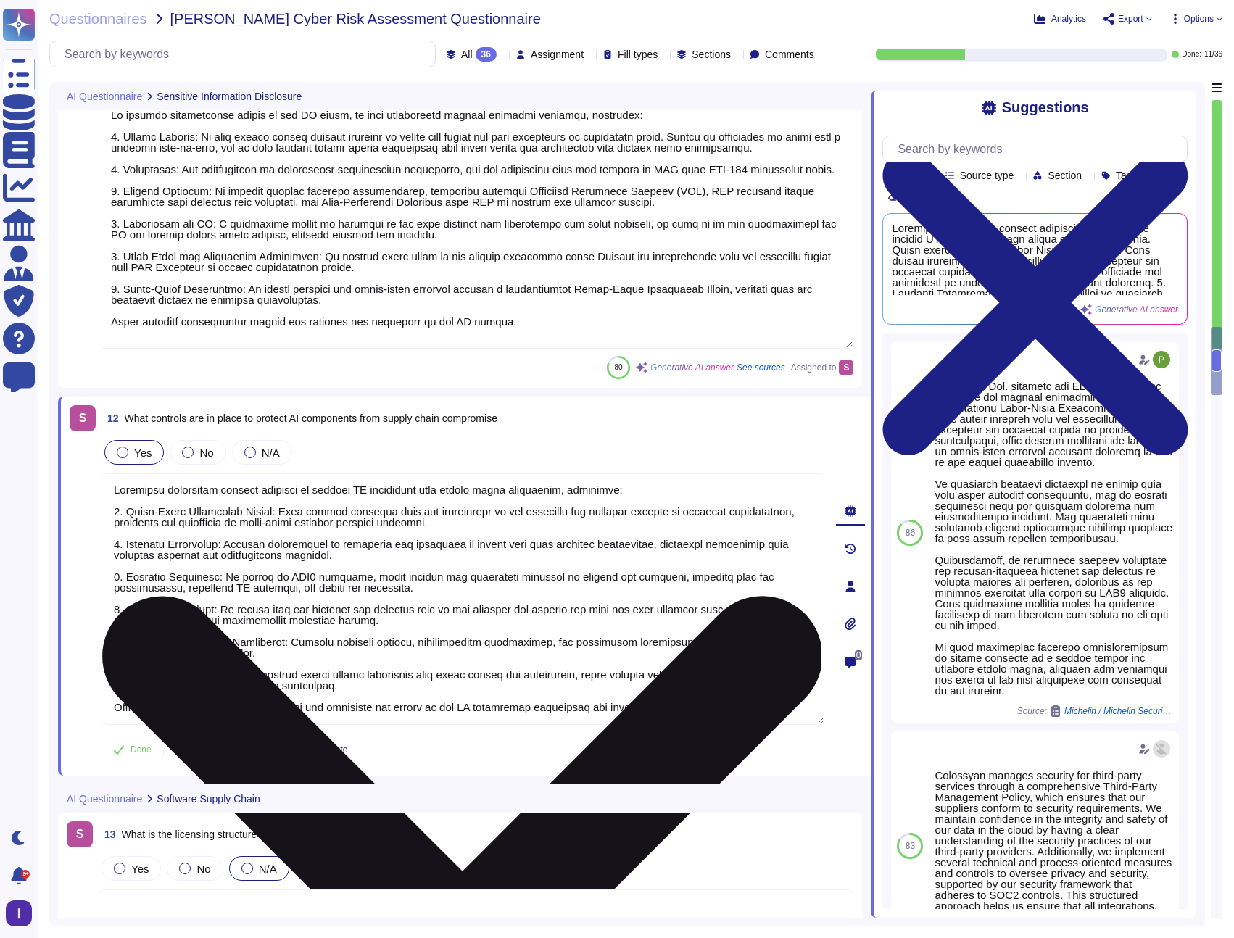
scroll to position [2128, 0]
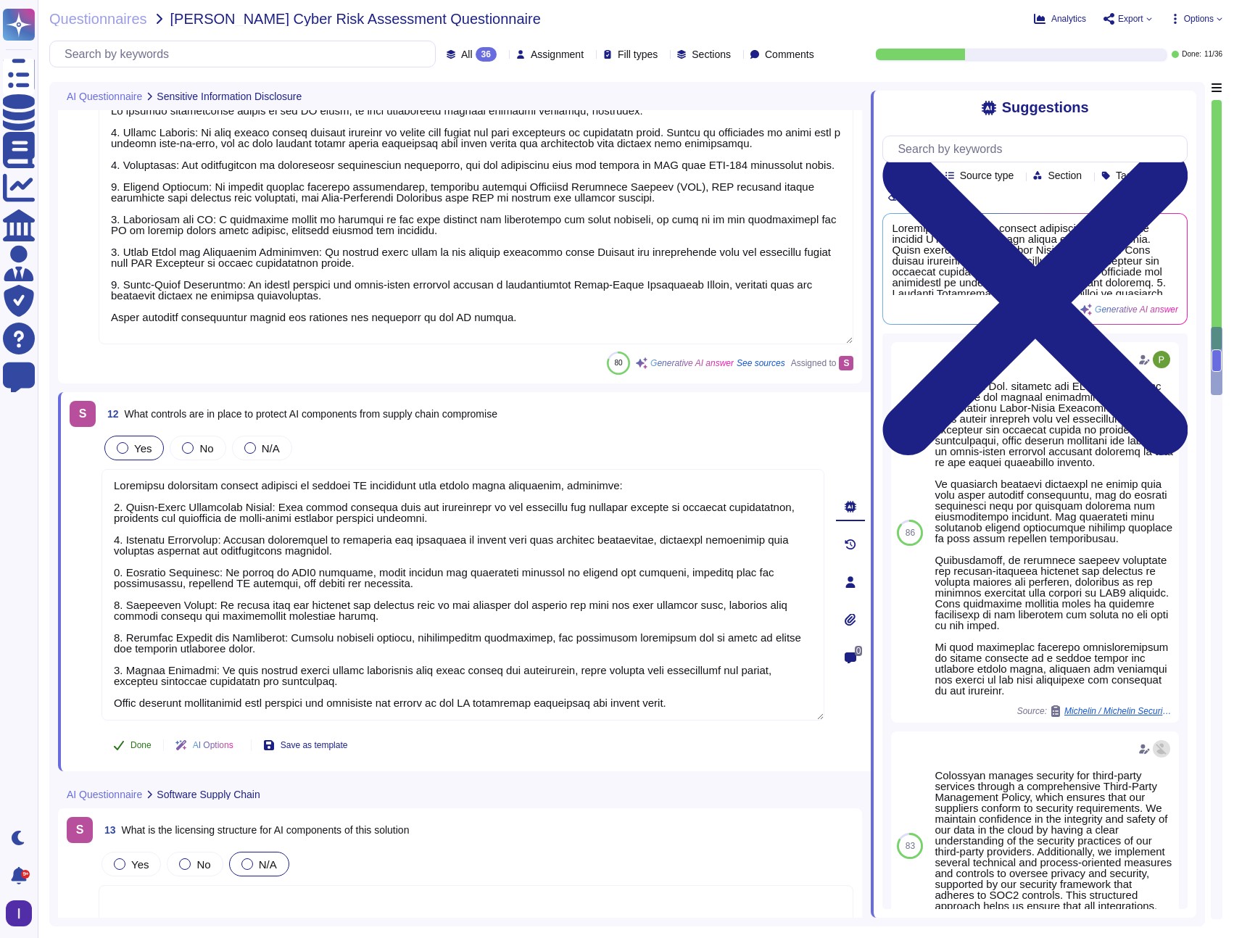
click at [135, 741] on span "Done" at bounding box center [140, 745] width 21 height 9
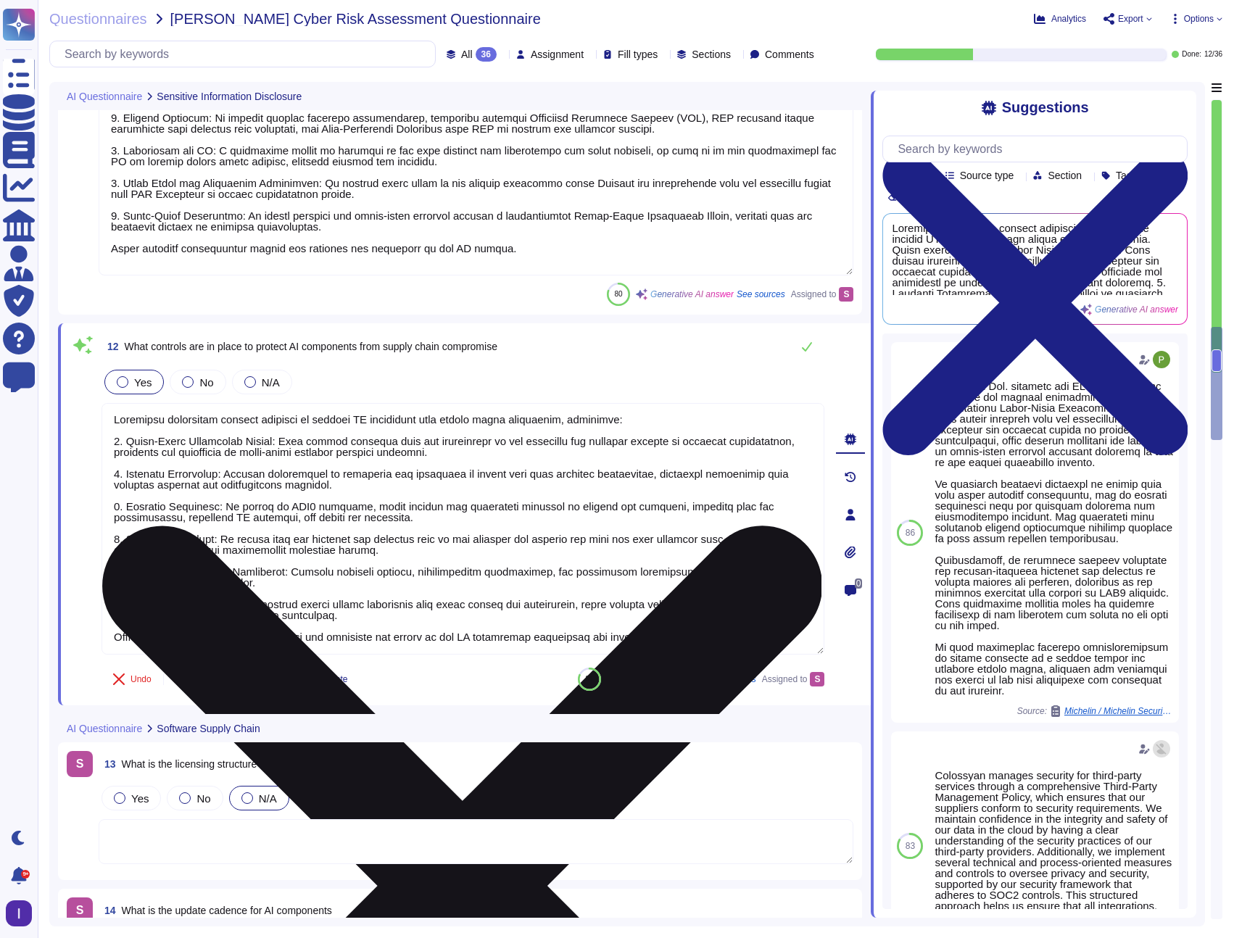
type textarea "We have implemented several measures and controls to oversee privacy and securi…"
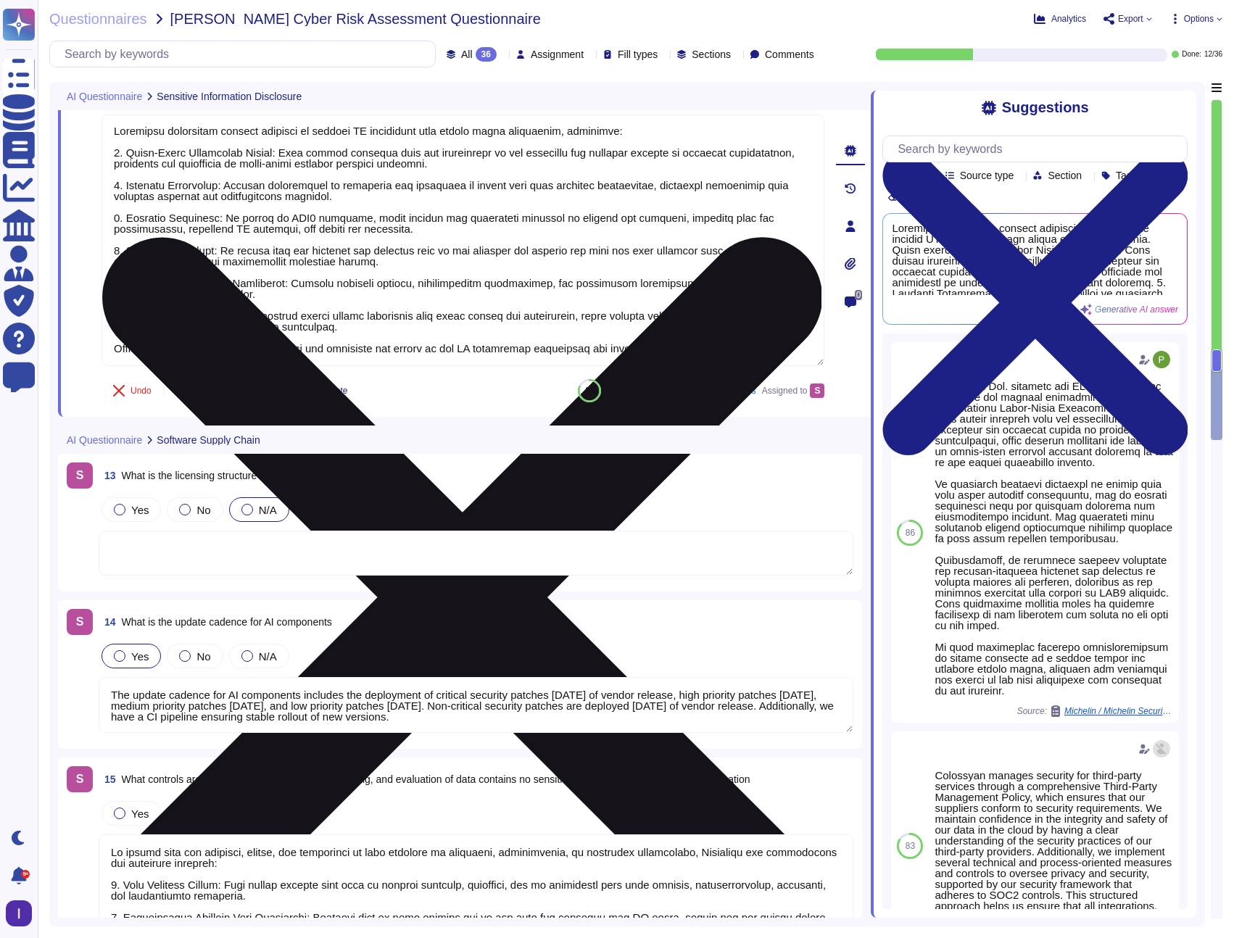
scroll to position [2469, 0]
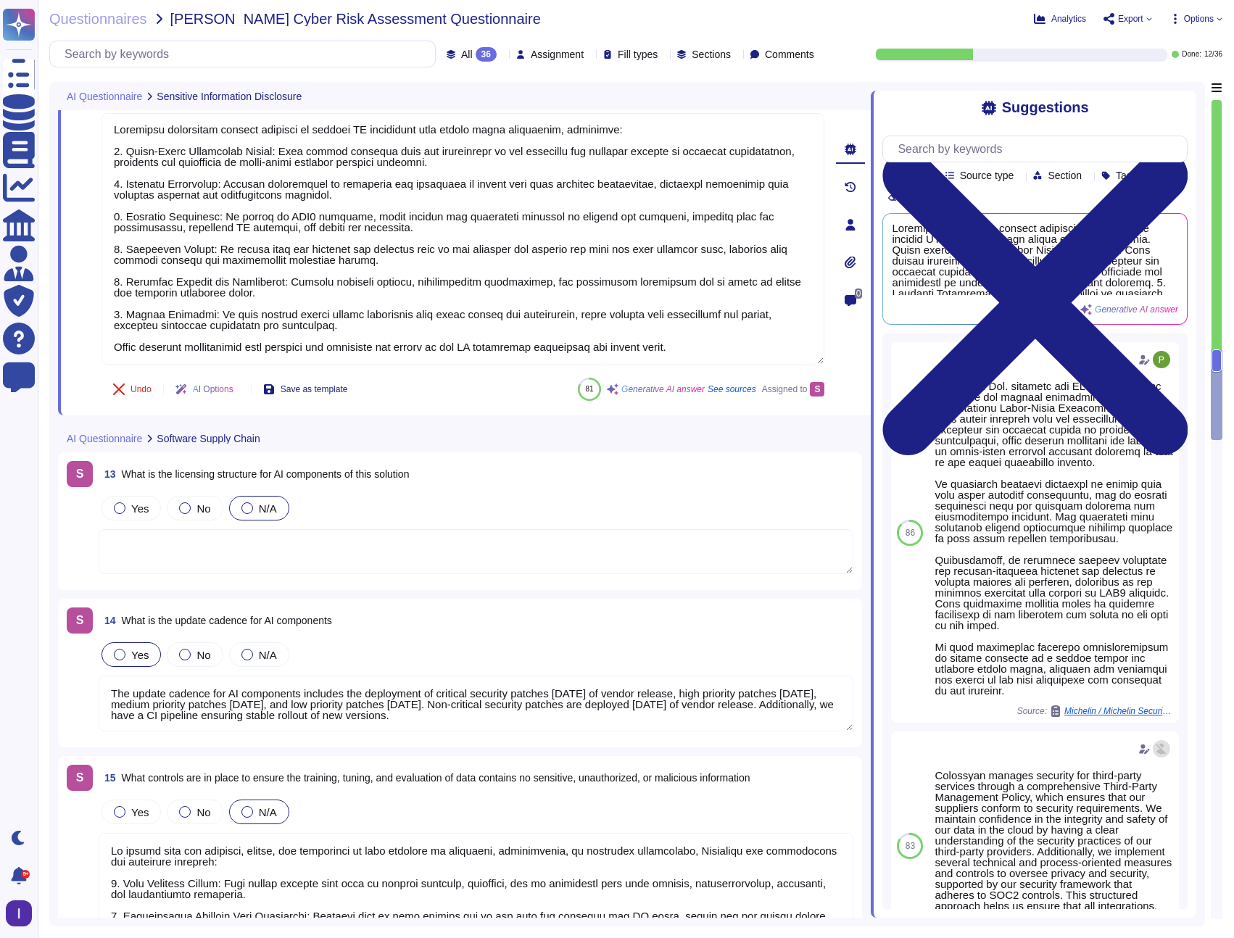
click at [185, 552] on textarea at bounding box center [476, 551] width 755 height 45
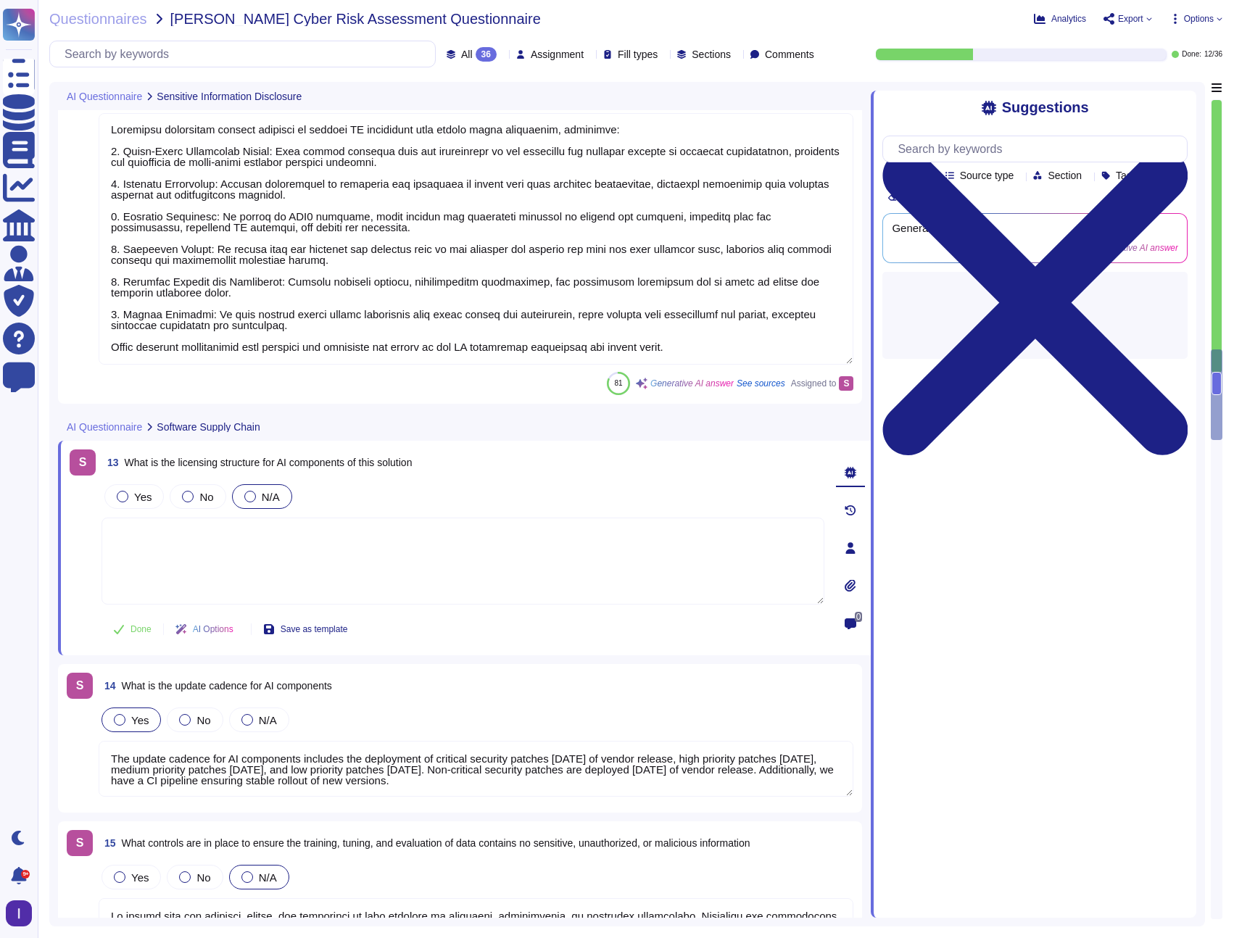
type textarea "We have implemented several measures and controls to oversee privacy and securi…"
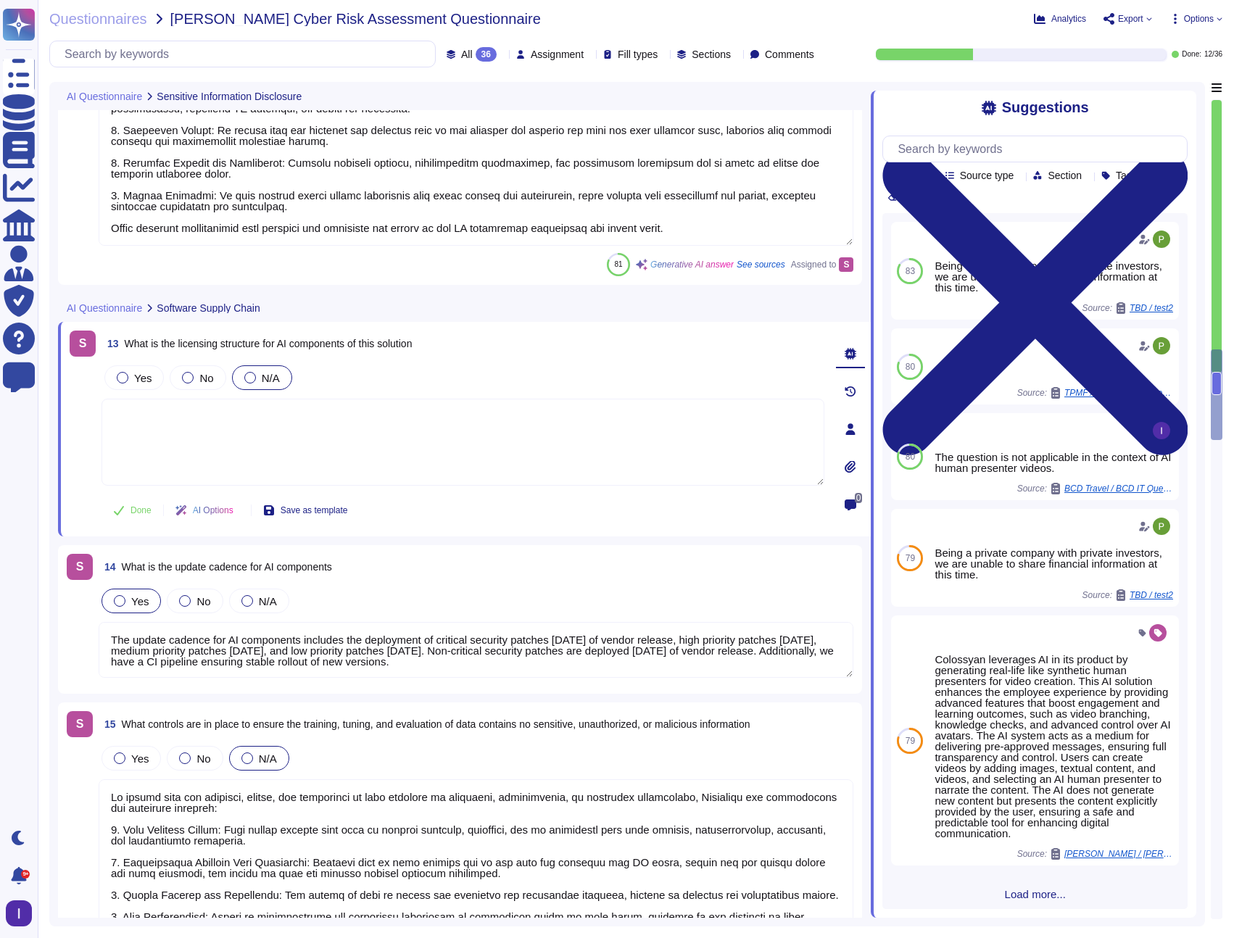
type textarea "Yes, the system has output controls in place to ensure that communication remai…"
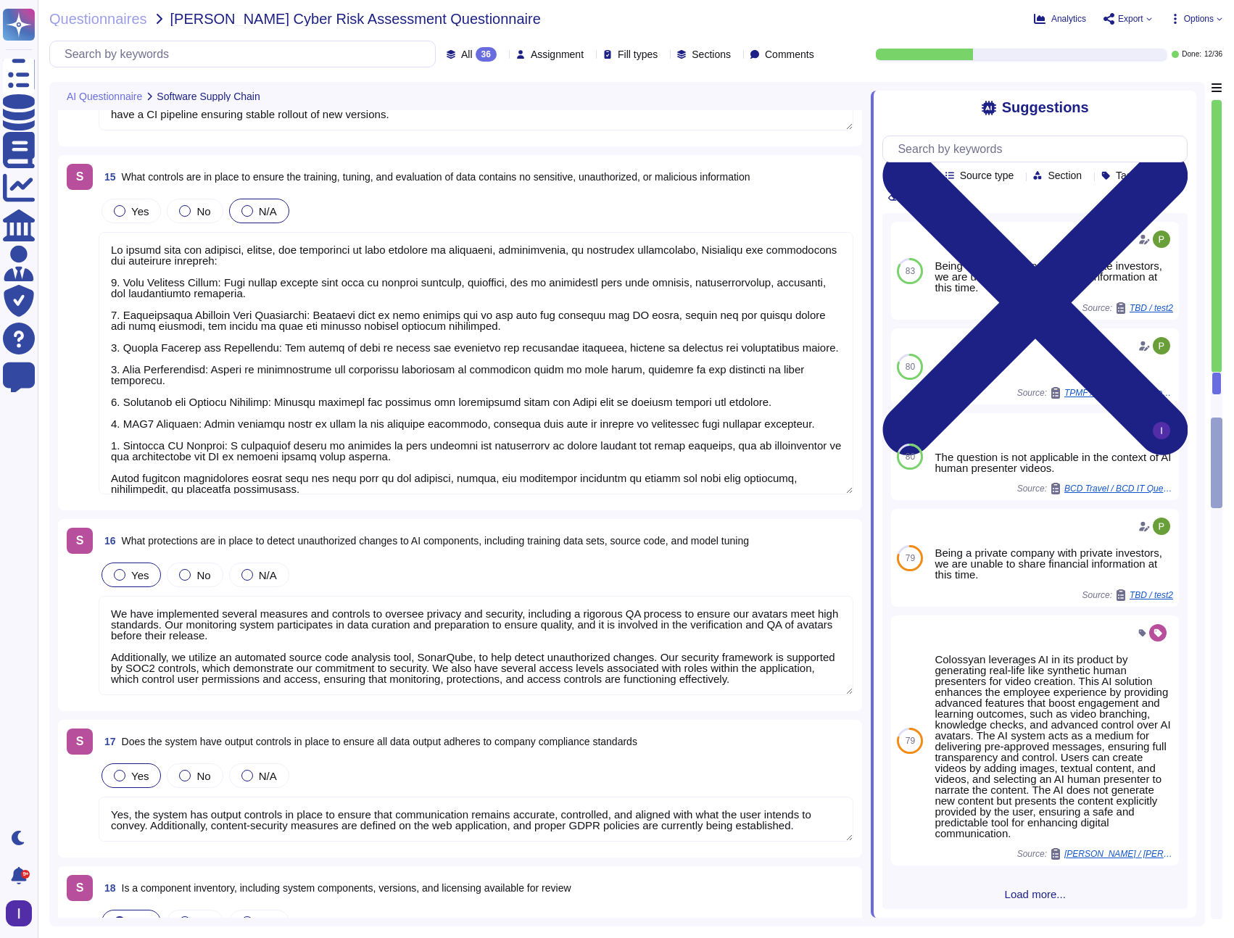
type textarea "Yes"
type textarea "We have implemented several measures and controls to oversee privacy and securi…"
type textarea "To protect AI-produced information, [PERSON_NAME] has implemented several contr…"
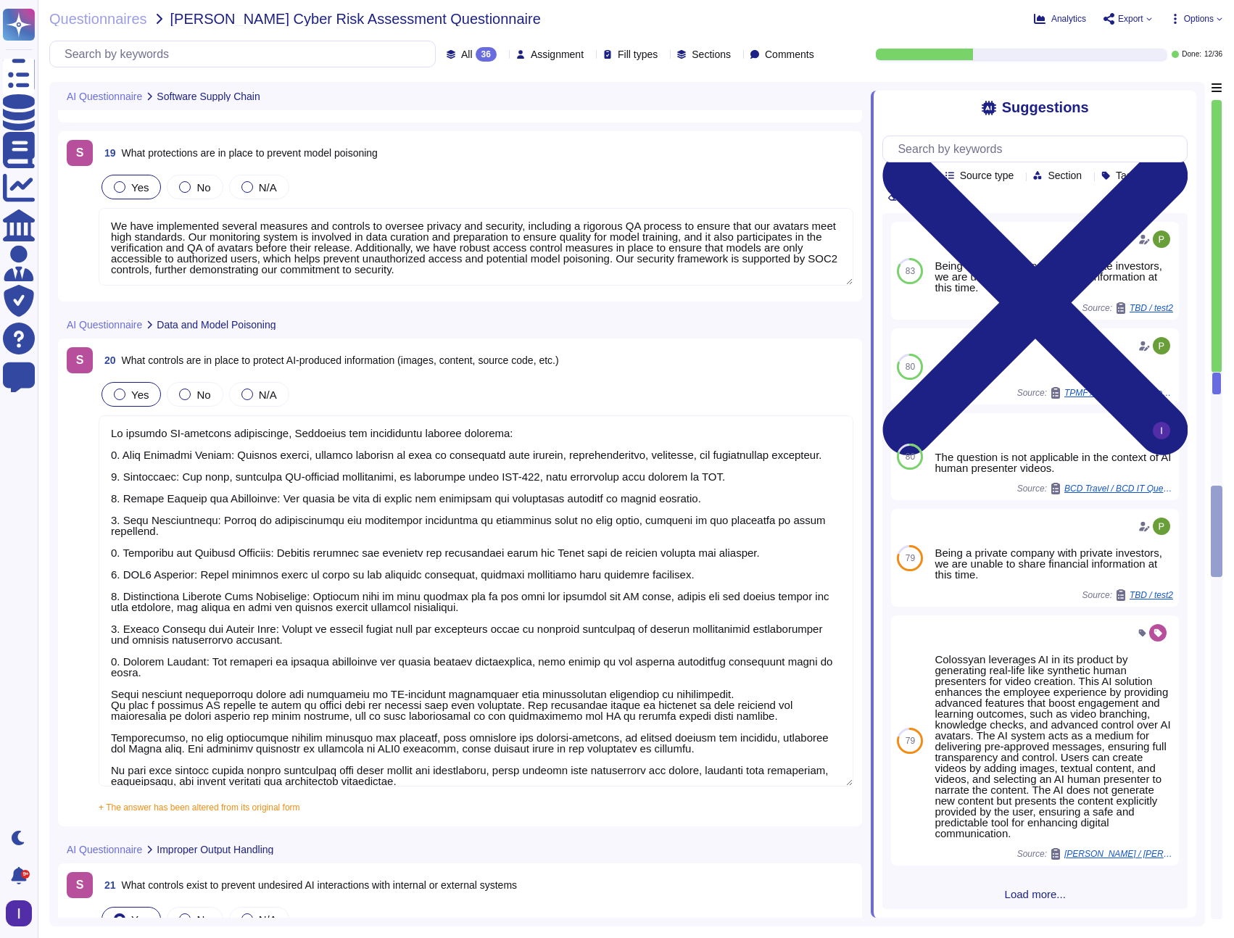
type textarea "The controls in place to prevent undesired AI interactions with internal or ext…"
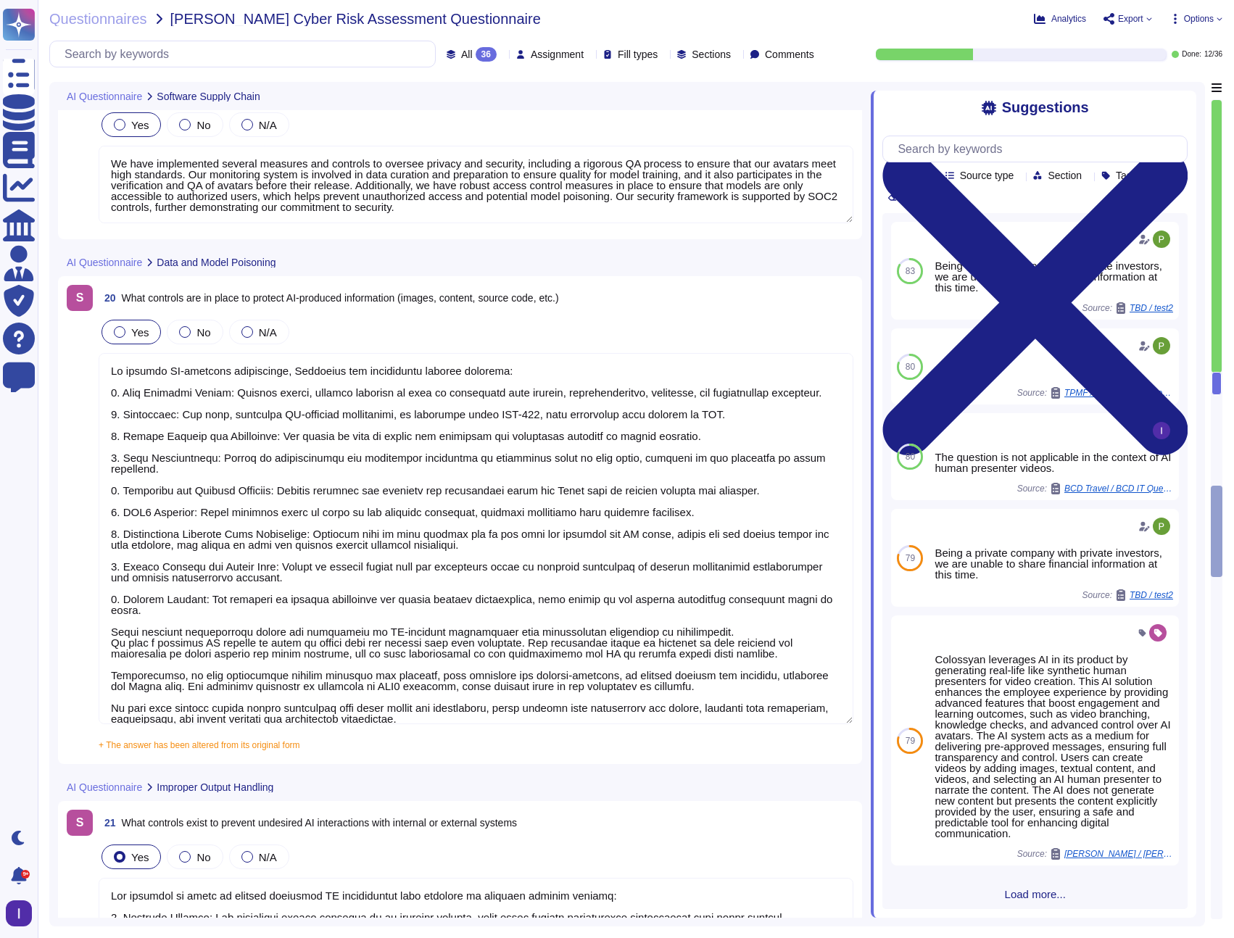
scroll to position [1, 0]
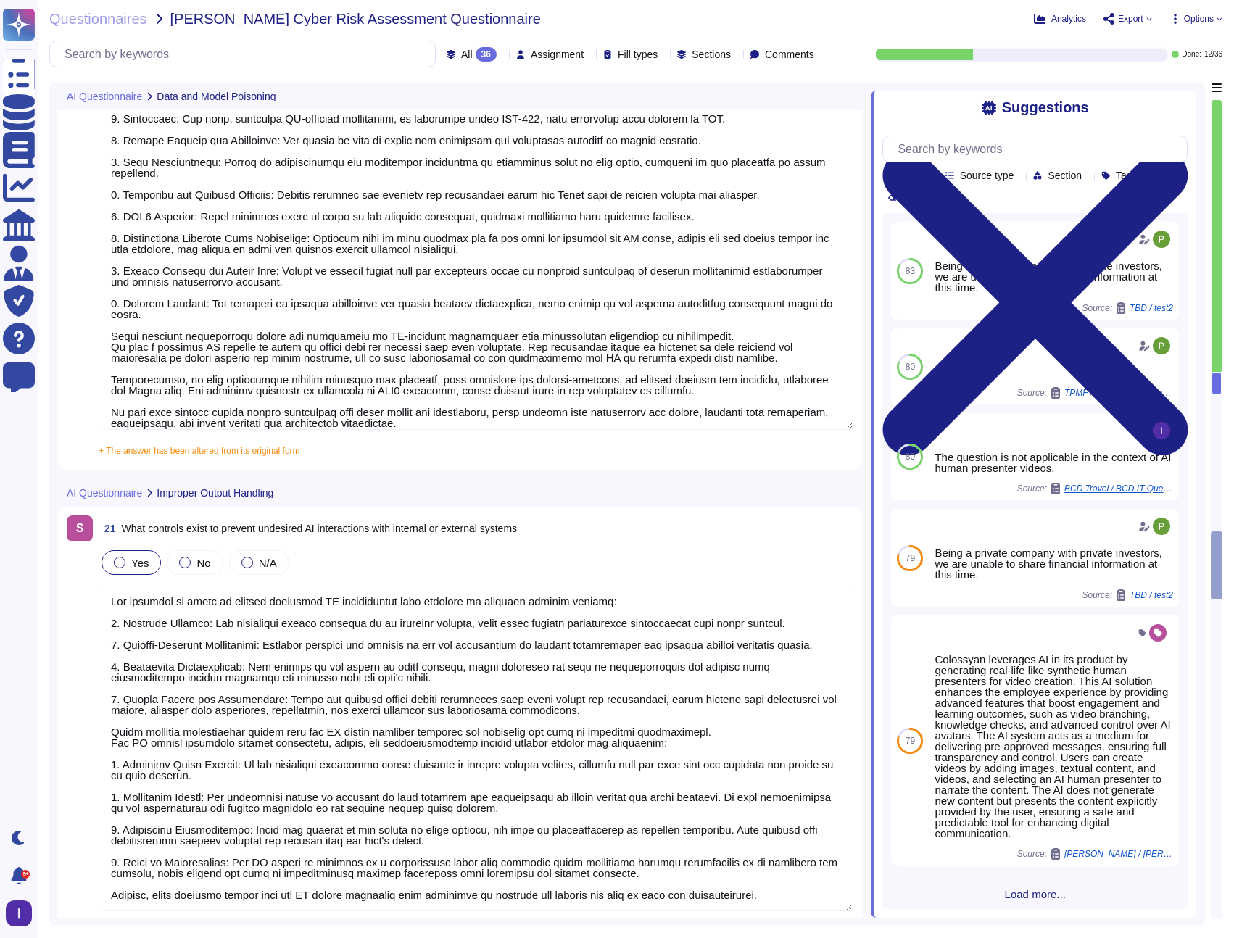
type textarea "Permissions are managed through Role-Based Access Control (RBAC), where roles a…"
type textarea "To ensure that system-level information such as login credentials, connection s…"
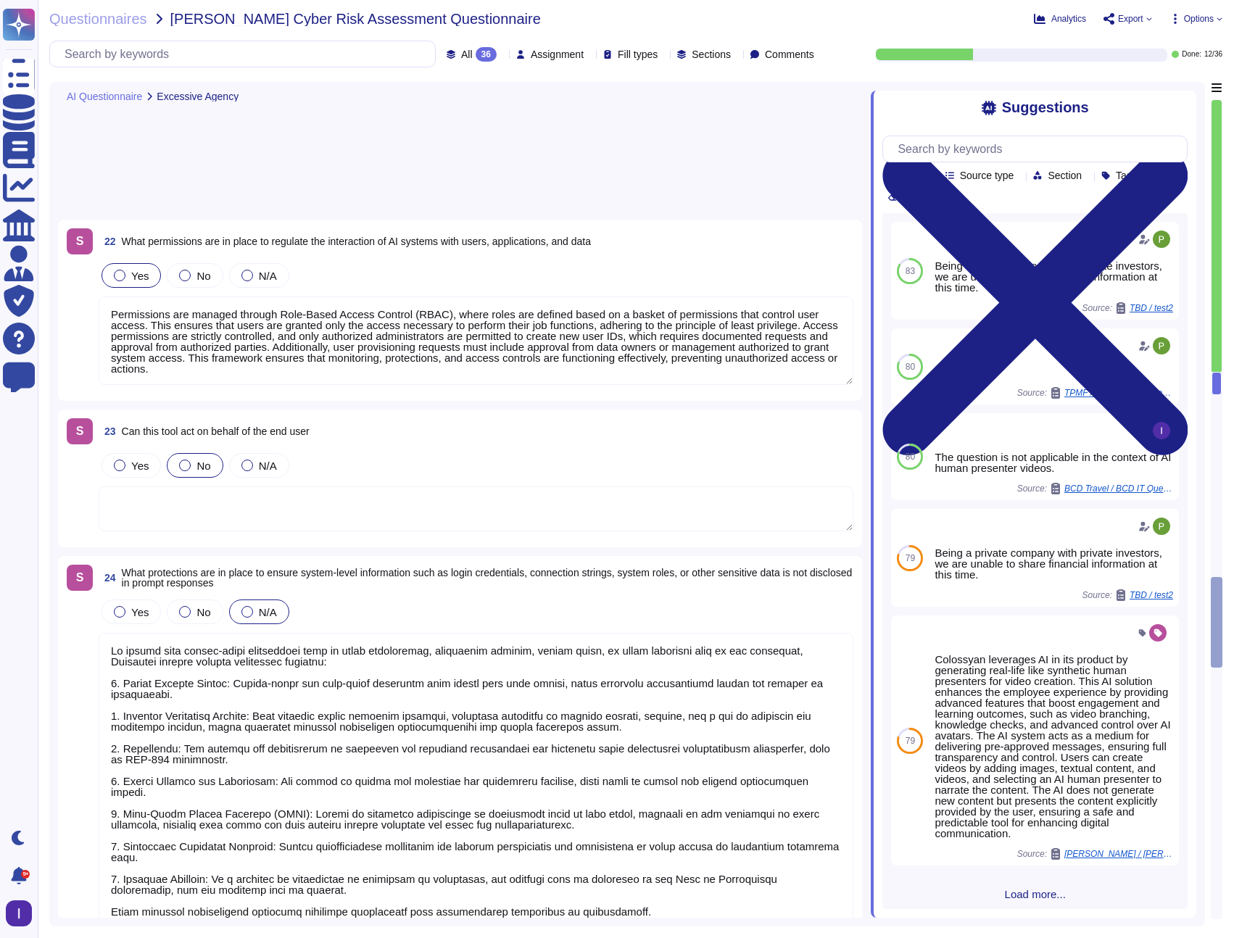
type textarea "To prevent the leakage of sensitive, non-system information such as PII, intell…"
type textarea "The network of the generation system is isolated. Content-security are defined …"
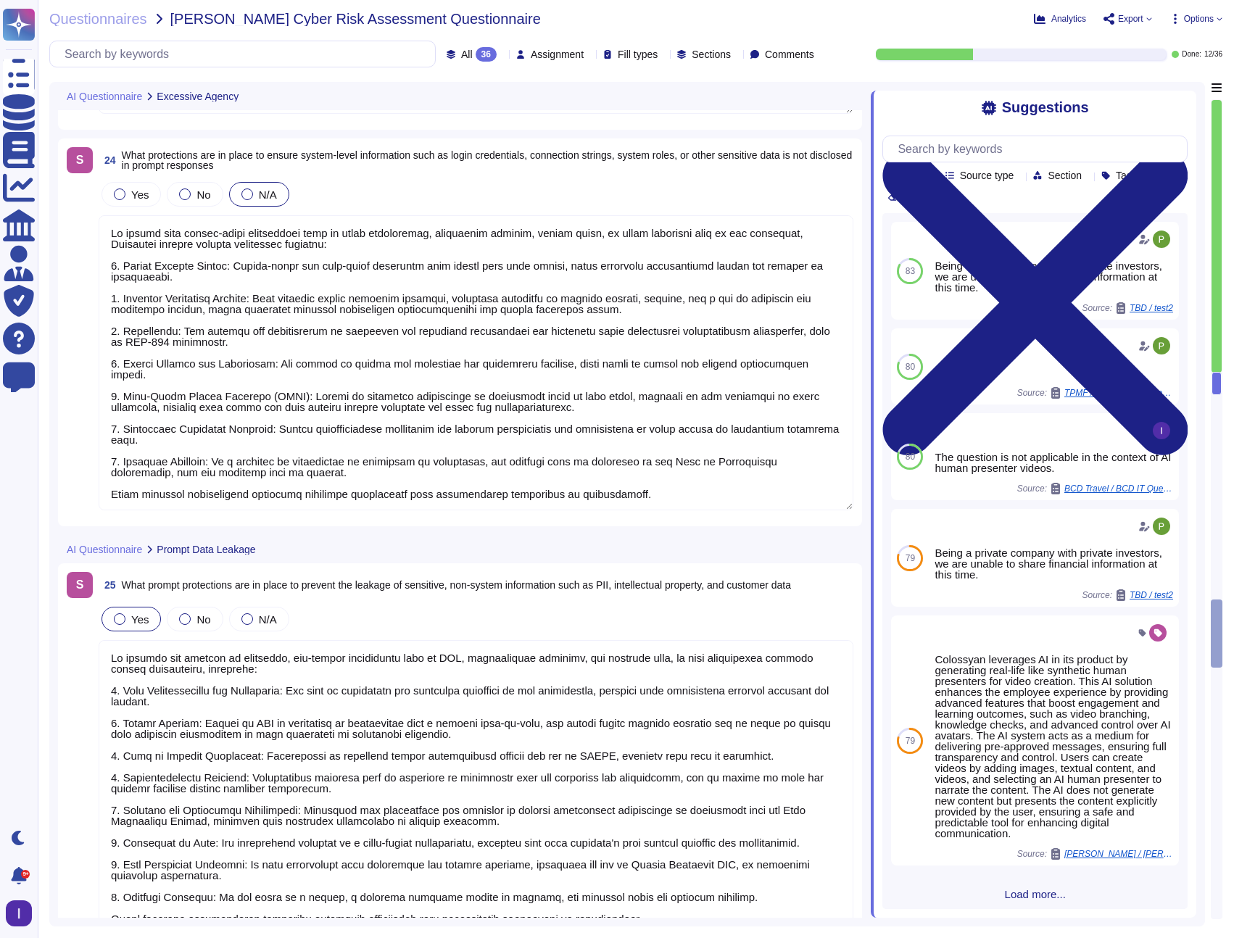
type textarea "Accuracy, biases, hallucinations and ethics are not applicable in our AI video …"
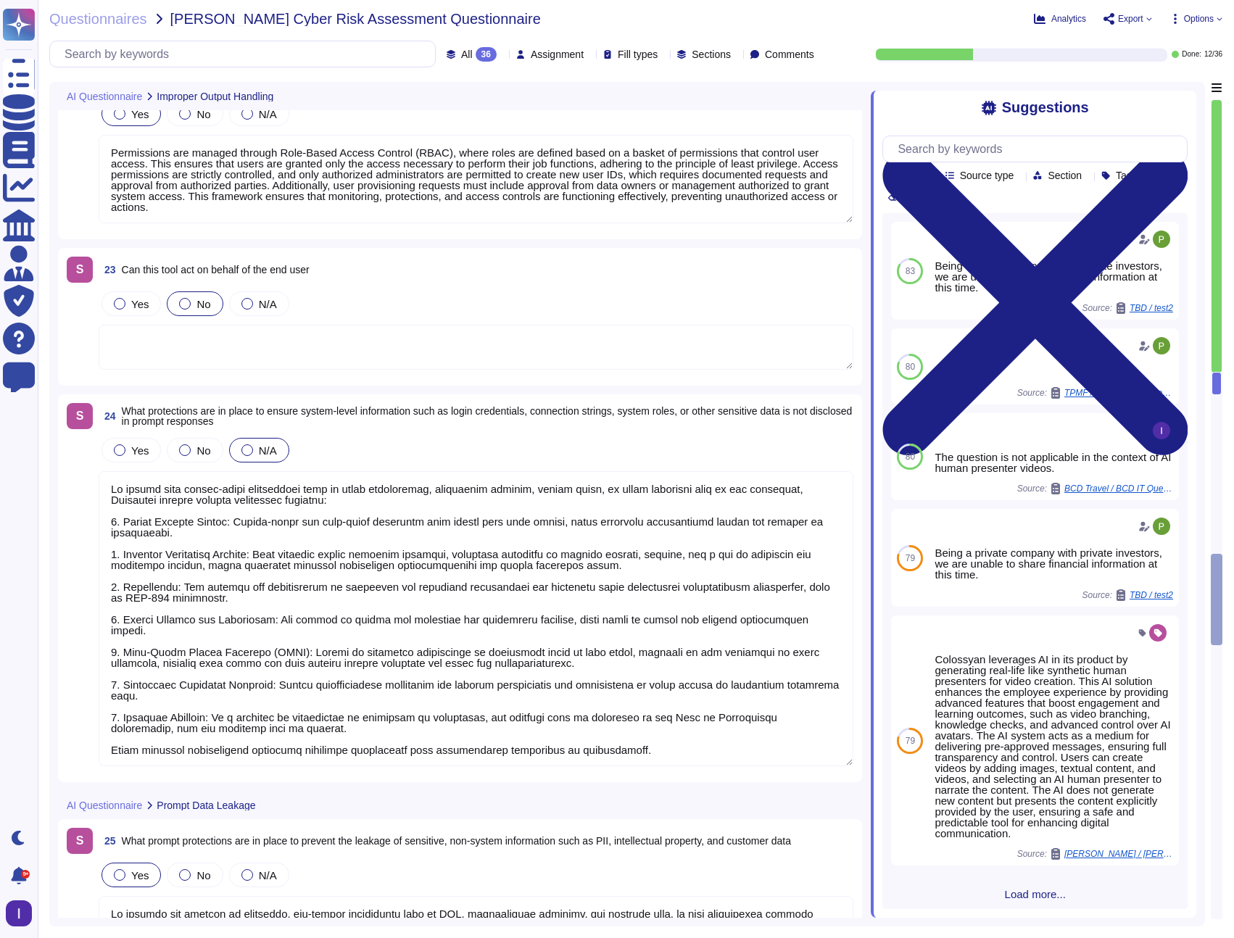
type textarea "The controls in place to prevent undesired AI interactions with internal or ext…"
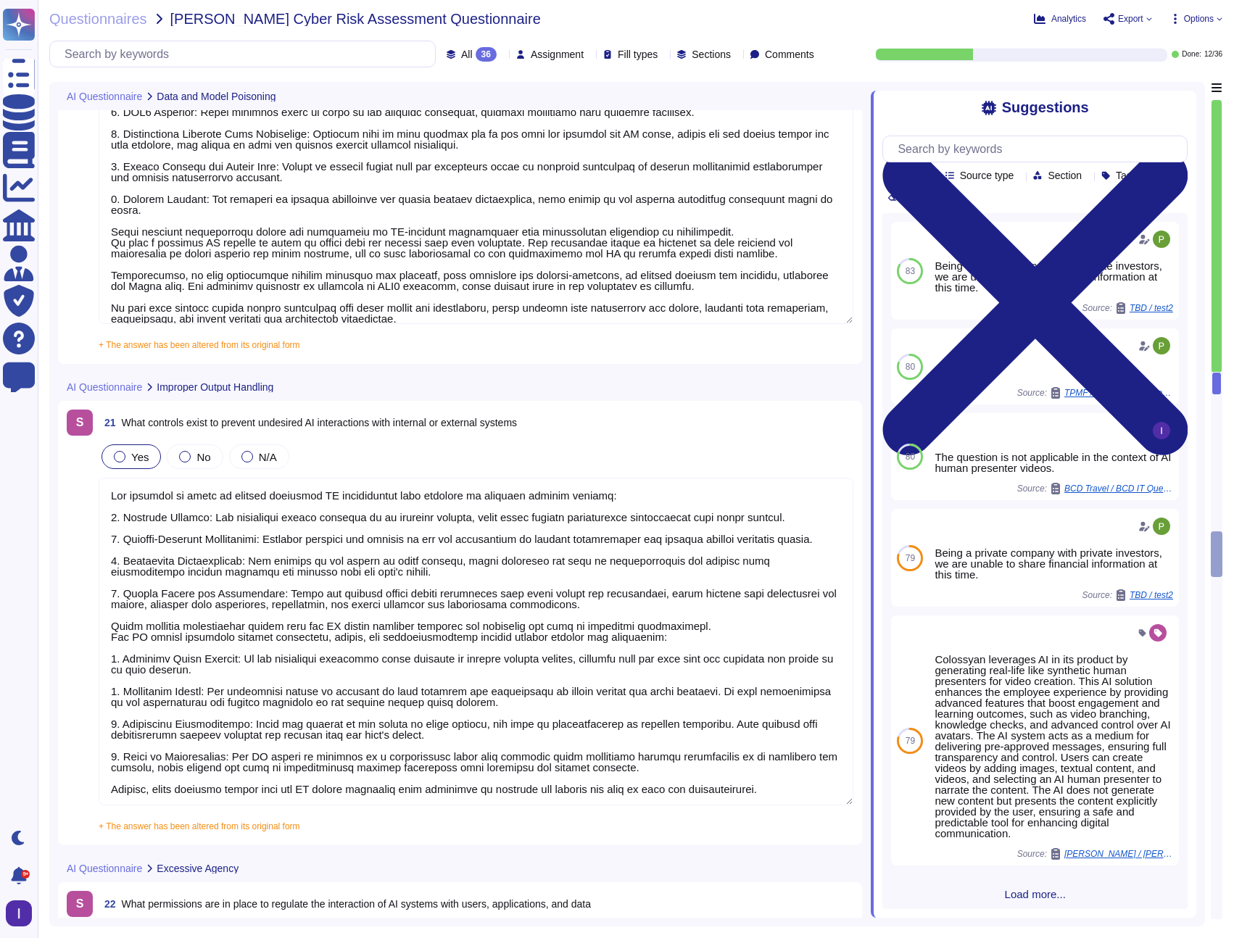
type textarea "To protect AI-produced information, [PERSON_NAME] has implemented several contr…"
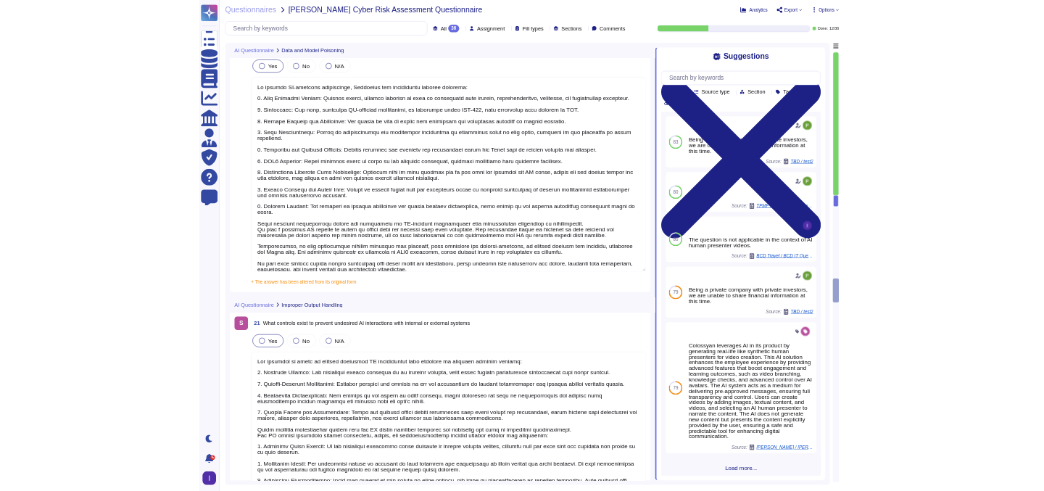
scroll to position [4207, 0]
